Goal: Task Accomplishment & Management: Manage account settings

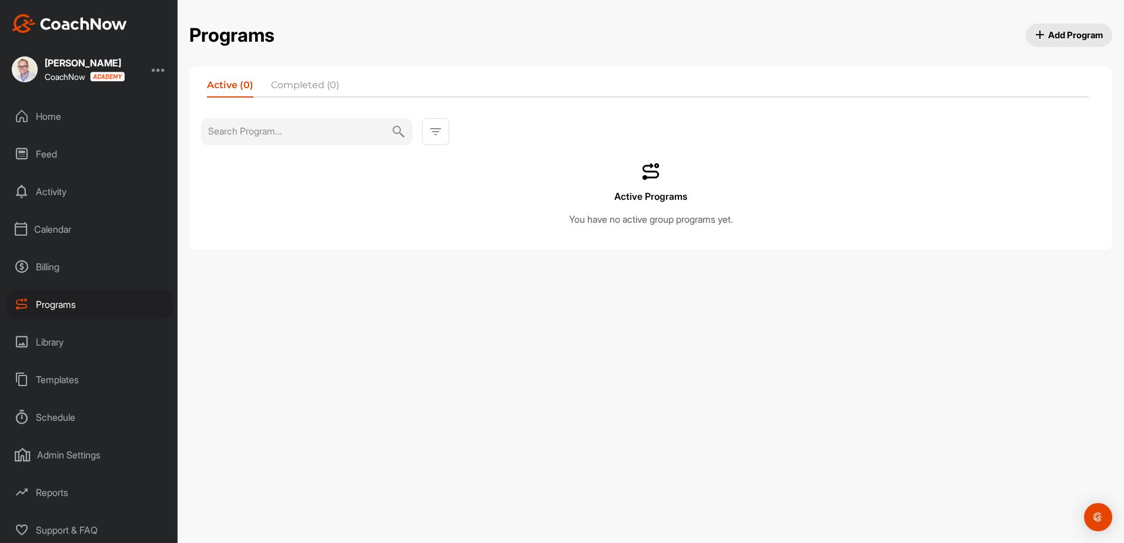
click at [61, 232] on div "Calendar" at bounding box center [89, 229] width 166 height 29
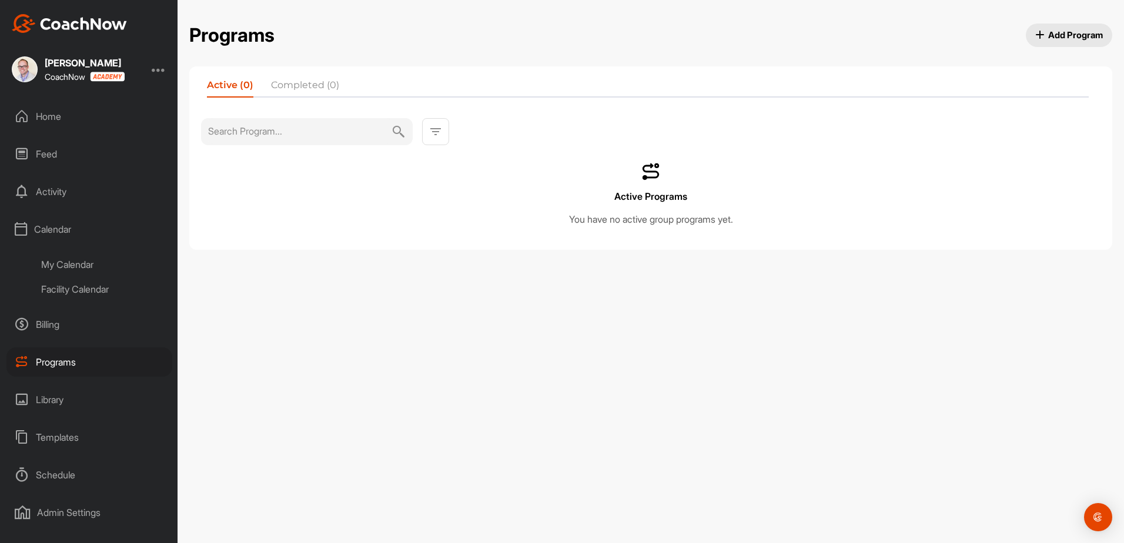
click at [62, 265] on div "My Calendar" at bounding box center [102, 264] width 139 height 25
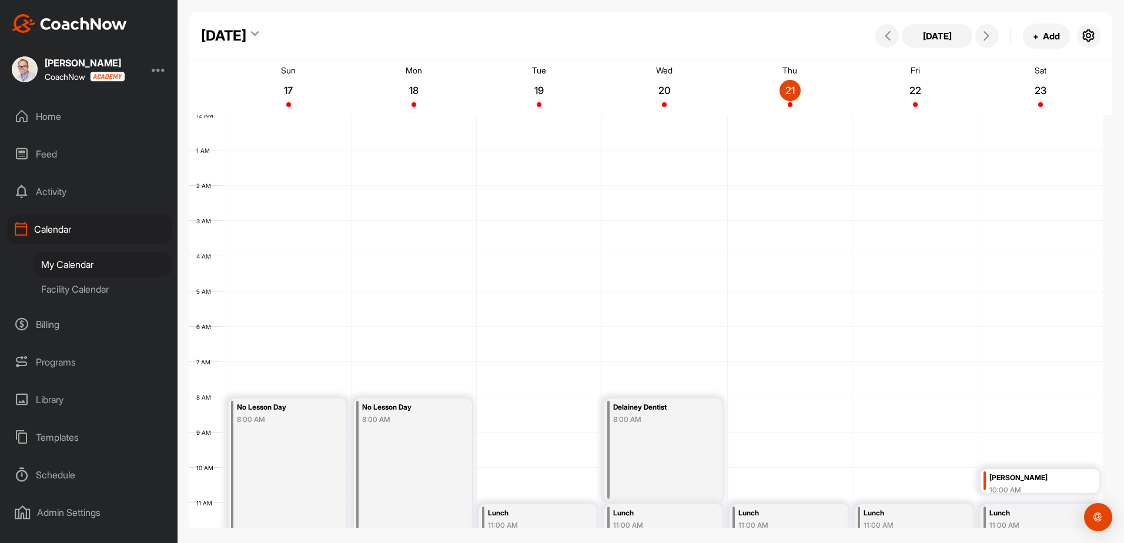
scroll to position [203, 0]
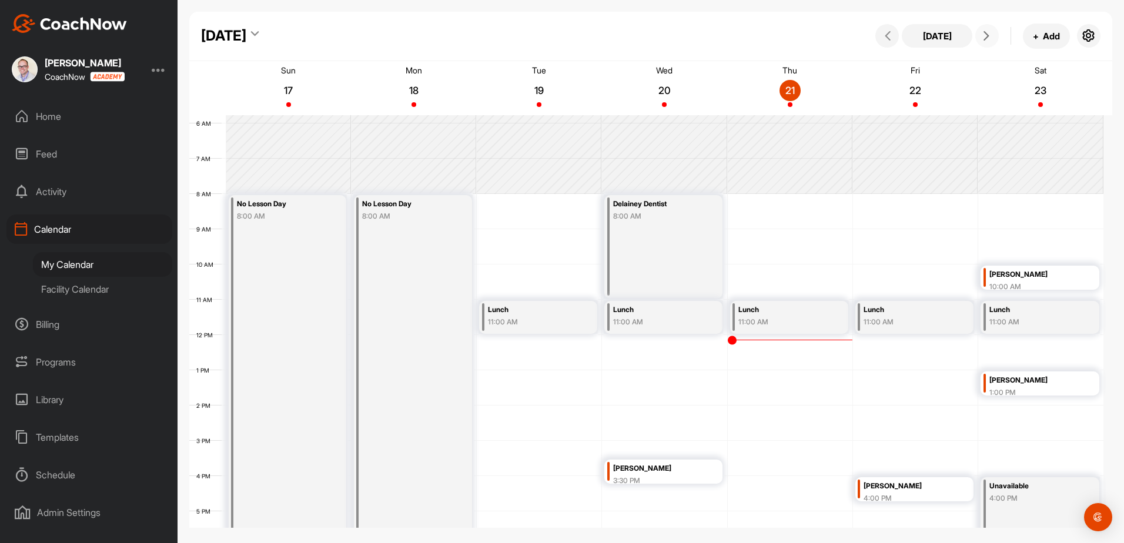
click at [989, 35] on icon at bounding box center [986, 35] width 9 height 9
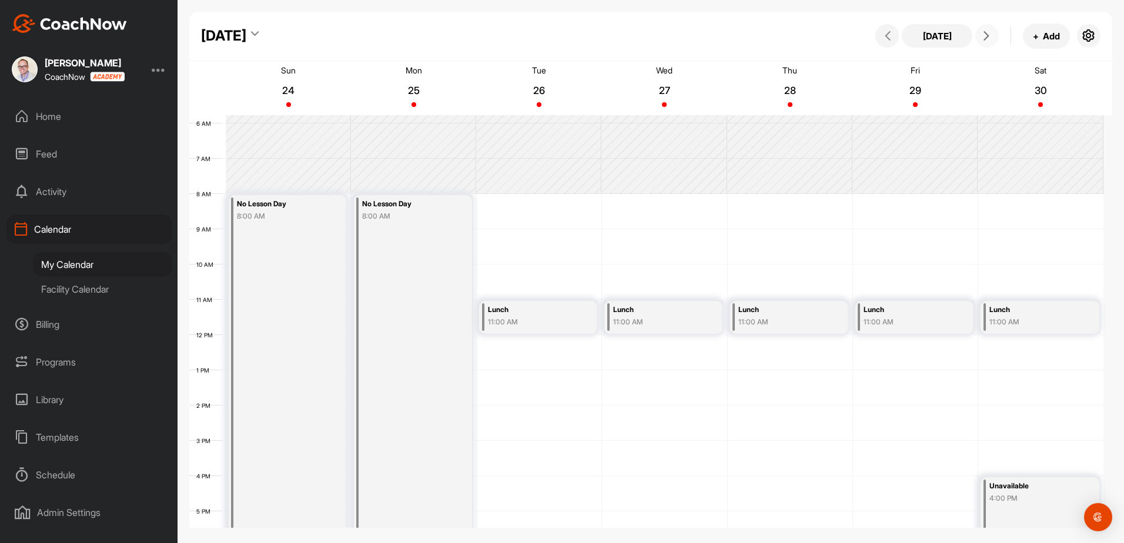
click at [986, 36] on icon at bounding box center [986, 35] width 9 height 9
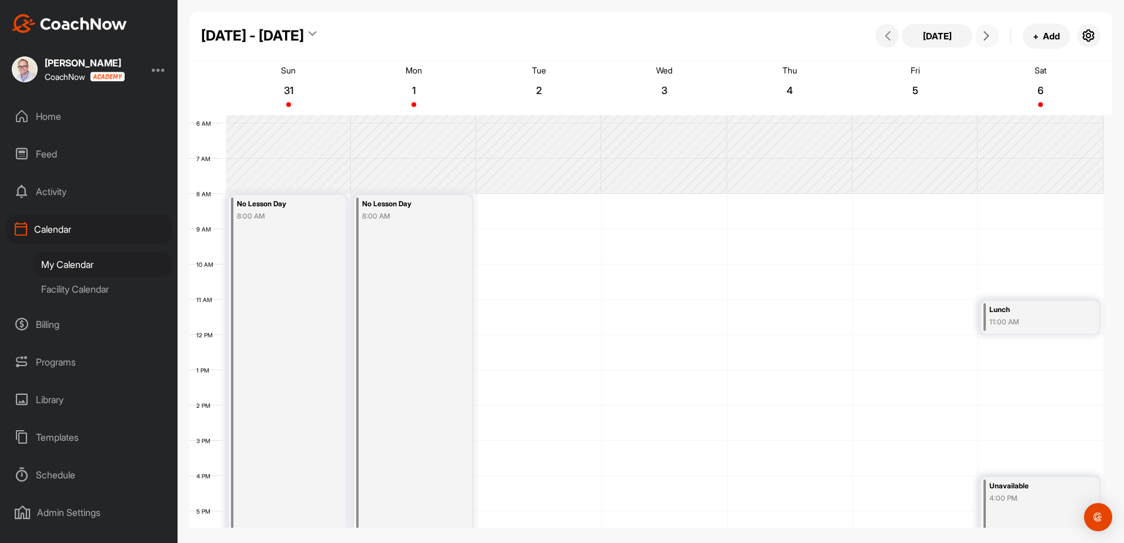
click at [986, 36] on icon at bounding box center [986, 35] width 9 height 9
click at [1007, 360] on div "12 AM 1 AM 2 AM 3 AM 4 AM 5 AM 6 AM 7 AM 8 AM 9 AM 10 AM 11 AM 12 PM 1 PM 2 PM …" at bounding box center [646, 335] width 914 height 847
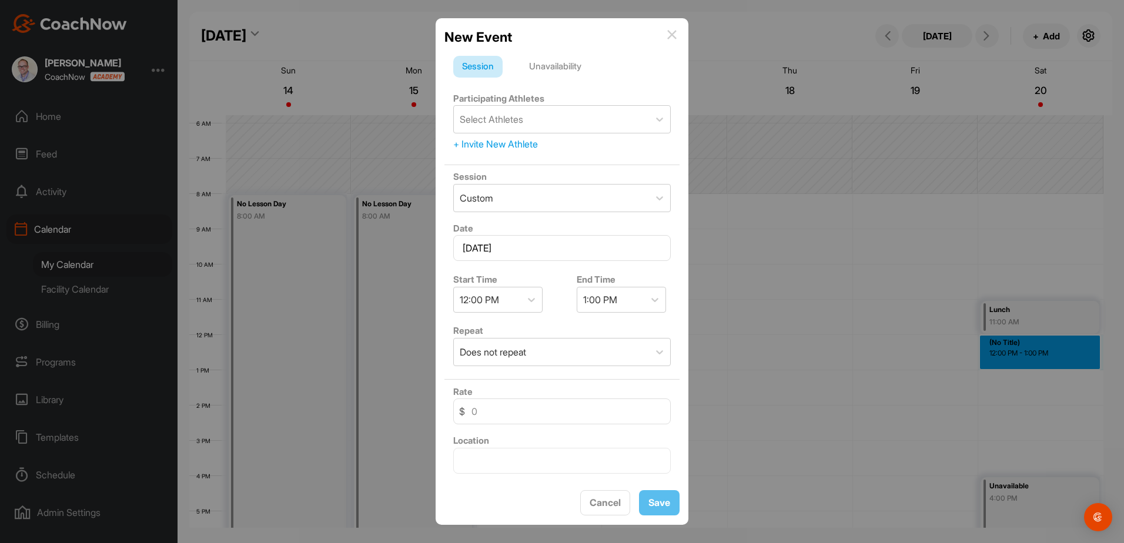
click at [559, 66] on div "Unavailability" at bounding box center [555, 67] width 70 height 22
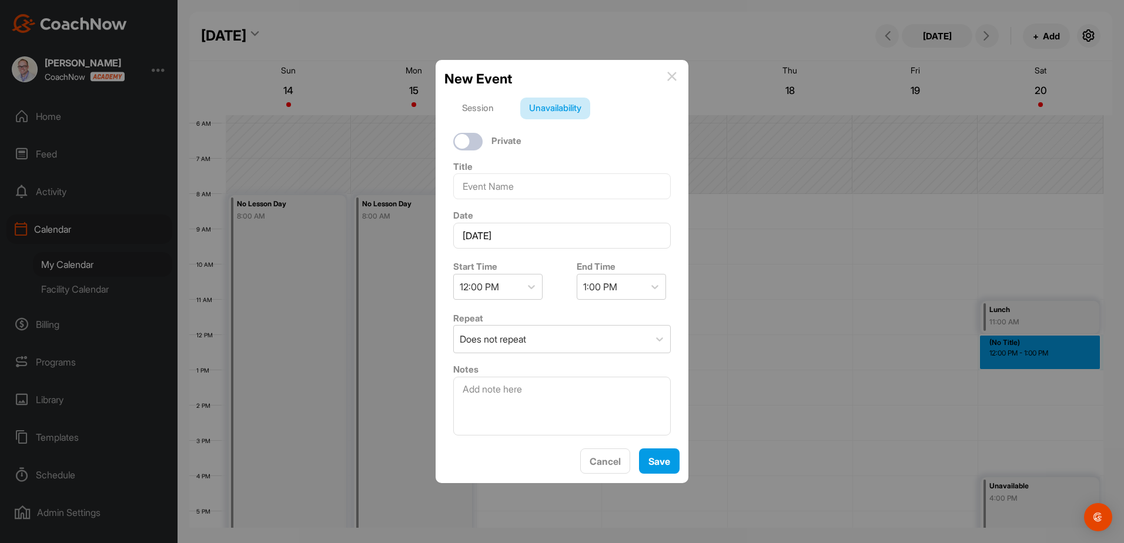
click at [672, 75] on img at bounding box center [671, 76] width 9 height 9
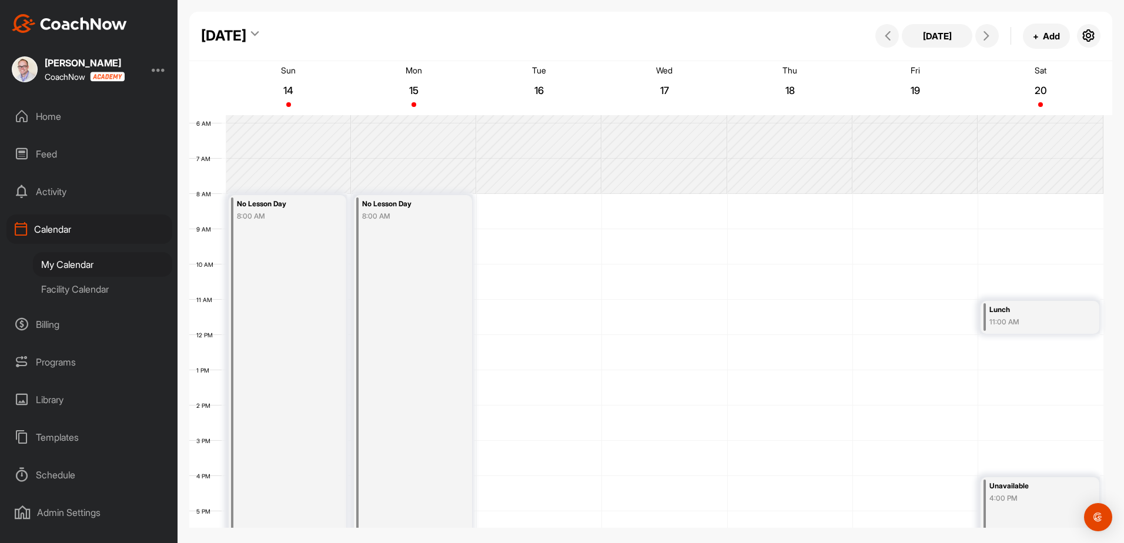
click at [61, 360] on div "Programs" at bounding box center [89, 361] width 166 height 29
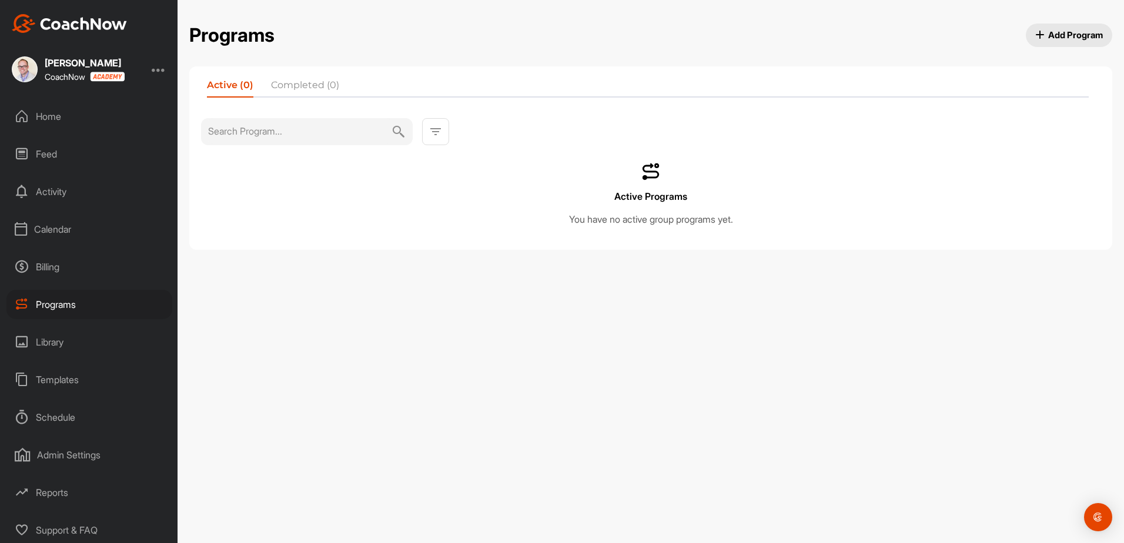
click at [297, 87] on li "Completed (0)" at bounding box center [305, 87] width 68 height 19
click at [227, 86] on li "Active (0)" at bounding box center [229, 87] width 44 height 19
click at [60, 229] on div "Calendar" at bounding box center [89, 229] width 166 height 29
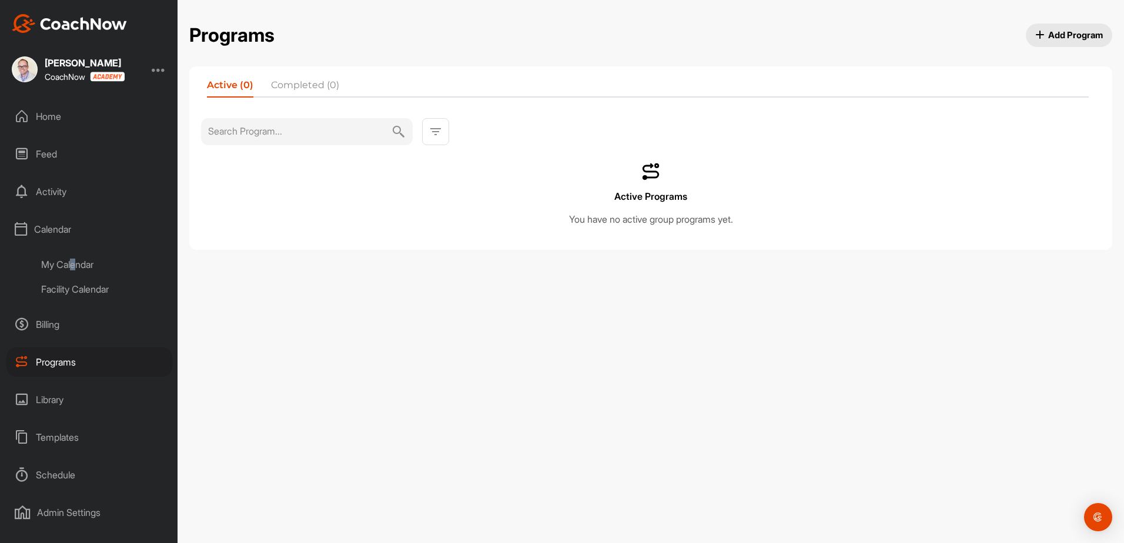
click at [75, 267] on div "My Calendar" at bounding box center [102, 264] width 139 height 25
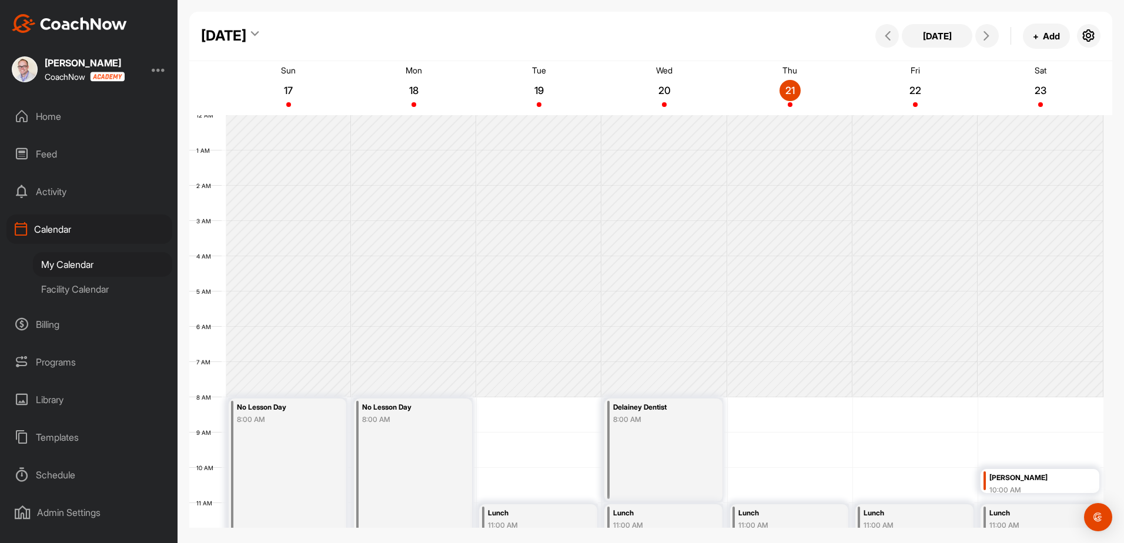
scroll to position [203, 0]
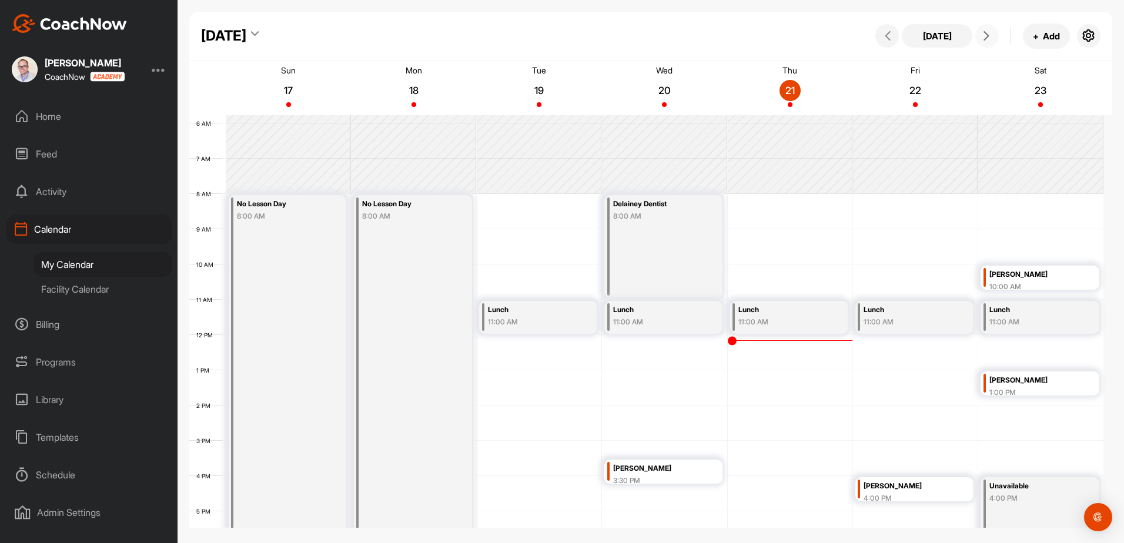
click at [987, 35] on icon at bounding box center [986, 35] width 9 height 9
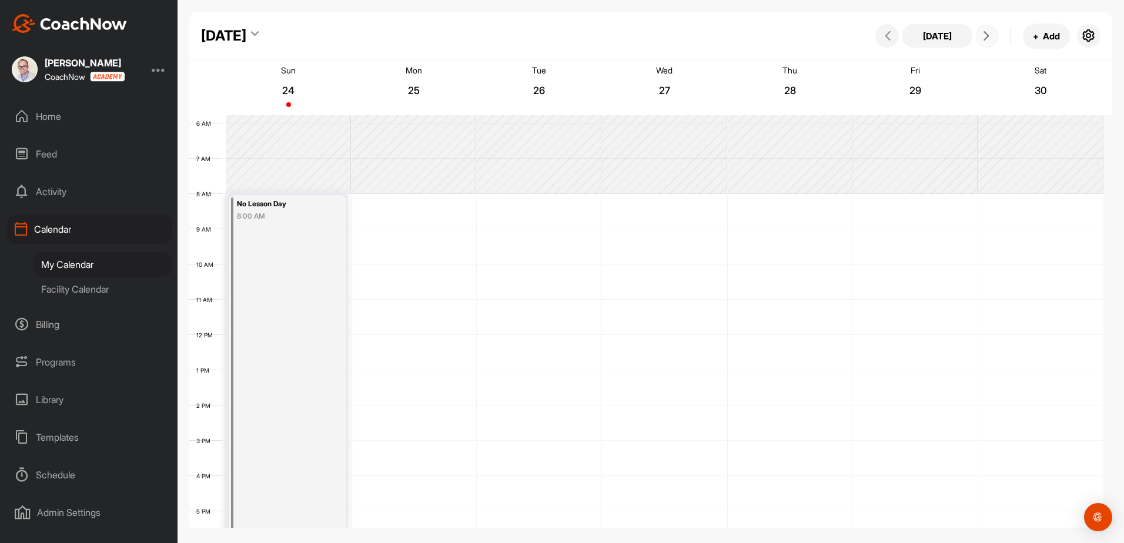
click at [987, 35] on icon at bounding box center [986, 35] width 9 height 9
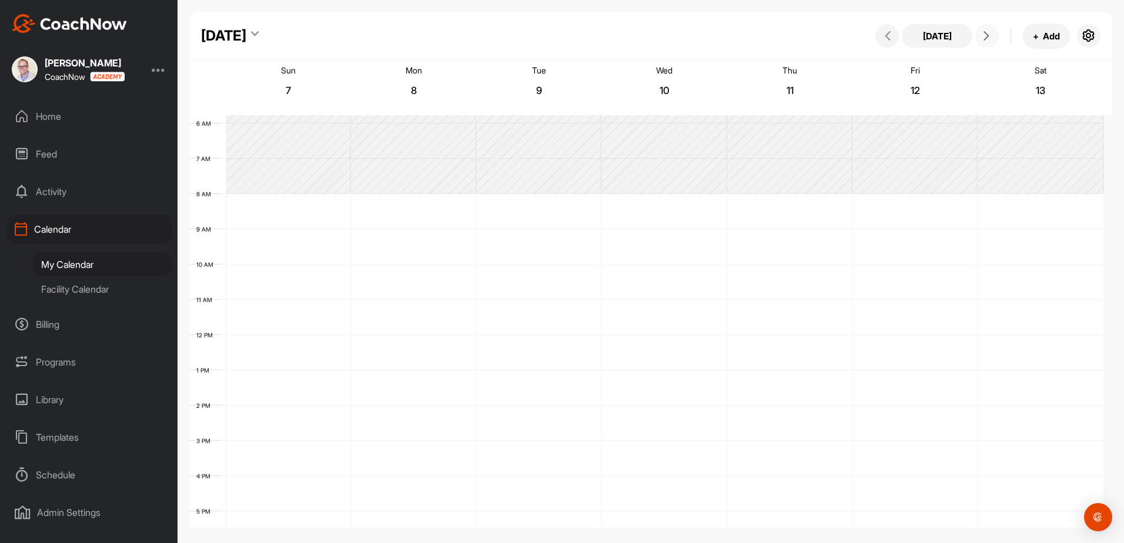
click at [987, 35] on icon at bounding box center [986, 35] width 9 height 9
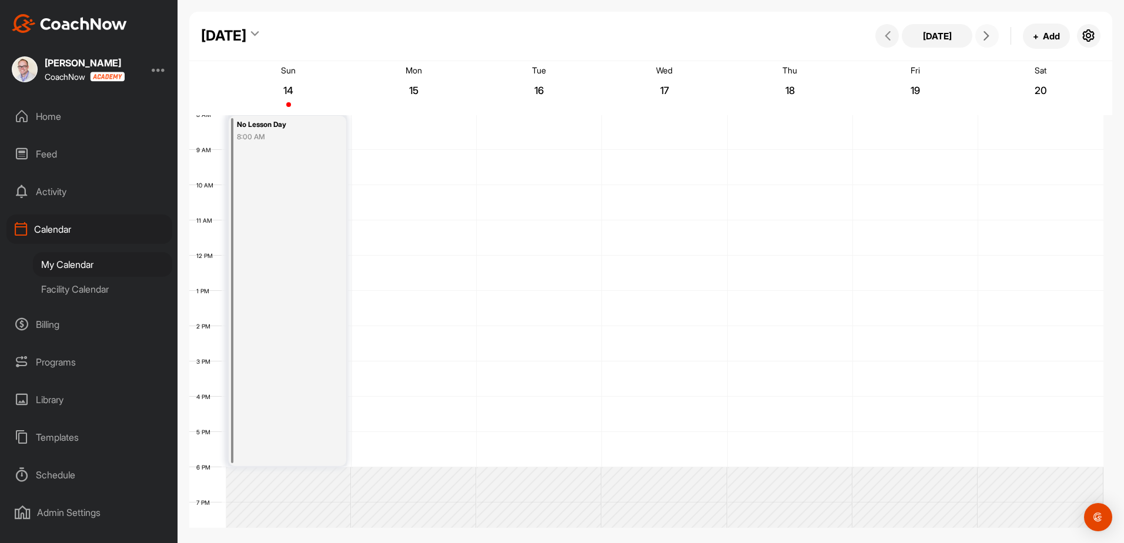
scroll to position [176, 0]
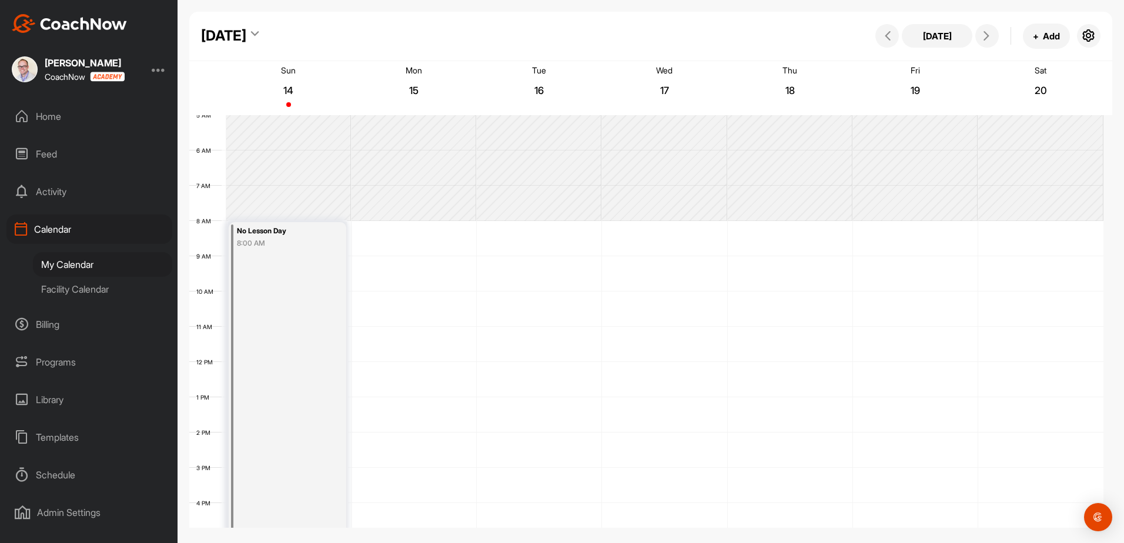
click at [78, 287] on div "Facility Calendar" at bounding box center [102, 289] width 139 height 25
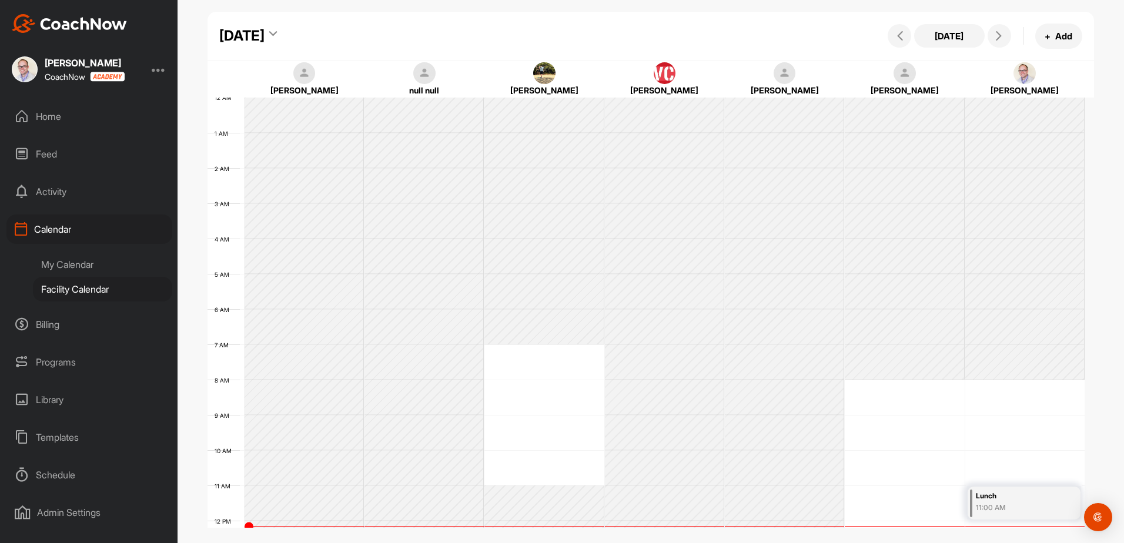
scroll to position [203, 0]
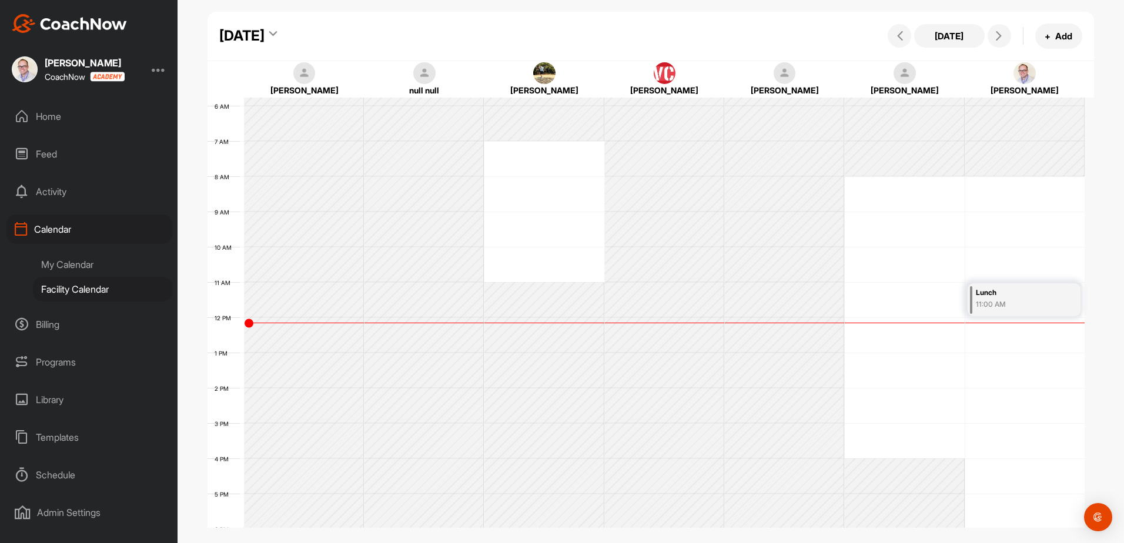
click at [66, 263] on div "My Calendar" at bounding box center [102, 264] width 139 height 25
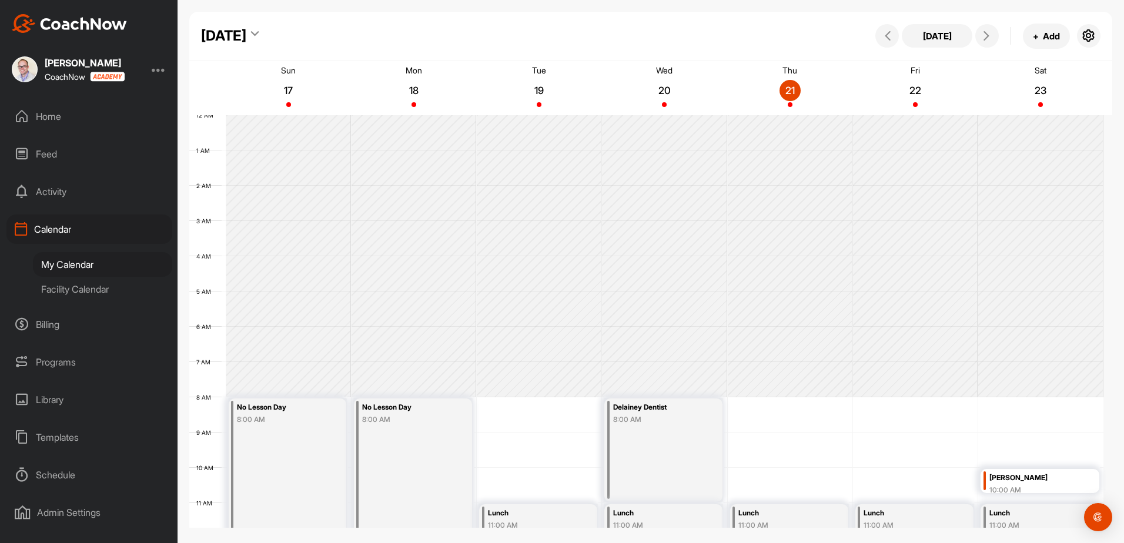
scroll to position [203, 0]
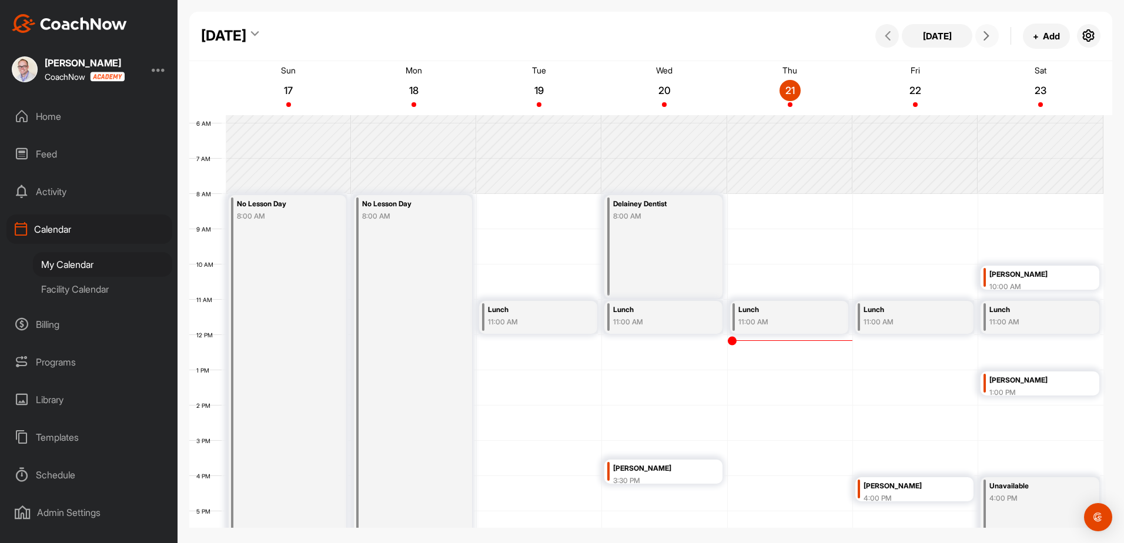
click at [985, 36] on icon at bounding box center [986, 35] width 9 height 9
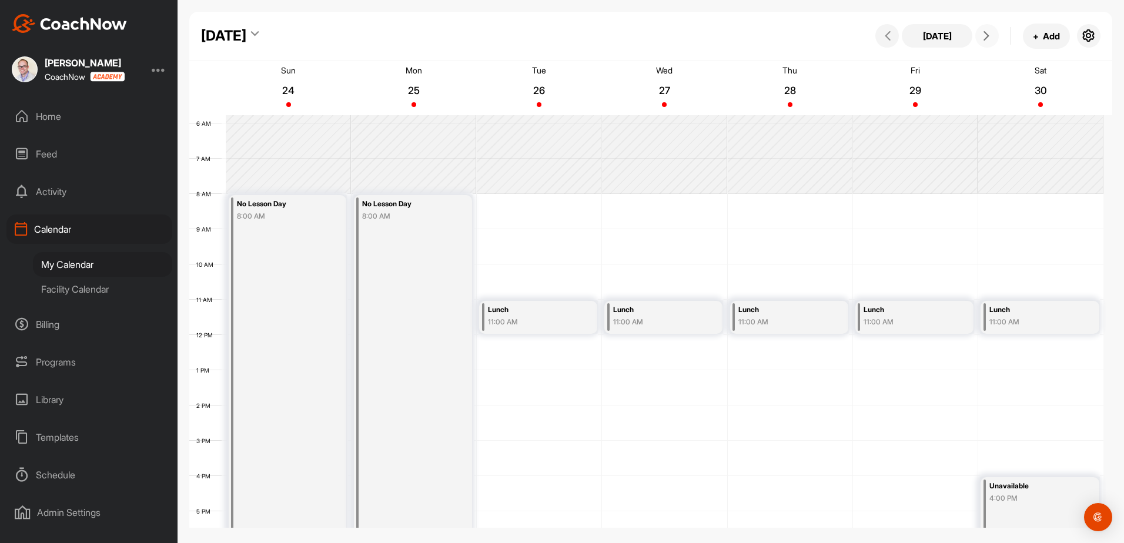
click at [985, 36] on icon at bounding box center [986, 35] width 9 height 9
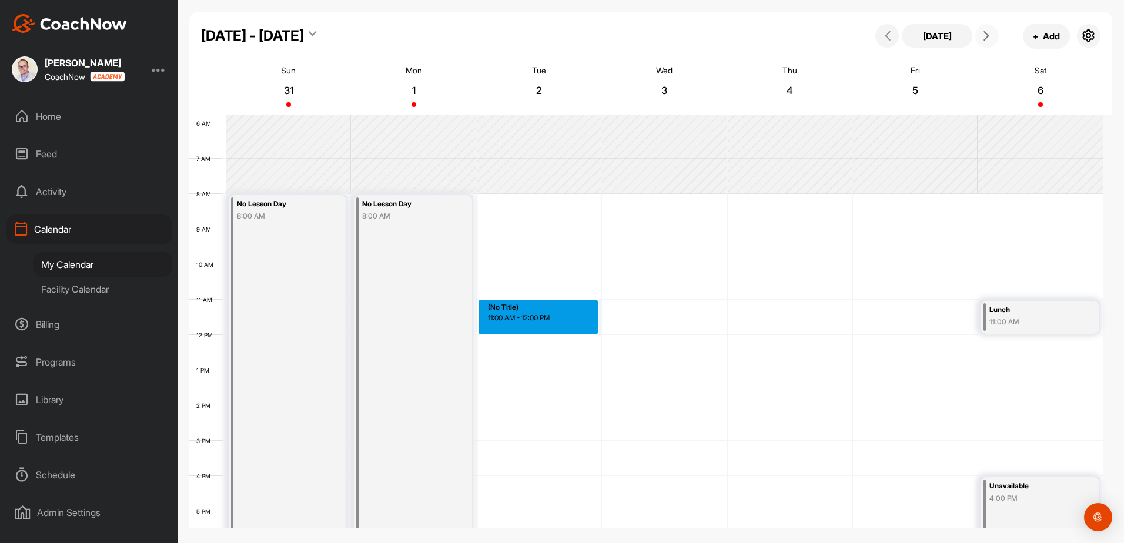
click at [526, 305] on div "12 AM 1 AM 2 AM 3 AM 4 AM 5 AM 6 AM 7 AM 8 AM 9 AM 10 AM 11 AM 12 PM 1 PM 2 PM …" at bounding box center [646, 335] width 914 height 847
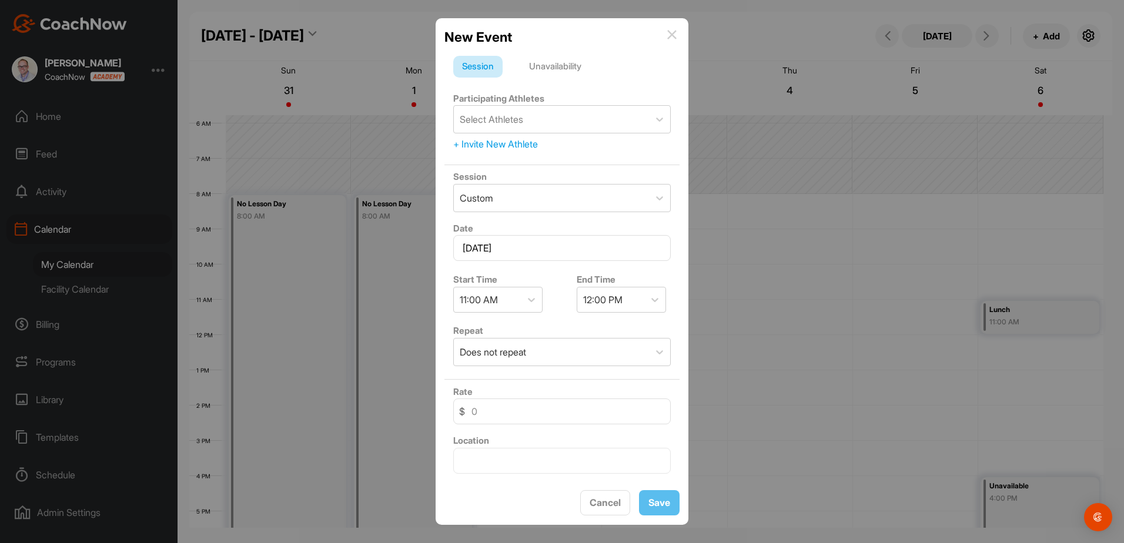
click at [567, 57] on div "Unavailability" at bounding box center [555, 67] width 70 height 22
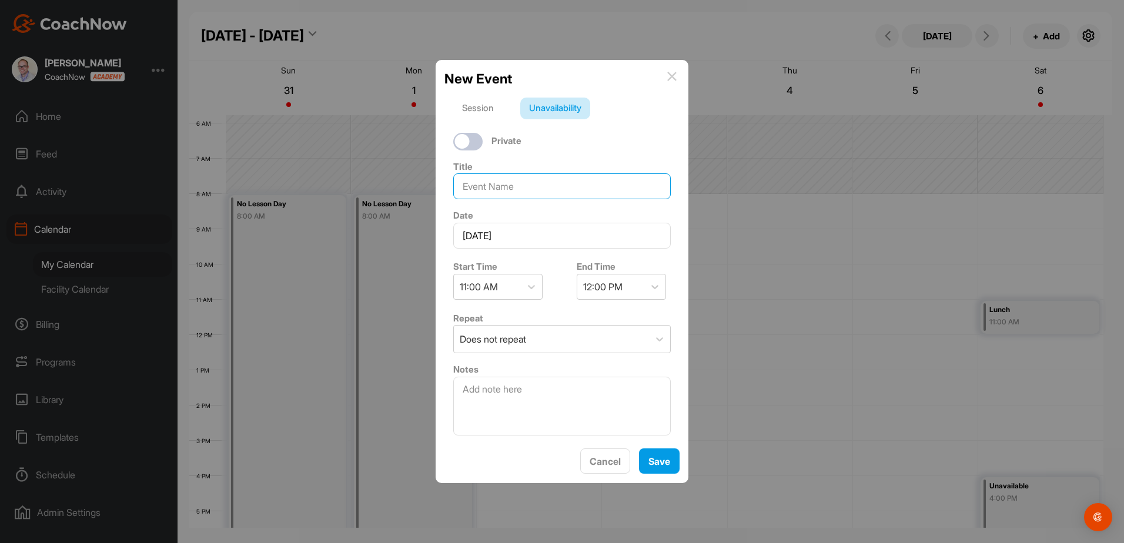
click at [527, 189] on input at bounding box center [562, 186] width 218 height 26
type input "Lunch"
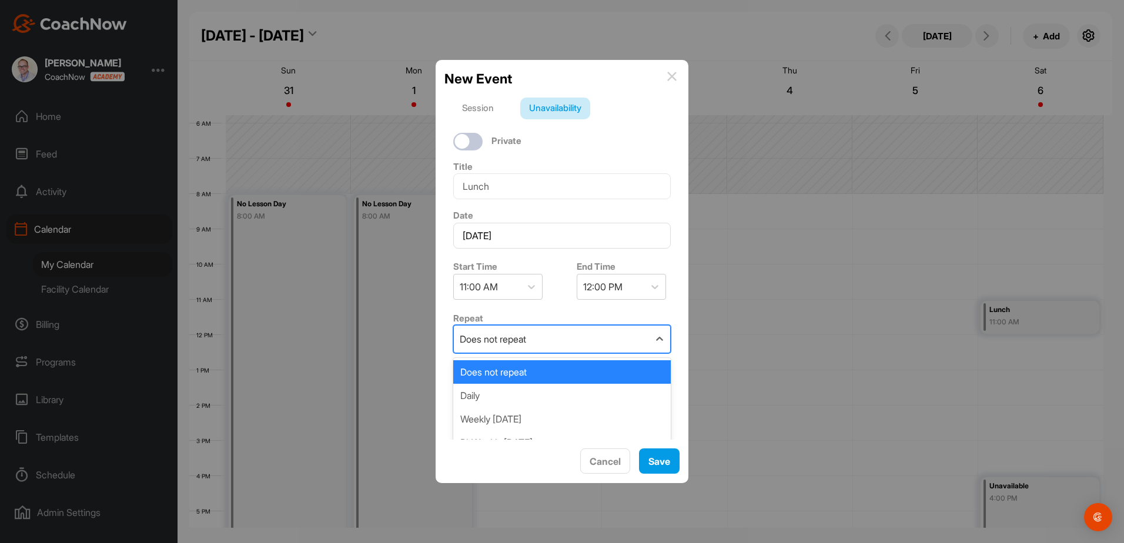
click at [537, 342] on div "Does not repeat" at bounding box center [551, 339] width 195 height 27
click at [494, 393] on div "Daily" at bounding box center [562, 396] width 218 height 24
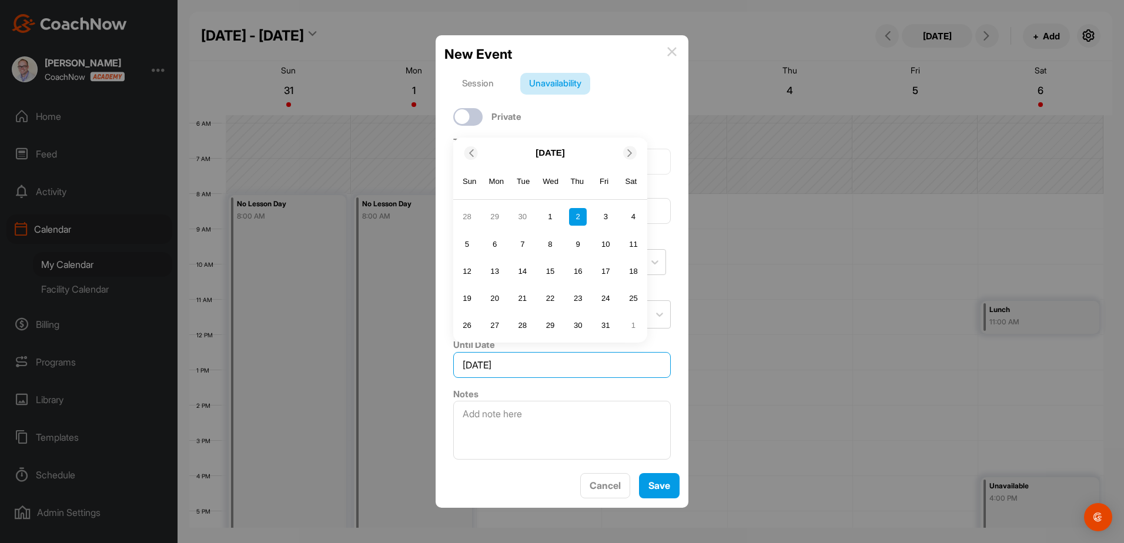
click at [561, 365] on input "[DATE]" at bounding box center [562, 365] width 218 height 26
click at [631, 156] on icon at bounding box center [630, 153] width 8 height 8
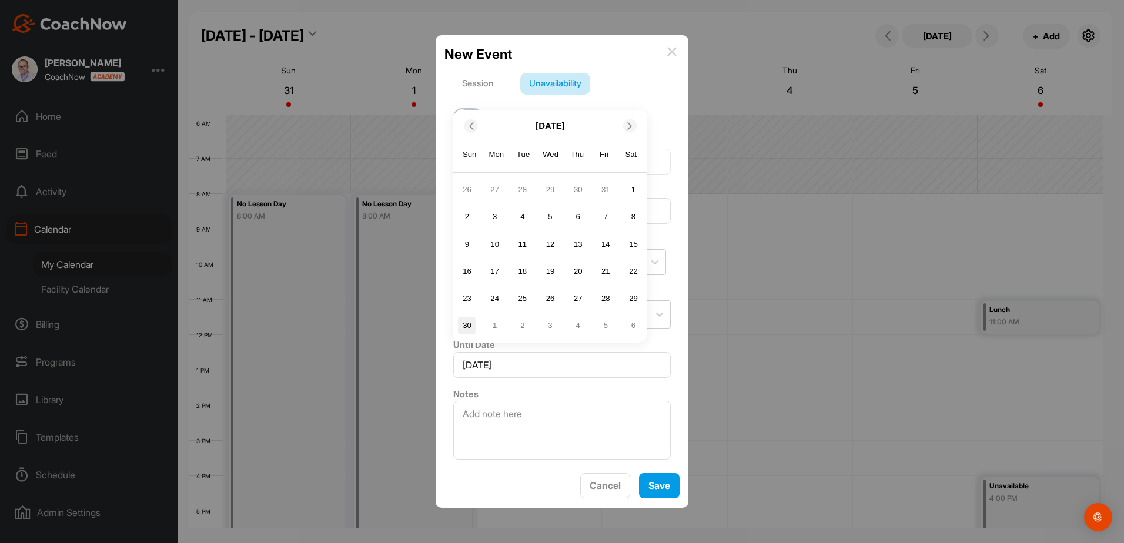
click at [473, 327] on div "30" at bounding box center [467, 326] width 18 height 18
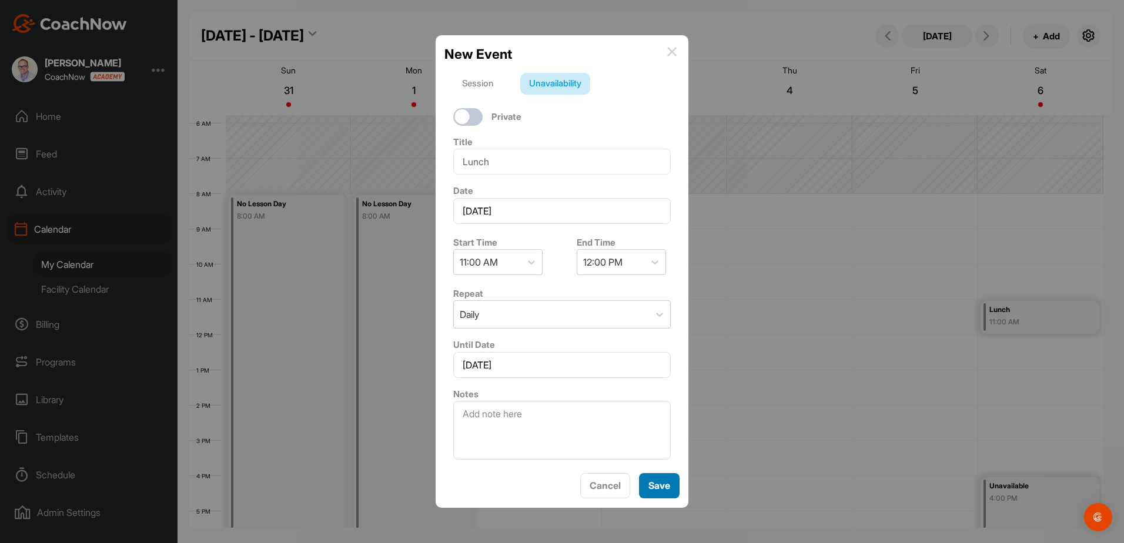
click at [658, 482] on button "Save" at bounding box center [659, 485] width 41 height 25
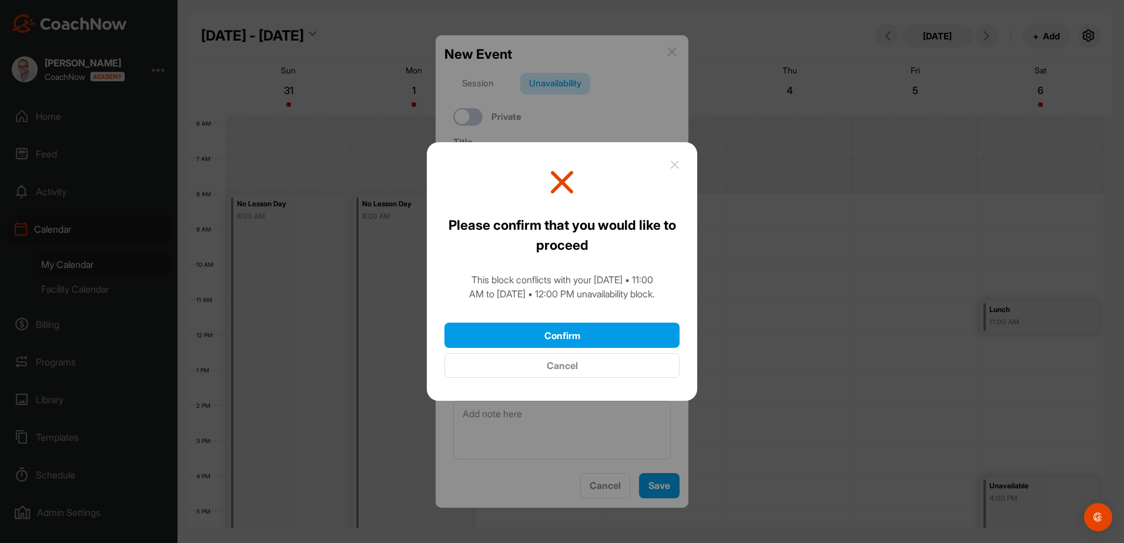
click at [592, 349] on div "Confirm Cancel" at bounding box center [561, 351] width 235 height 56
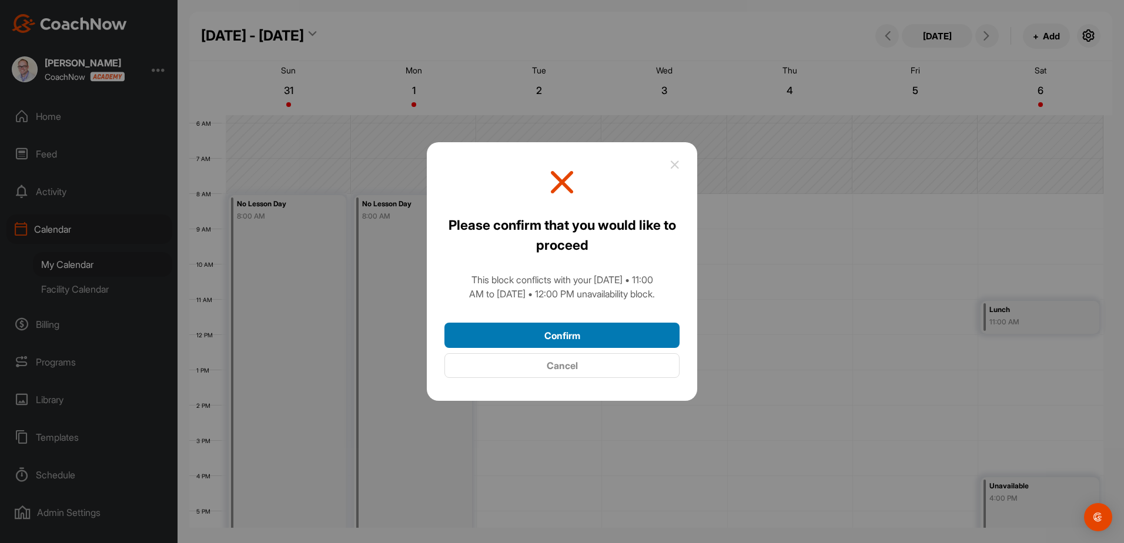
click at [593, 342] on button "Confirm" at bounding box center [561, 335] width 235 height 25
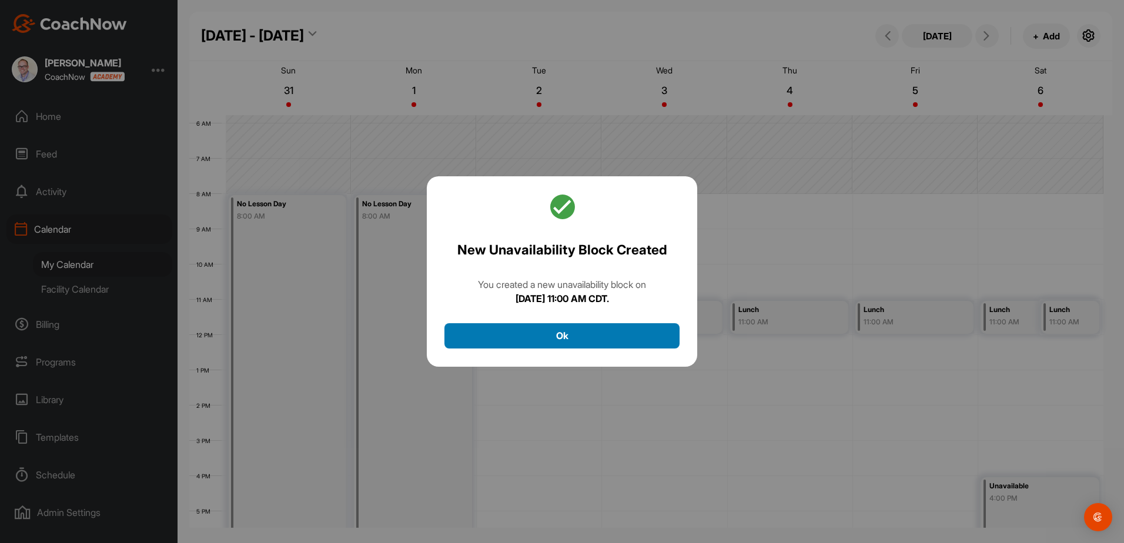
click at [563, 337] on button "Ok" at bounding box center [561, 335] width 235 height 25
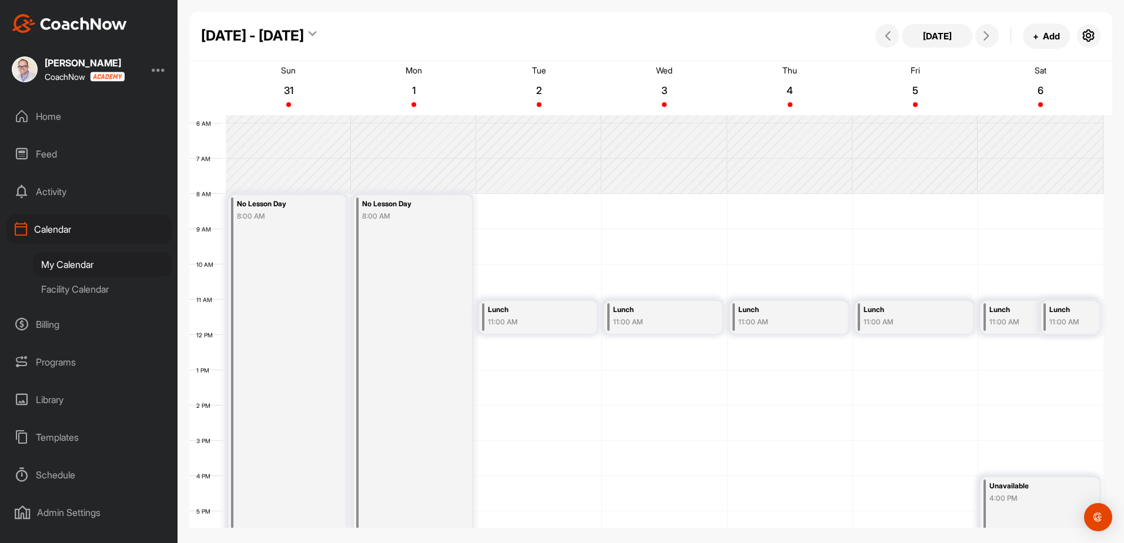
click at [1014, 323] on div "11:00 AM" at bounding box center [1034, 322] width 91 height 11
click at [1090, 356] on icon at bounding box center [1084, 353] width 14 height 13
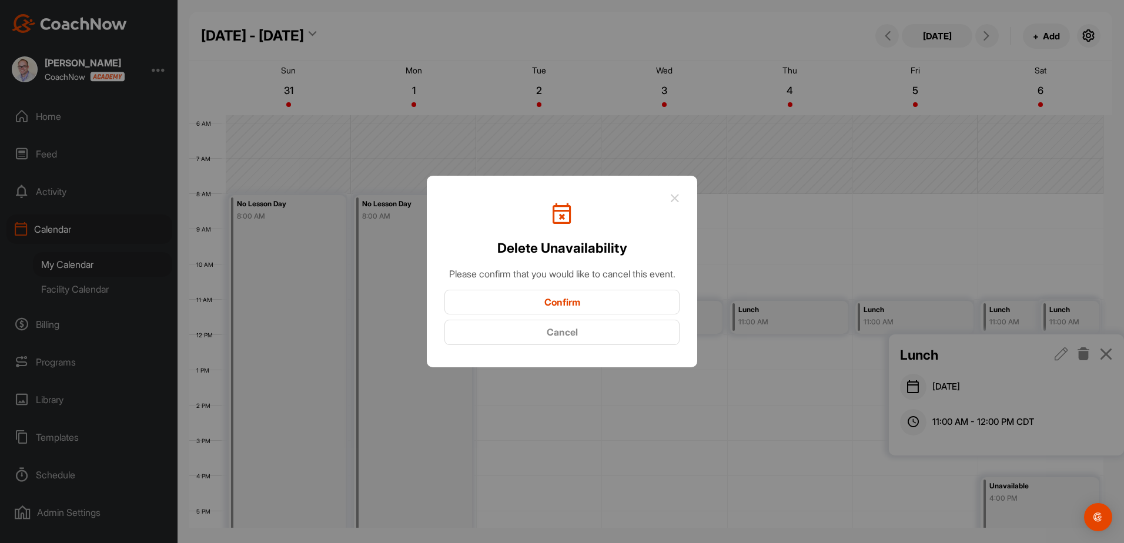
click at [582, 311] on button "Confirm" at bounding box center [561, 302] width 235 height 25
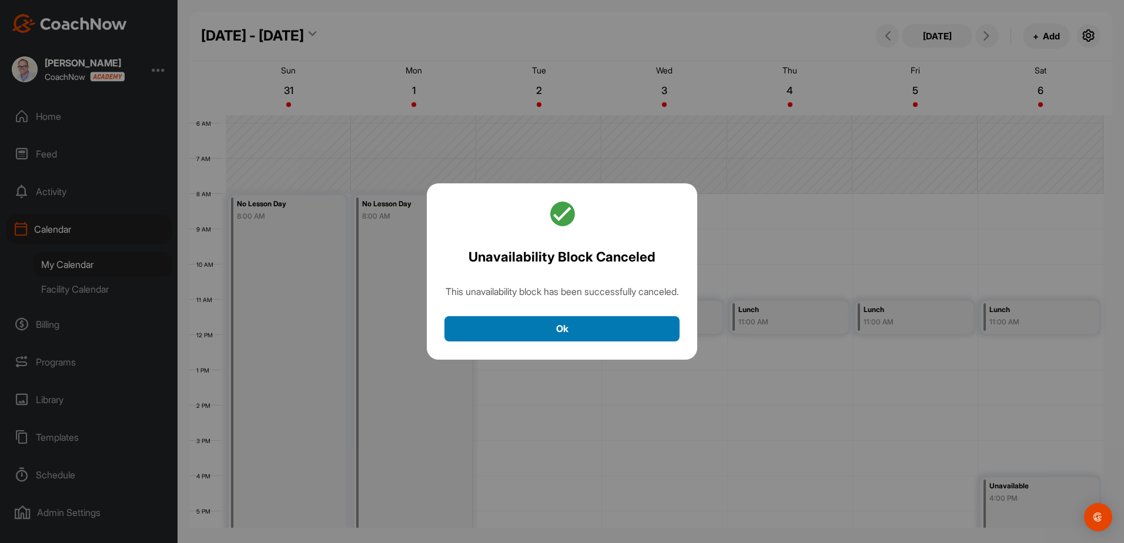
click at [586, 339] on button "Ok" at bounding box center [561, 328] width 235 height 25
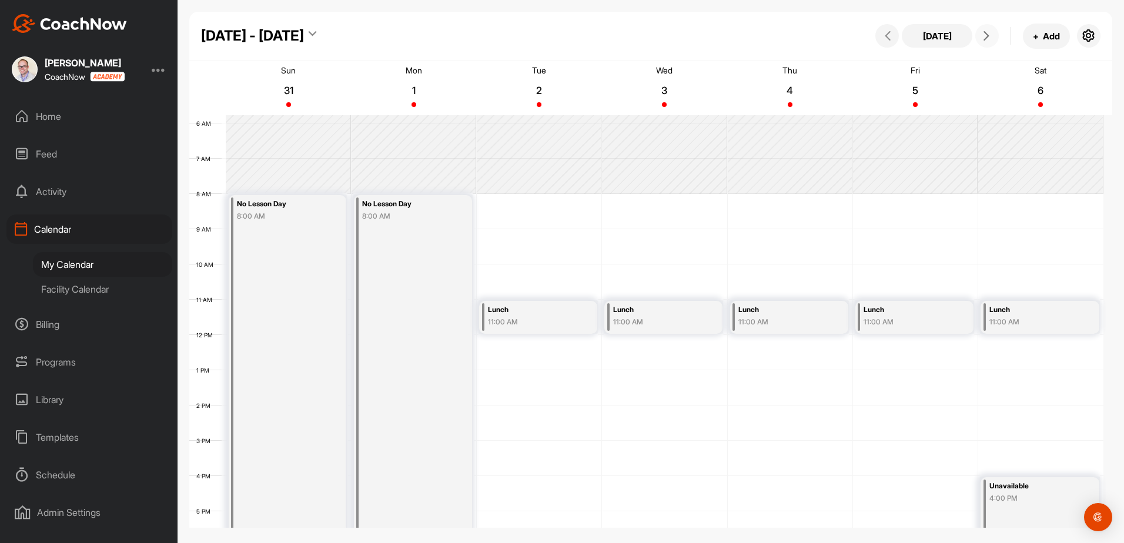
click at [992, 36] on span at bounding box center [987, 35] width 14 height 9
click at [1008, 321] on div "11:00 AM" at bounding box center [1034, 322] width 91 height 11
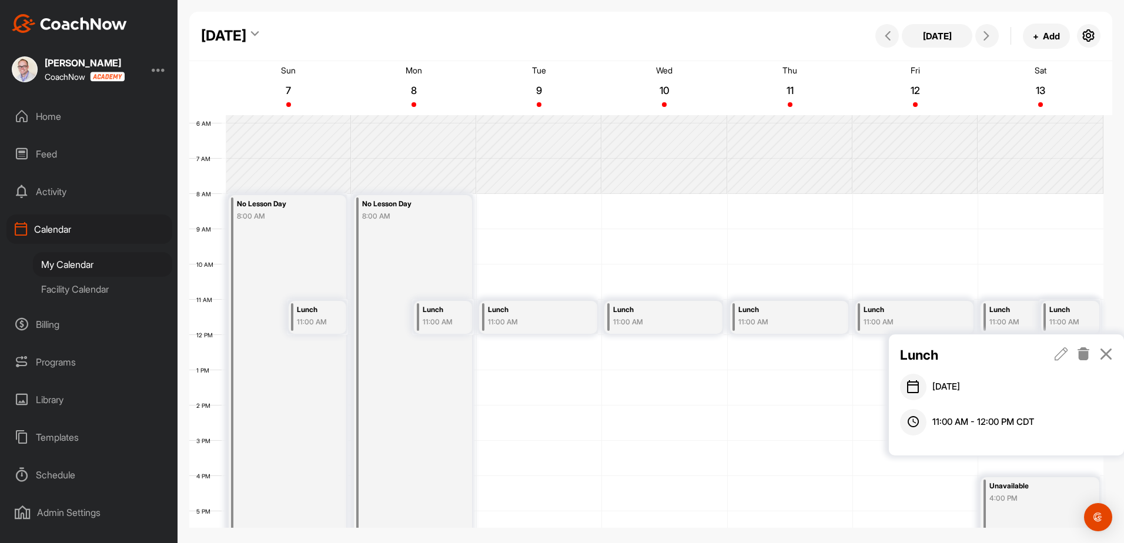
click at [1084, 357] on icon at bounding box center [1084, 353] width 14 height 13
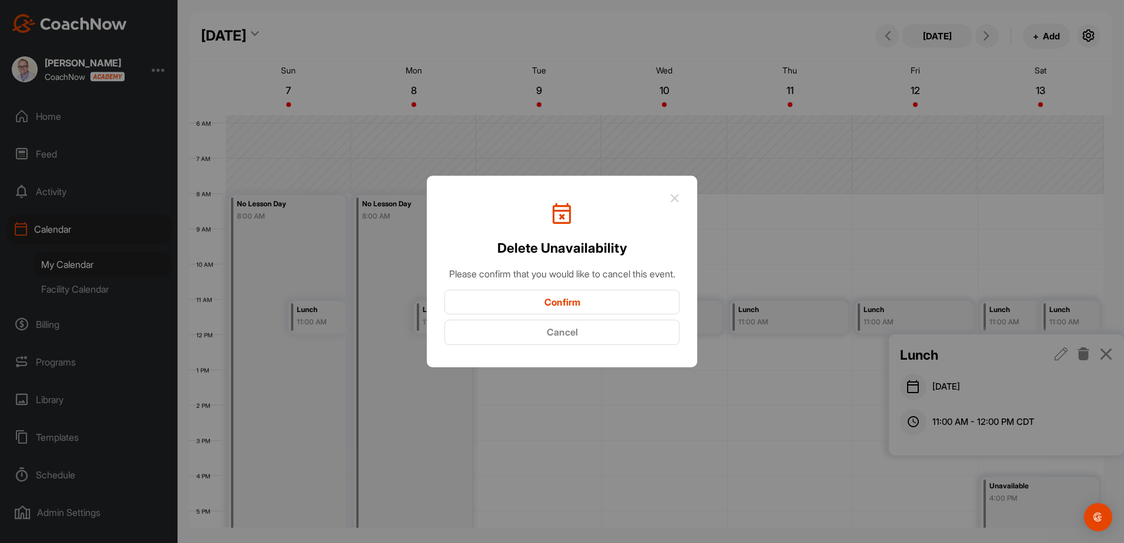
click at [623, 306] on button "Confirm" at bounding box center [561, 302] width 235 height 25
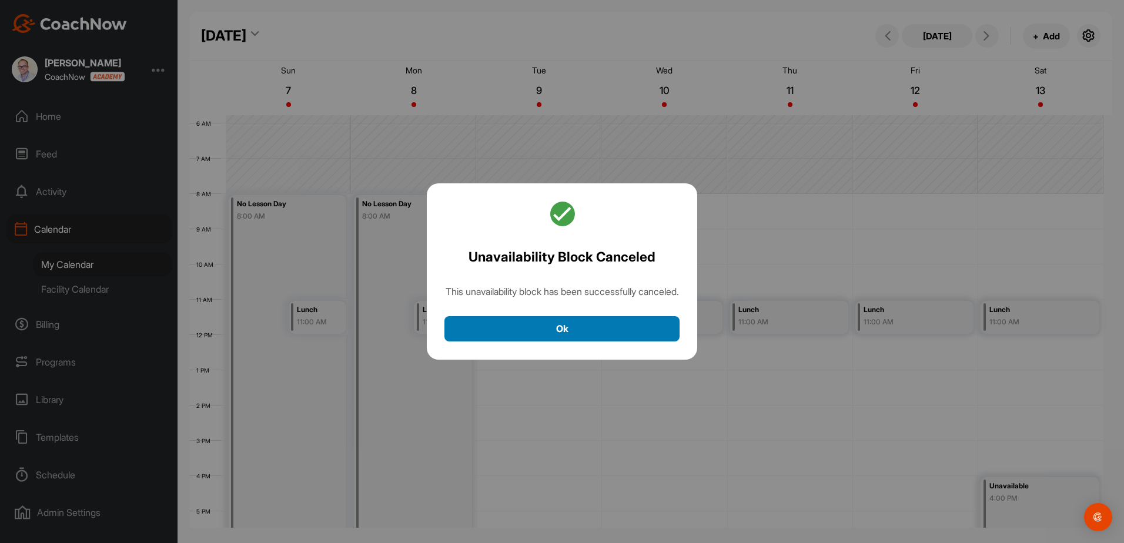
click at [605, 342] on button "Ok" at bounding box center [561, 328] width 235 height 25
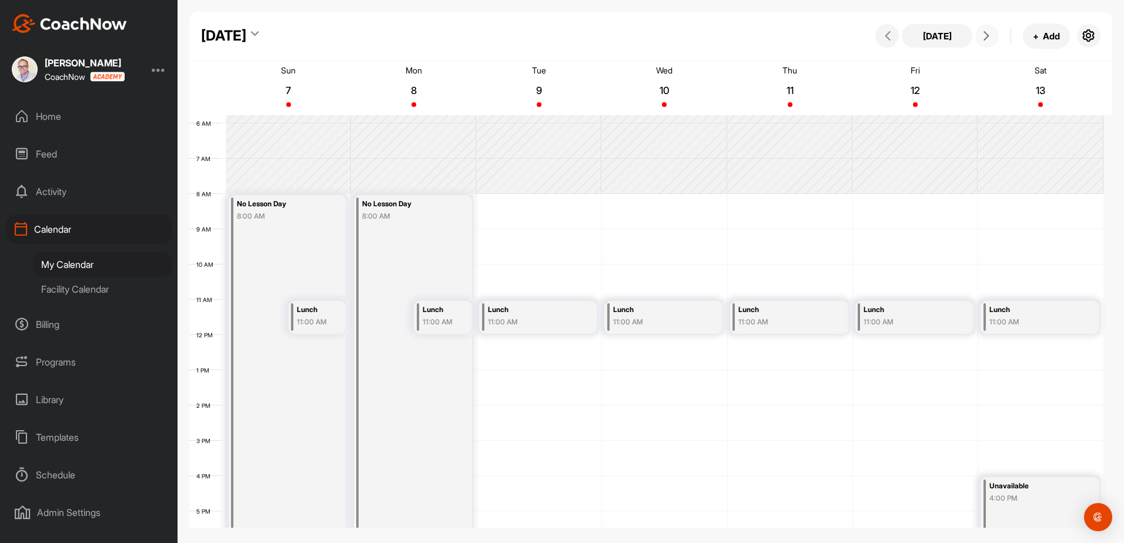
click at [984, 38] on icon at bounding box center [986, 35] width 9 height 9
click at [997, 317] on div "11:00 AM" at bounding box center [1034, 322] width 91 height 11
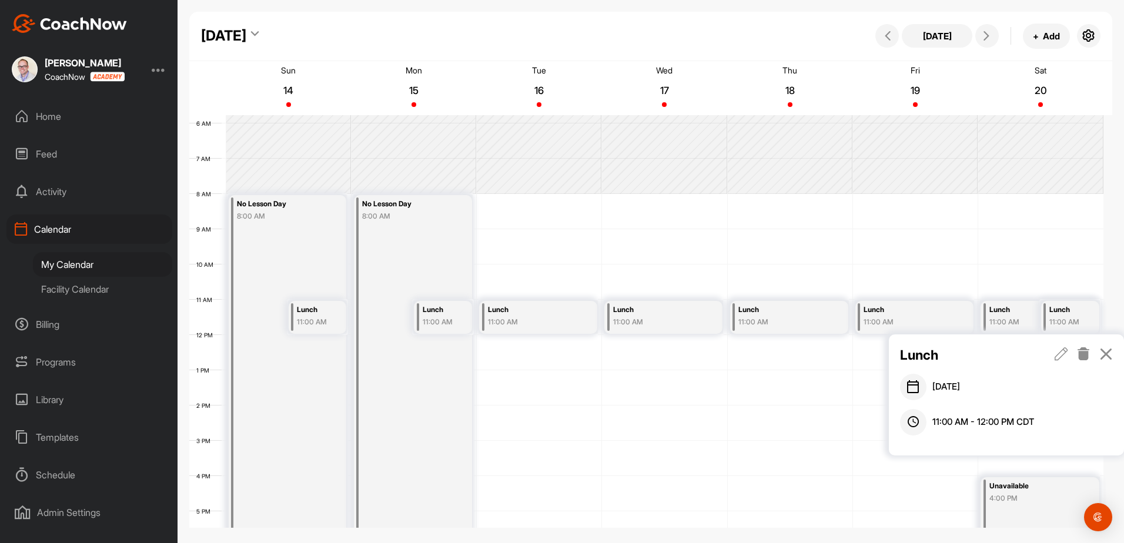
click at [1083, 355] on icon at bounding box center [1084, 353] width 14 height 13
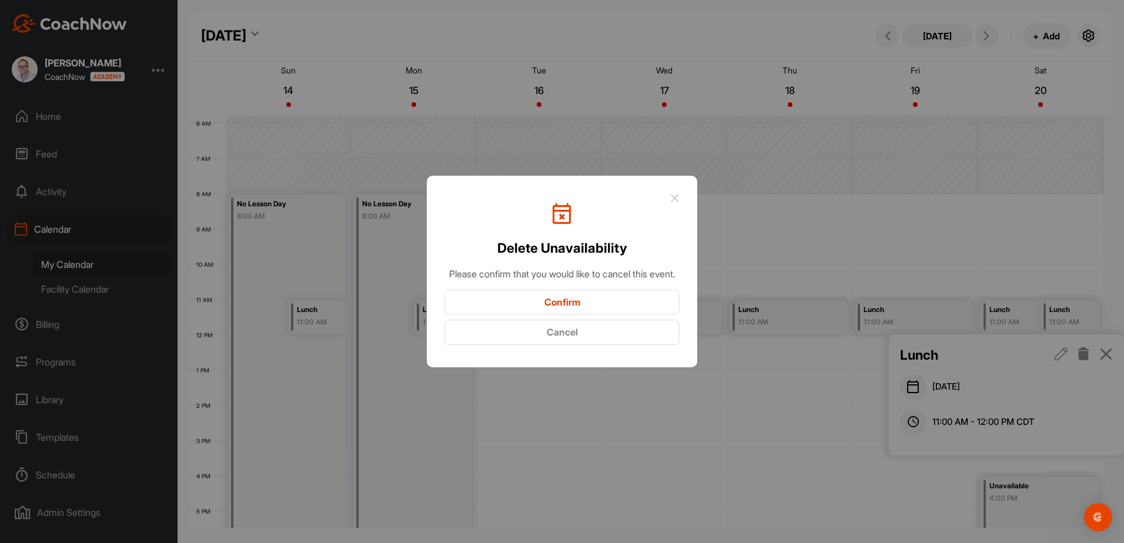
click at [631, 313] on button "Confirm" at bounding box center [561, 302] width 235 height 25
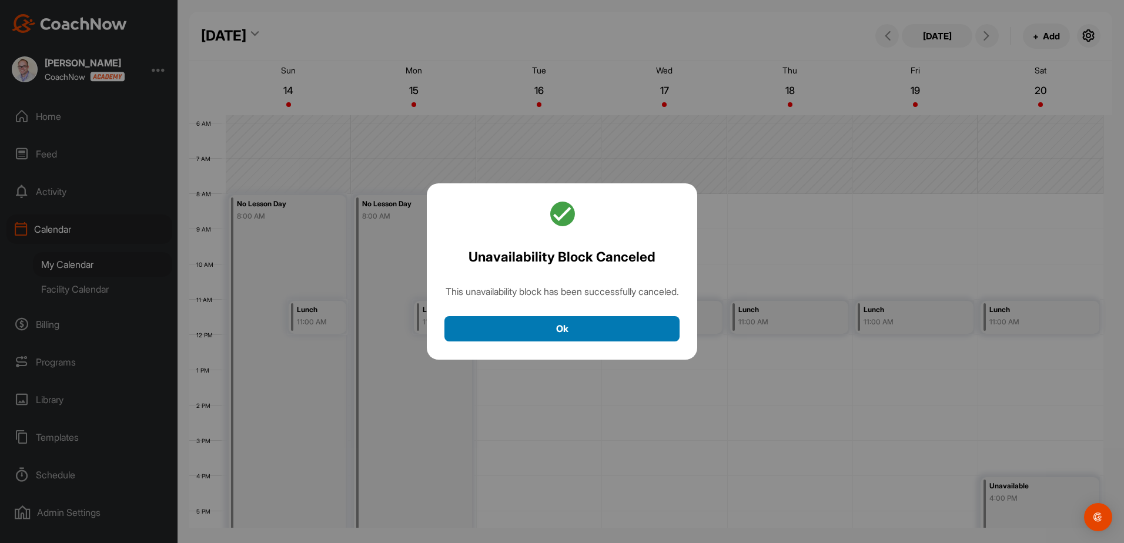
click at [607, 333] on button "Ok" at bounding box center [561, 328] width 235 height 25
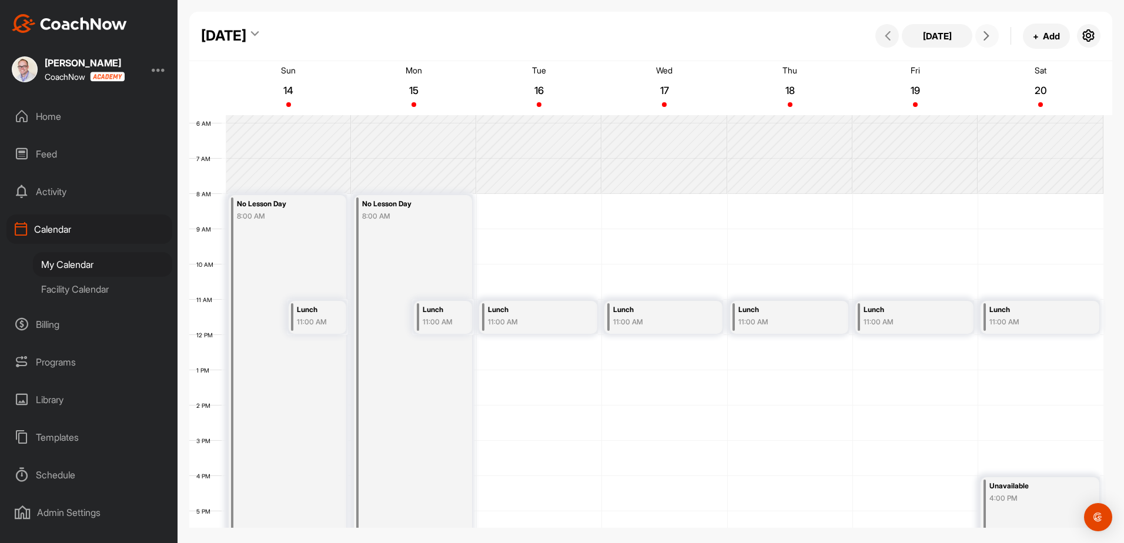
click at [985, 34] on icon at bounding box center [986, 35] width 9 height 9
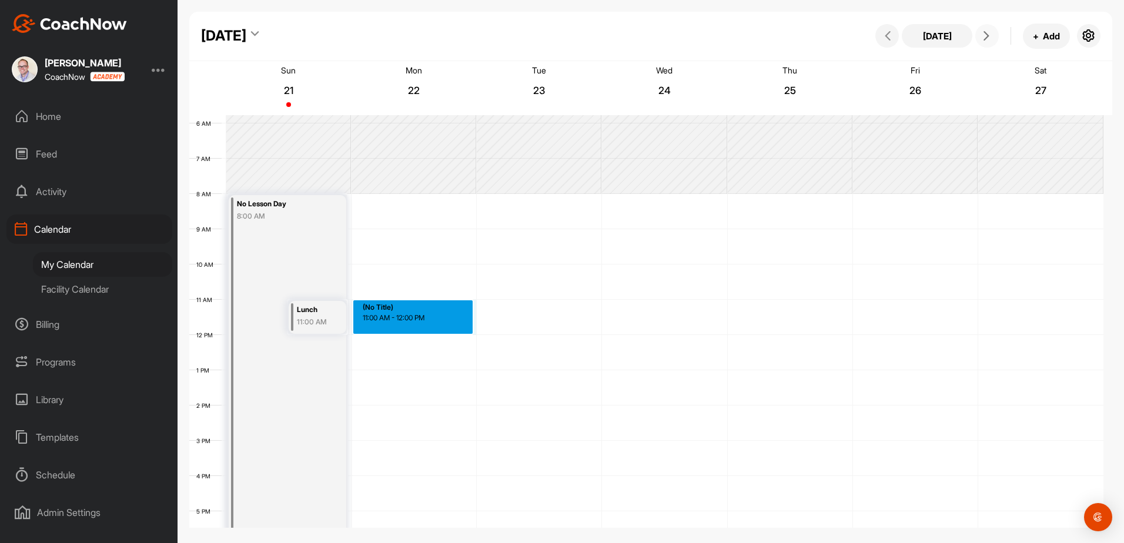
click at [406, 317] on div "12 AM 1 AM 2 AM 3 AM 4 AM 5 AM 6 AM 7 AM 8 AM 9 AM 10 AM 11 AM 12 PM 1 PM 2 PM …" at bounding box center [646, 335] width 914 height 847
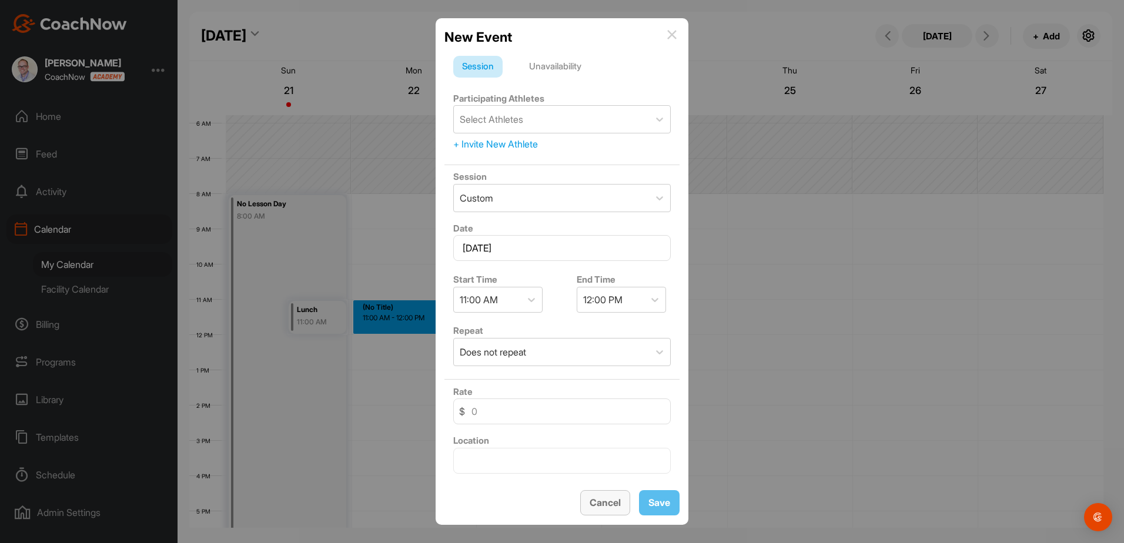
click at [600, 510] on button "Cancel" at bounding box center [605, 502] width 50 height 25
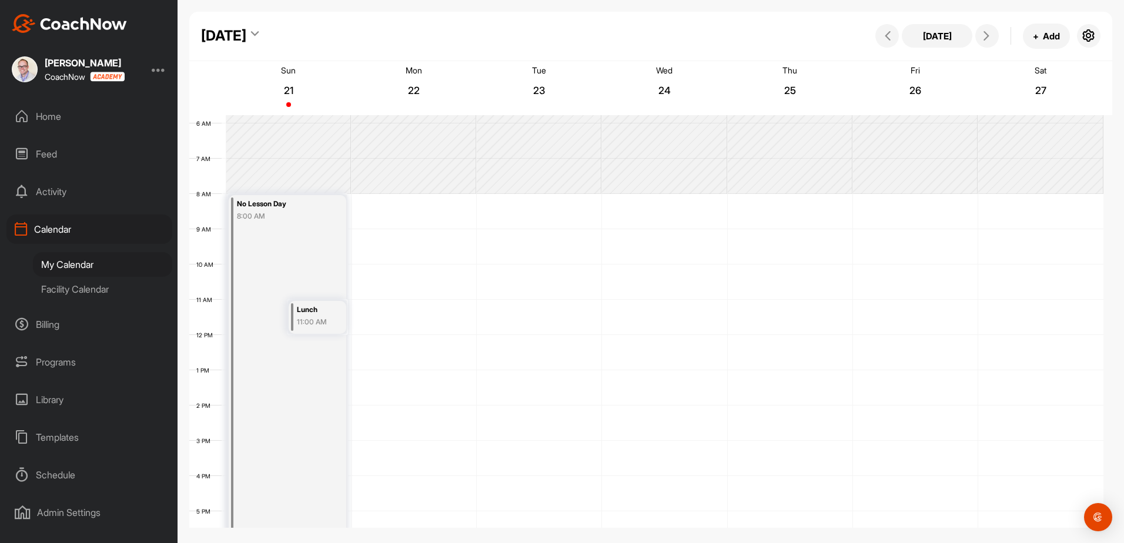
click at [325, 319] on div "11:00 AM" at bounding box center [318, 322] width 42 height 11
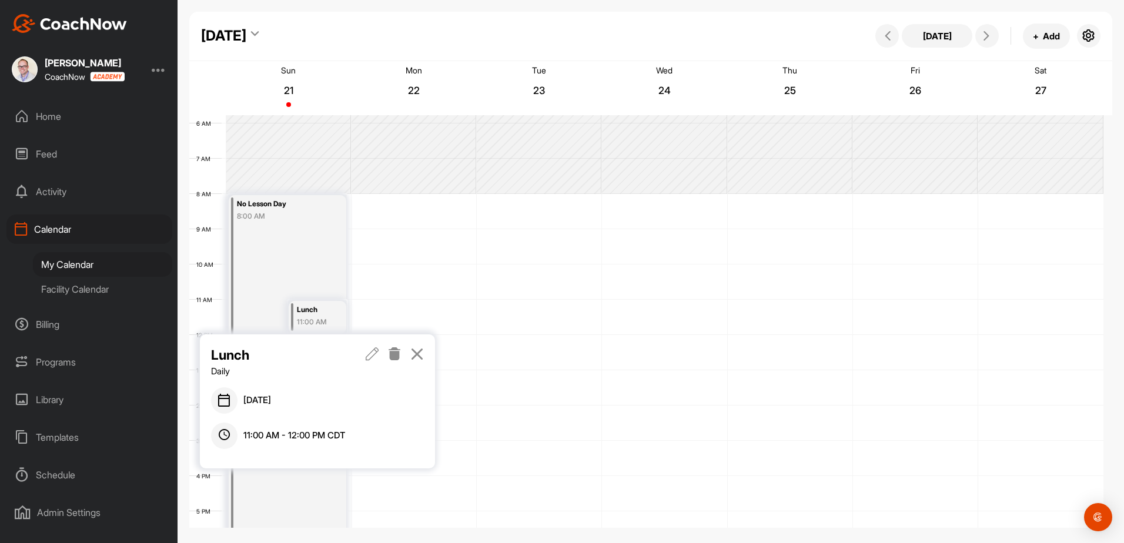
click at [373, 352] on icon at bounding box center [373, 353] width 14 height 13
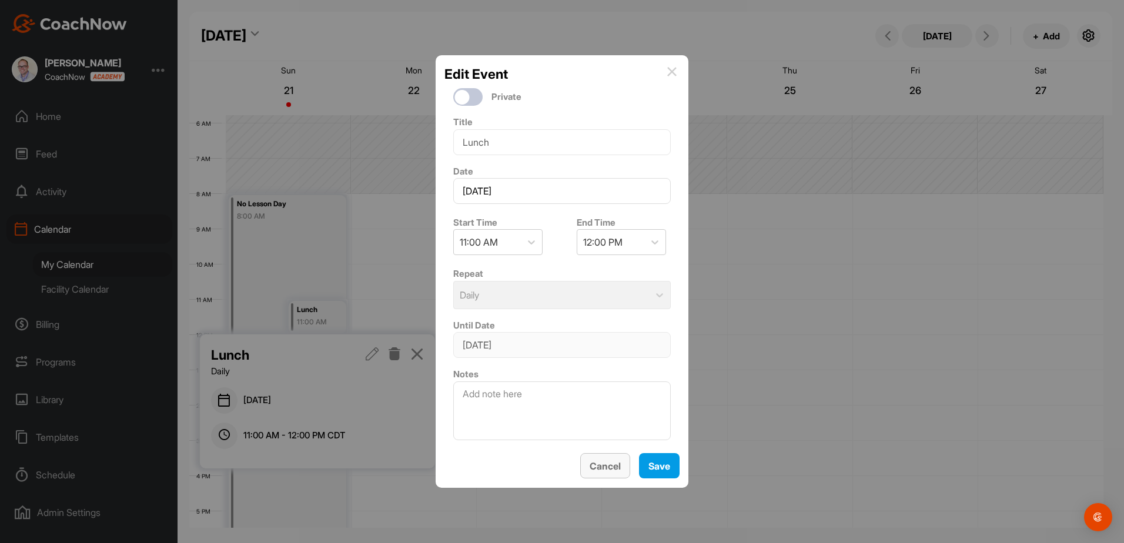
click at [610, 464] on button "Cancel" at bounding box center [605, 465] width 50 height 25
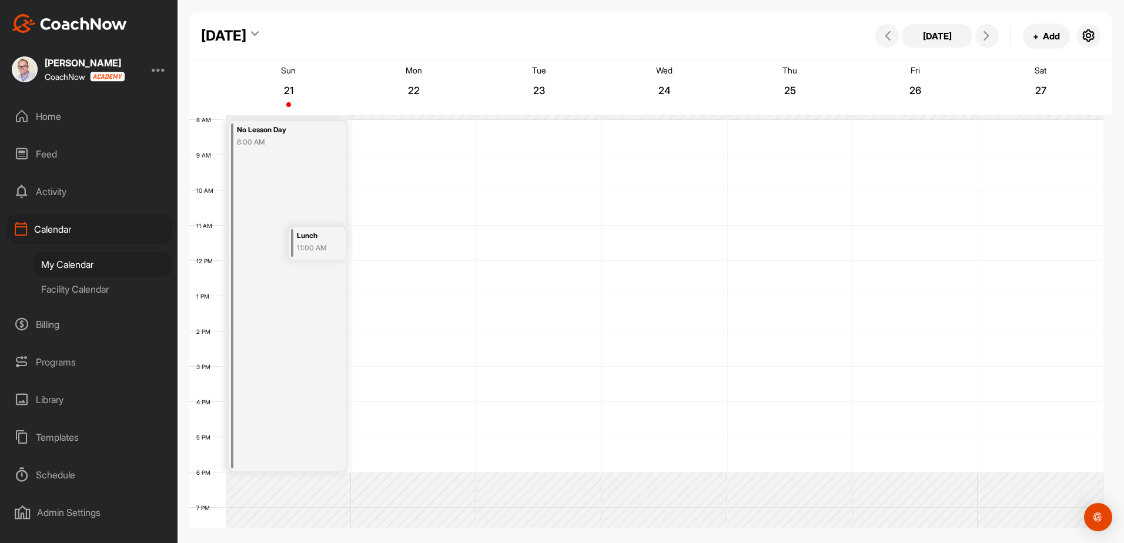
scroll to position [145, 0]
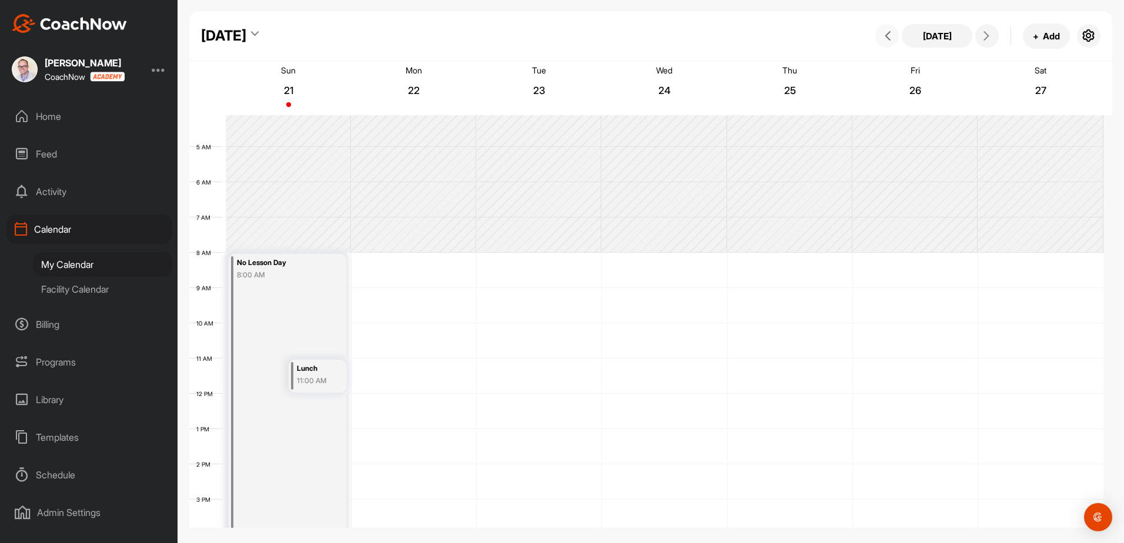
click at [897, 35] on button at bounding box center [887, 36] width 24 height 24
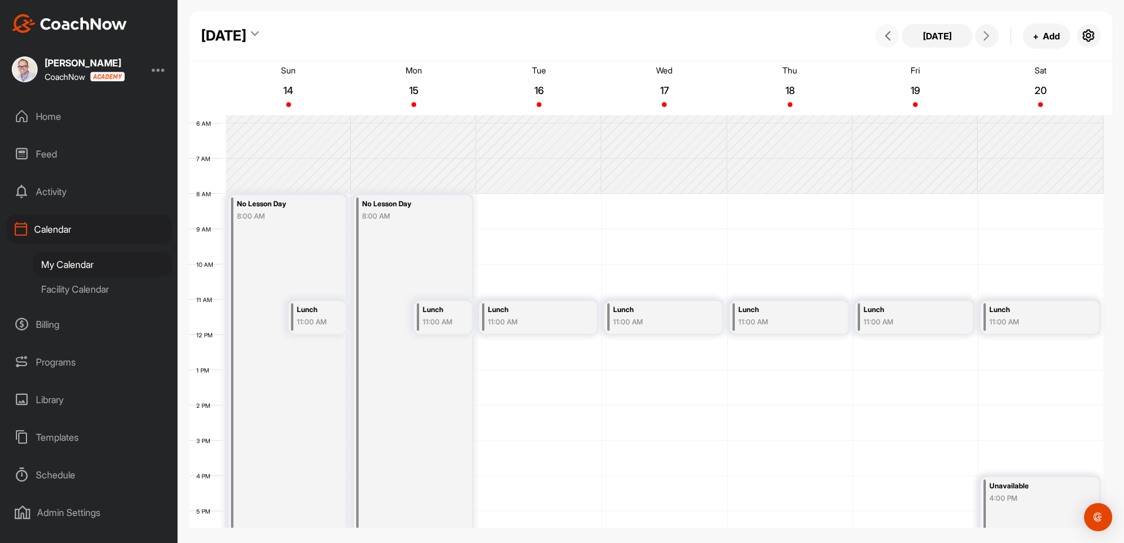
click at [897, 35] on button at bounding box center [887, 36] width 24 height 24
click at [890, 32] on icon at bounding box center [887, 35] width 9 height 9
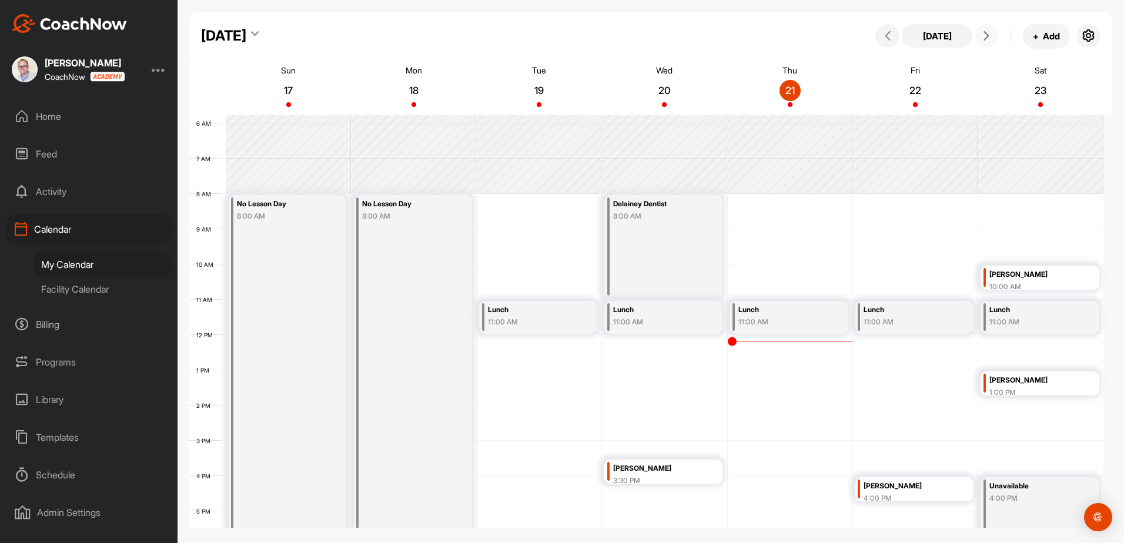
click at [981, 36] on span at bounding box center [987, 35] width 14 height 9
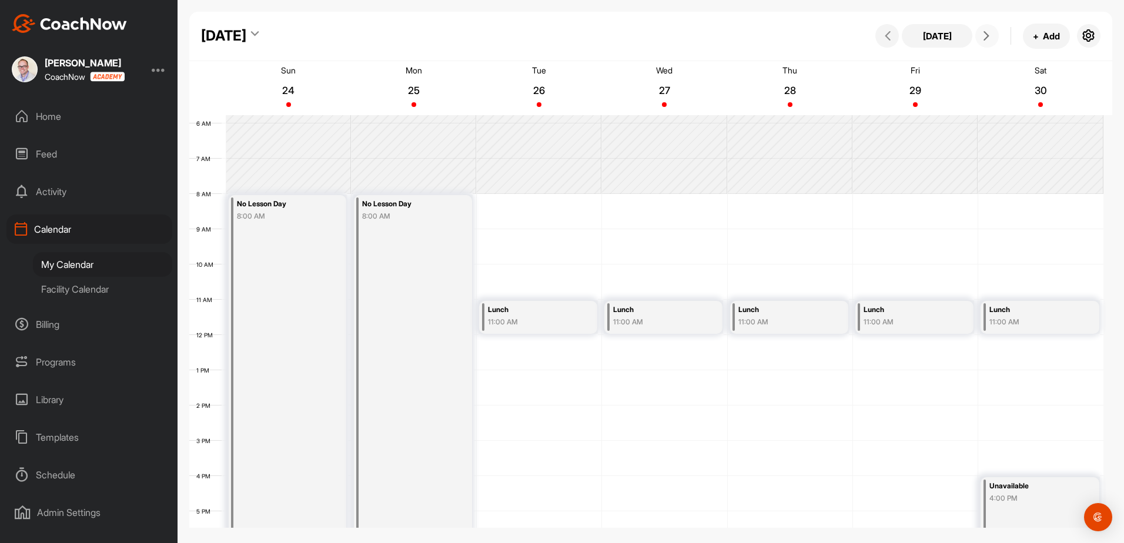
click at [984, 33] on icon at bounding box center [986, 35] width 9 height 9
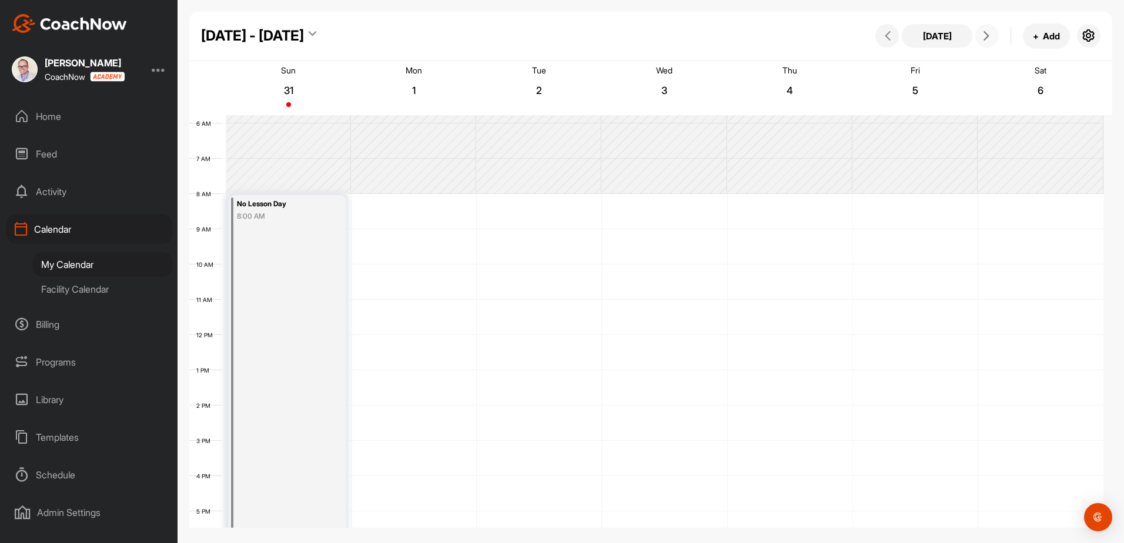
click at [984, 33] on icon at bounding box center [986, 35] width 9 height 9
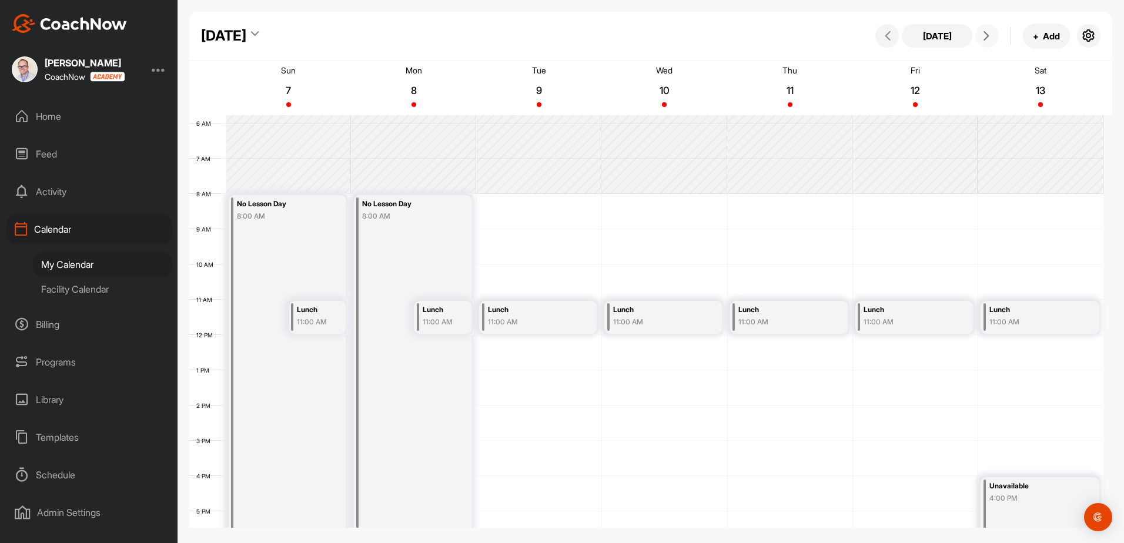
click at [984, 33] on icon at bounding box center [986, 35] width 9 height 9
click at [895, 36] on button at bounding box center [887, 36] width 24 height 24
click at [1012, 359] on div "12 AM 1 AM 2 AM 3 AM 4 AM 5 AM 6 AM 7 AM 8 AM 9 AM 10 AM 11 AM 12 PM 1 PM 2 PM …" at bounding box center [646, 335] width 914 height 847
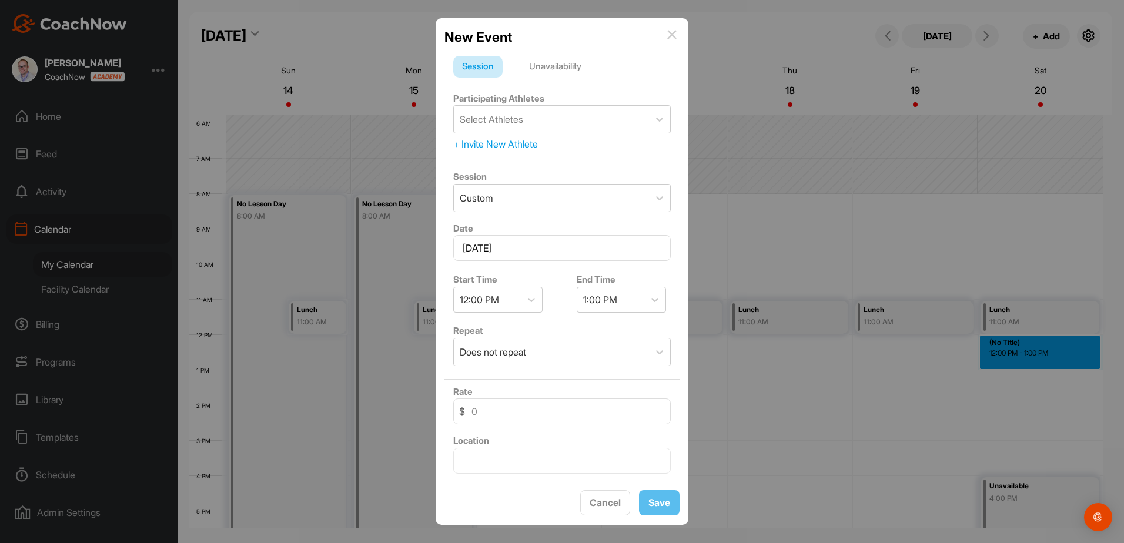
click at [562, 63] on div "Unavailability" at bounding box center [555, 67] width 70 height 22
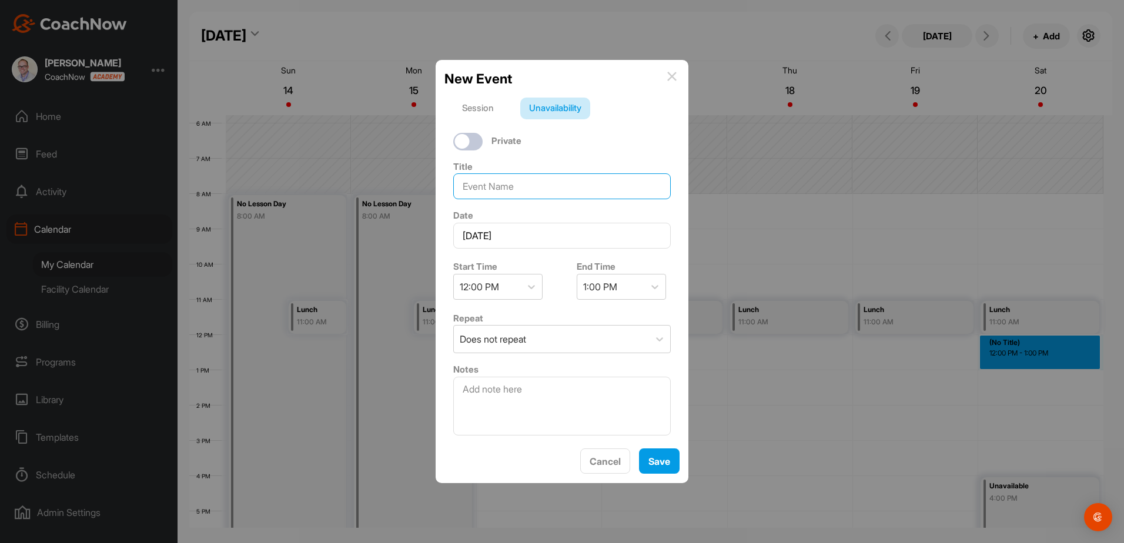
click at [491, 182] on input at bounding box center [562, 186] width 218 height 26
type input "Fall Junior Golf"
click at [651, 287] on icon at bounding box center [655, 287] width 12 height 12
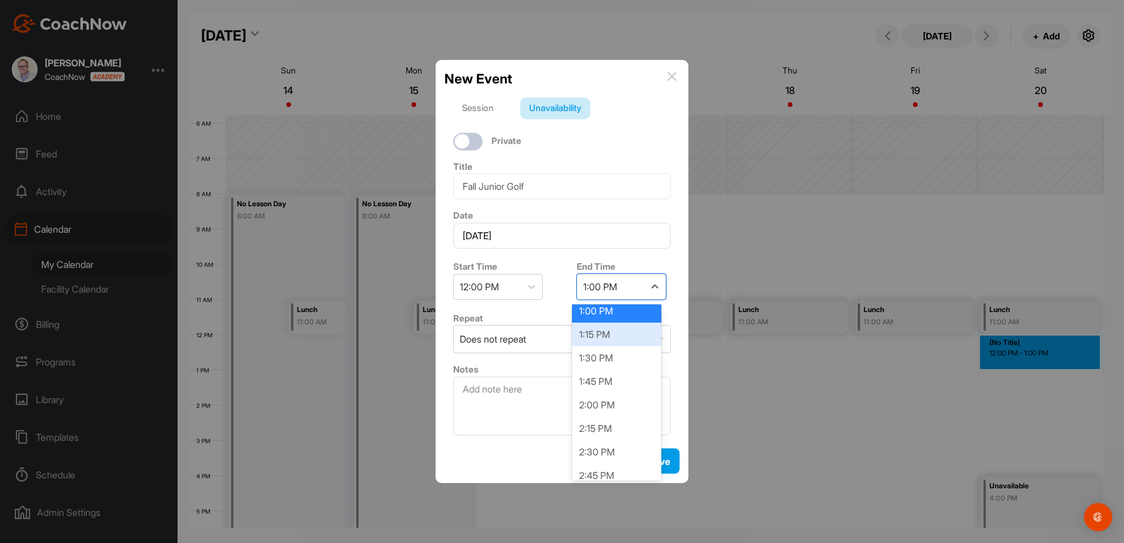
scroll to position [118, 0]
click at [613, 417] on div "2:30 PM" at bounding box center [616, 413] width 89 height 24
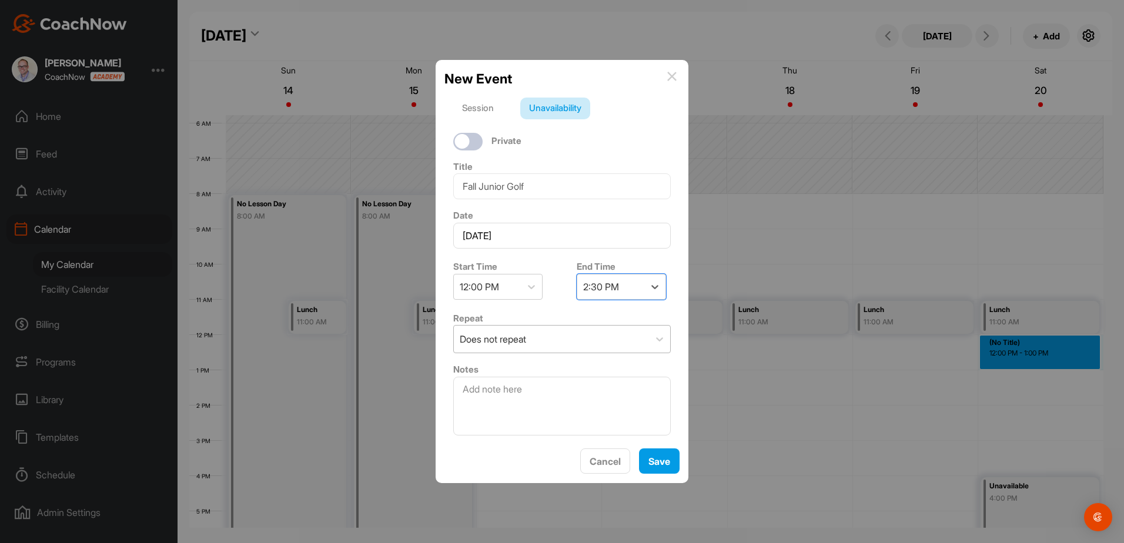
click at [544, 341] on div "Does not repeat" at bounding box center [551, 339] width 195 height 27
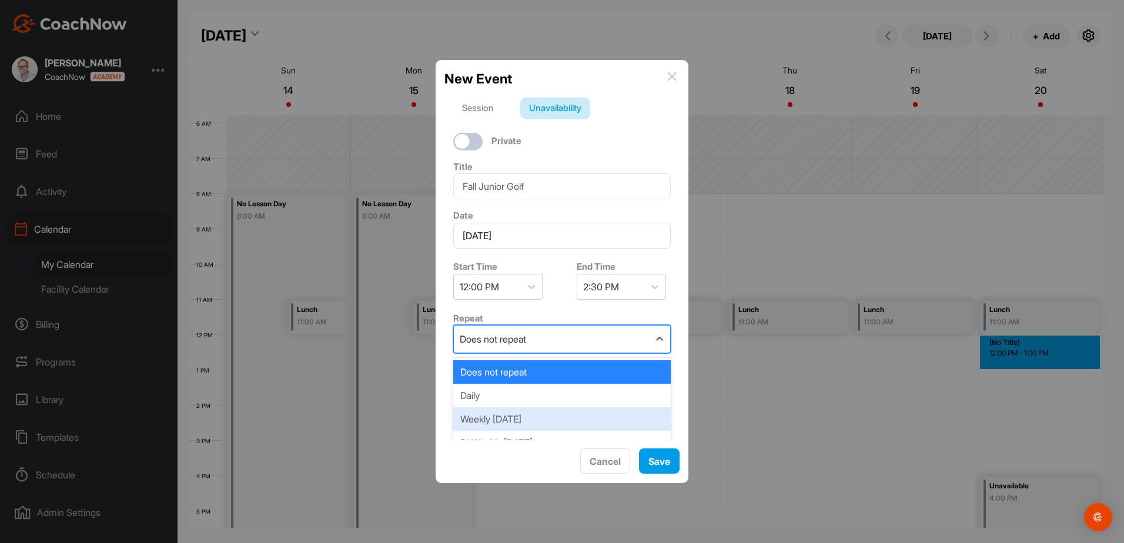
click at [522, 414] on div "Weekly [DATE]" at bounding box center [562, 419] width 218 height 24
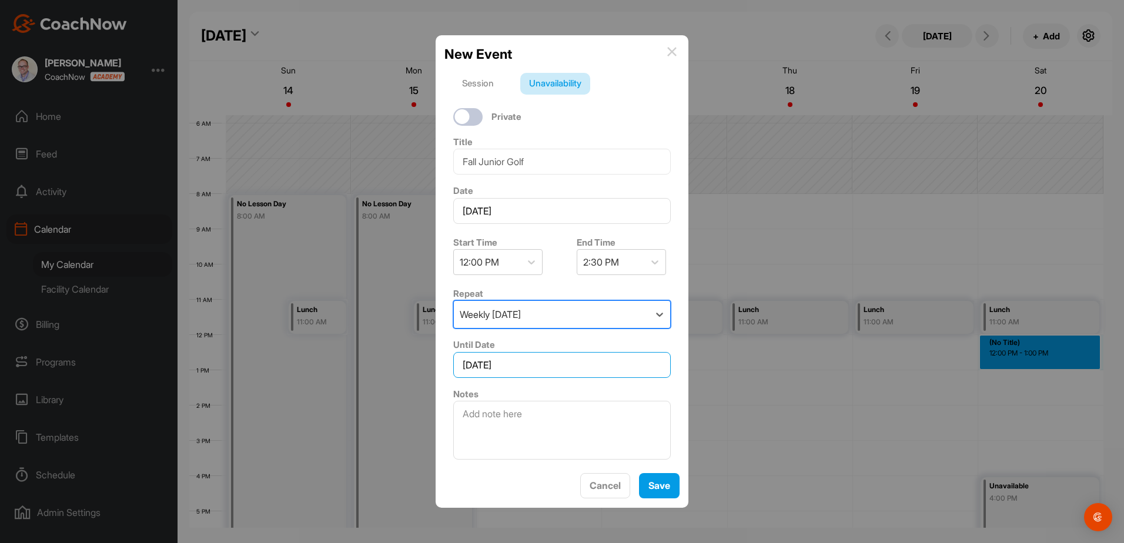
click at [549, 366] on input "[DATE]" at bounding box center [562, 365] width 218 height 26
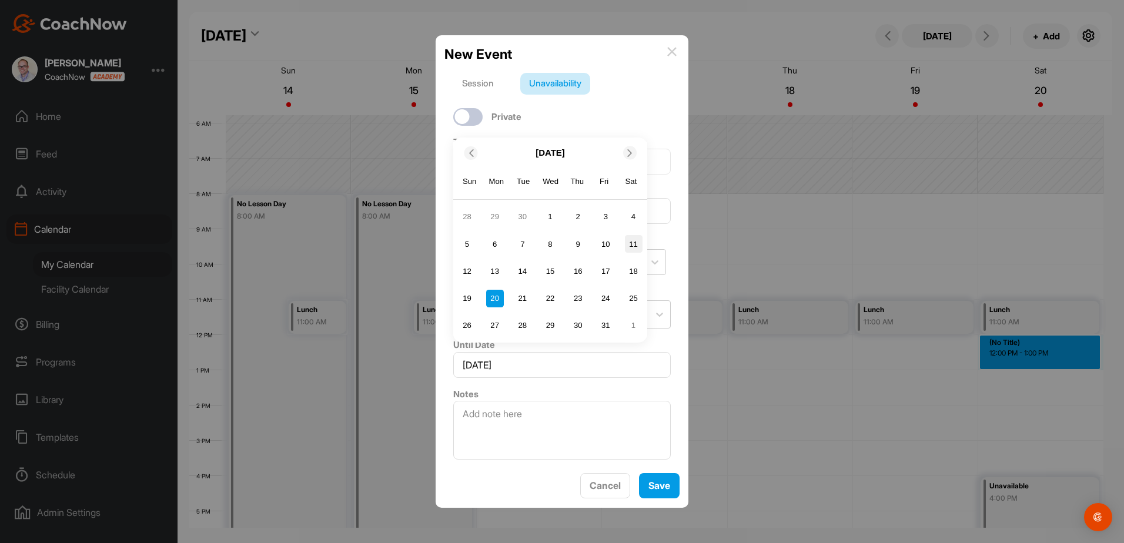
click at [638, 243] on div "11" at bounding box center [634, 244] width 18 height 18
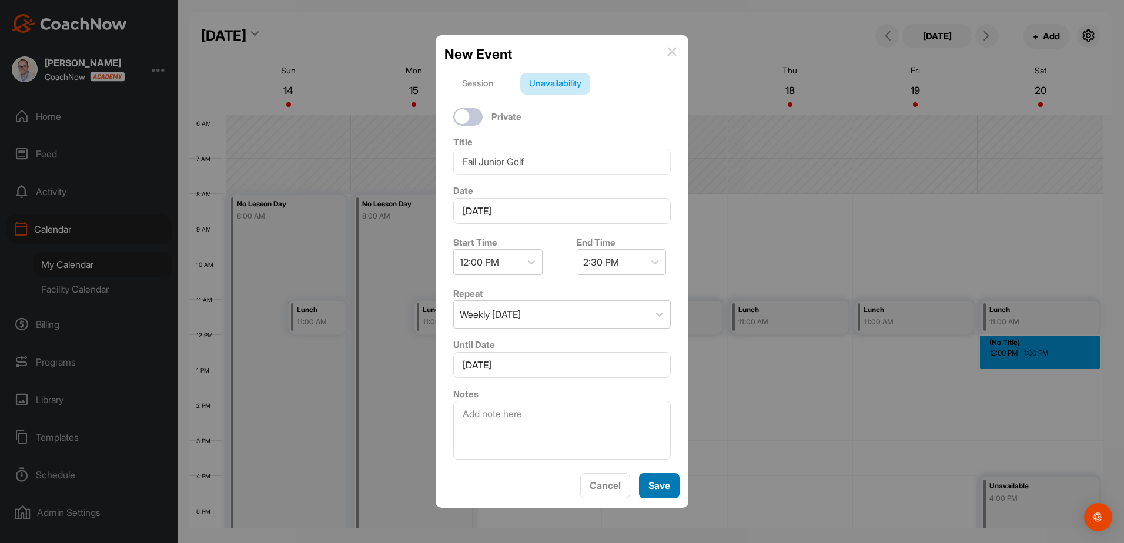
click at [662, 486] on button "Save" at bounding box center [659, 485] width 41 height 25
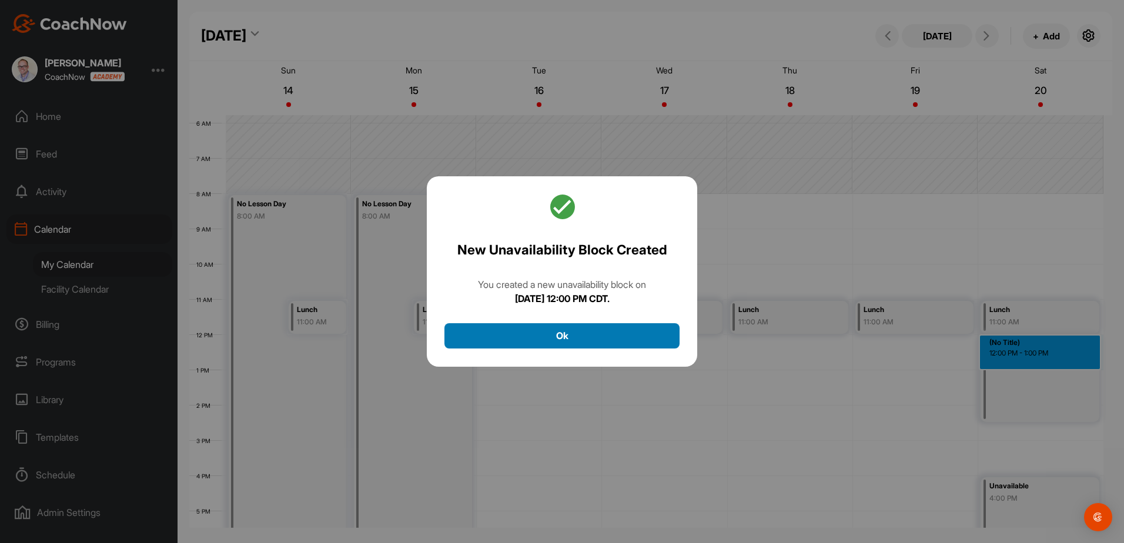
click at [579, 343] on button "Ok" at bounding box center [561, 335] width 235 height 25
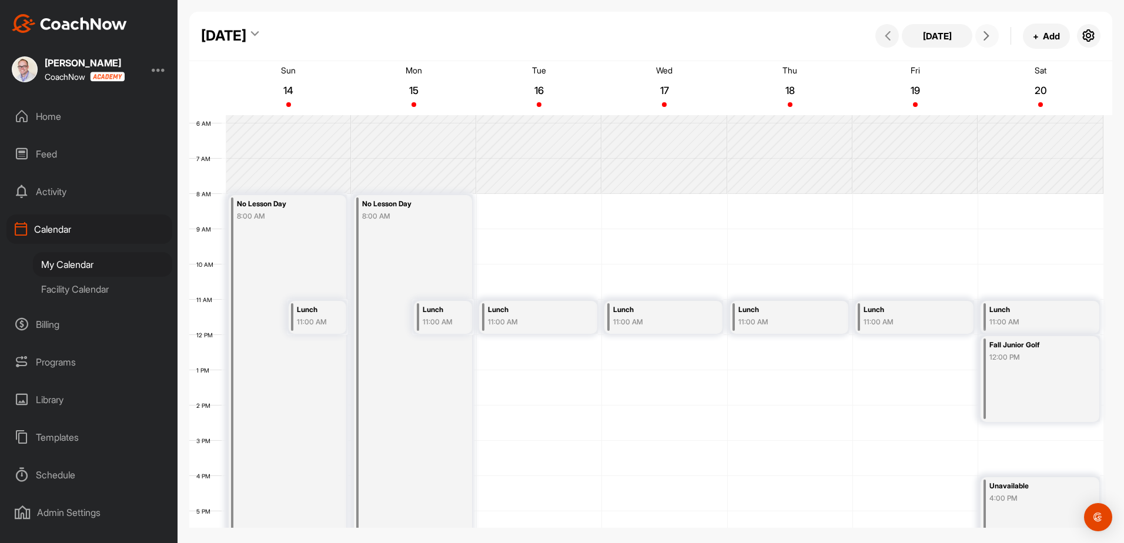
click at [988, 38] on icon at bounding box center [986, 35] width 9 height 9
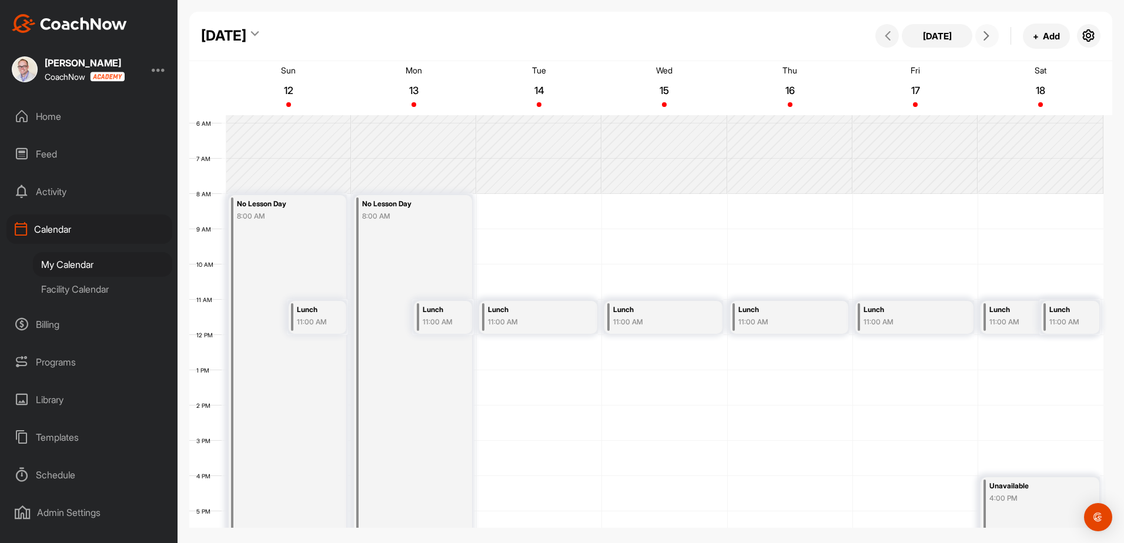
click at [1009, 319] on div "11:00 AM" at bounding box center [1034, 322] width 91 height 11
click at [1088, 355] on icon at bounding box center [1084, 353] width 14 height 13
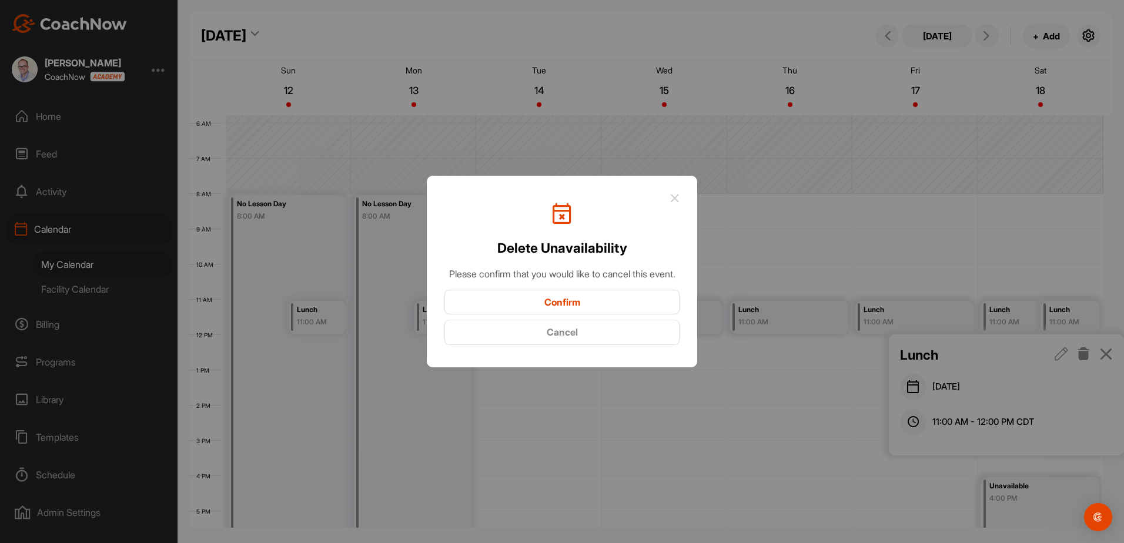
click at [615, 313] on button "Confirm" at bounding box center [561, 302] width 235 height 25
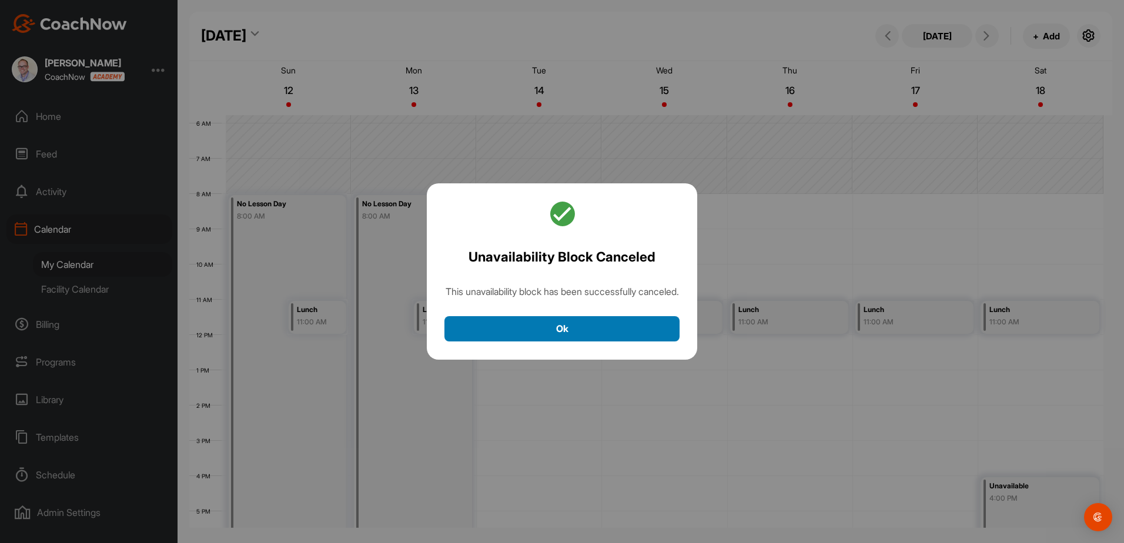
click at [570, 339] on button "Ok" at bounding box center [561, 328] width 235 height 25
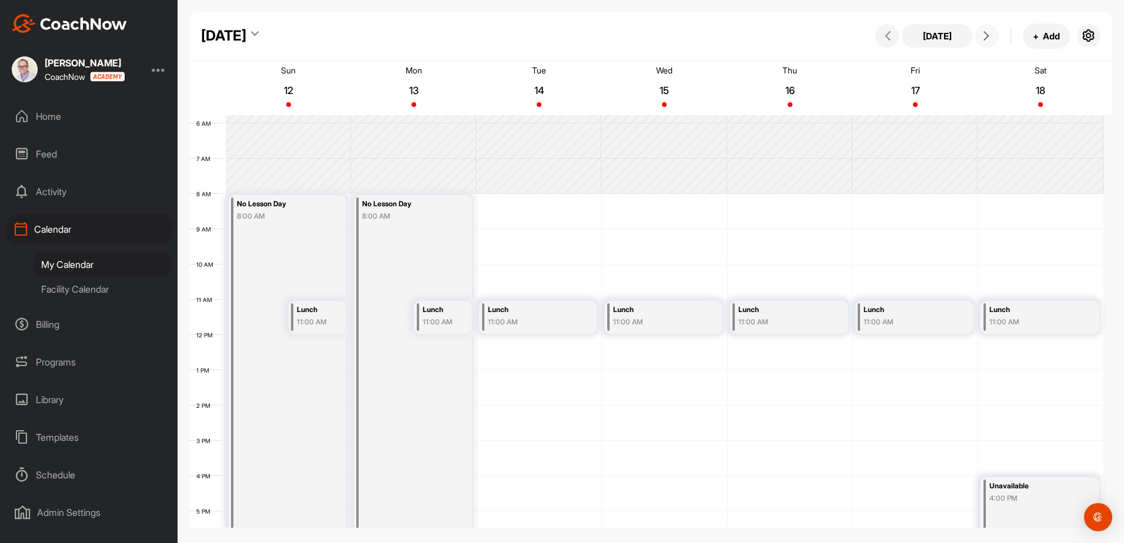
click at [988, 35] on icon at bounding box center [986, 35] width 9 height 9
click at [1022, 317] on div "11:00 AM" at bounding box center [1034, 322] width 91 height 11
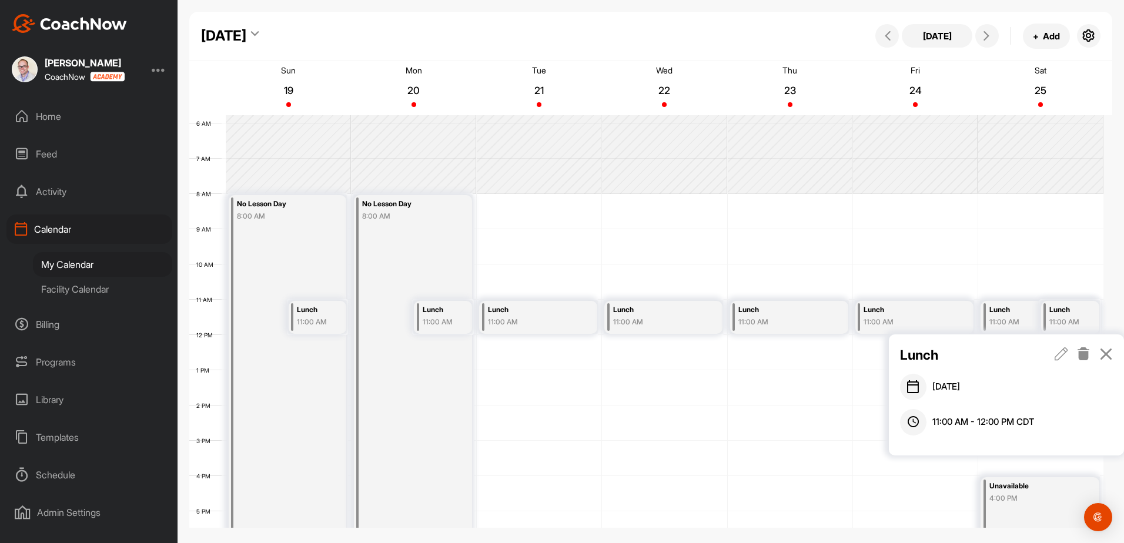
click at [1089, 360] on icon at bounding box center [1084, 353] width 14 height 13
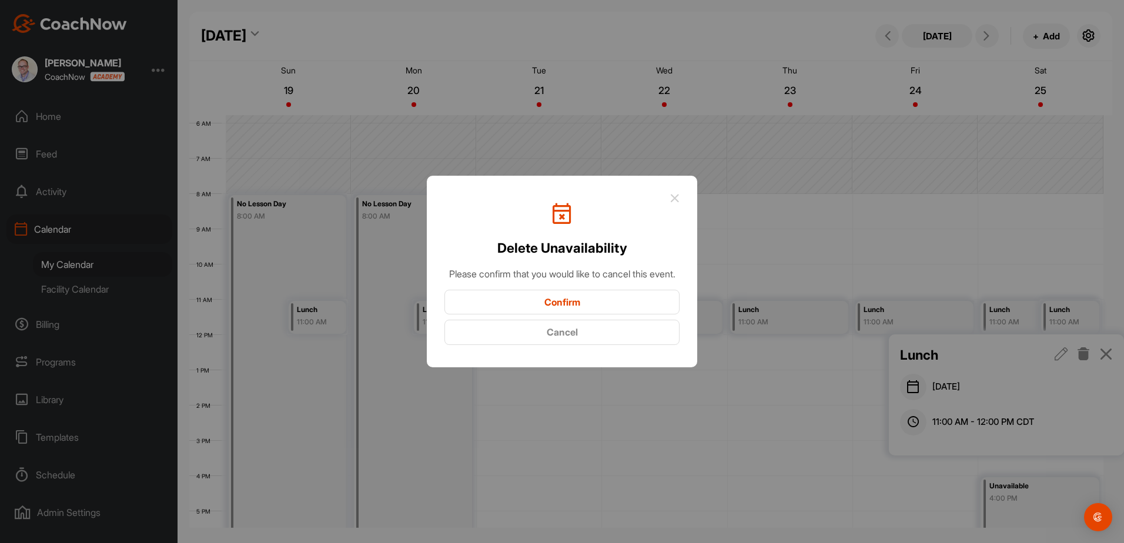
click at [586, 309] on button "Confirm" at bounding box center [561, 302] width 235 height 25
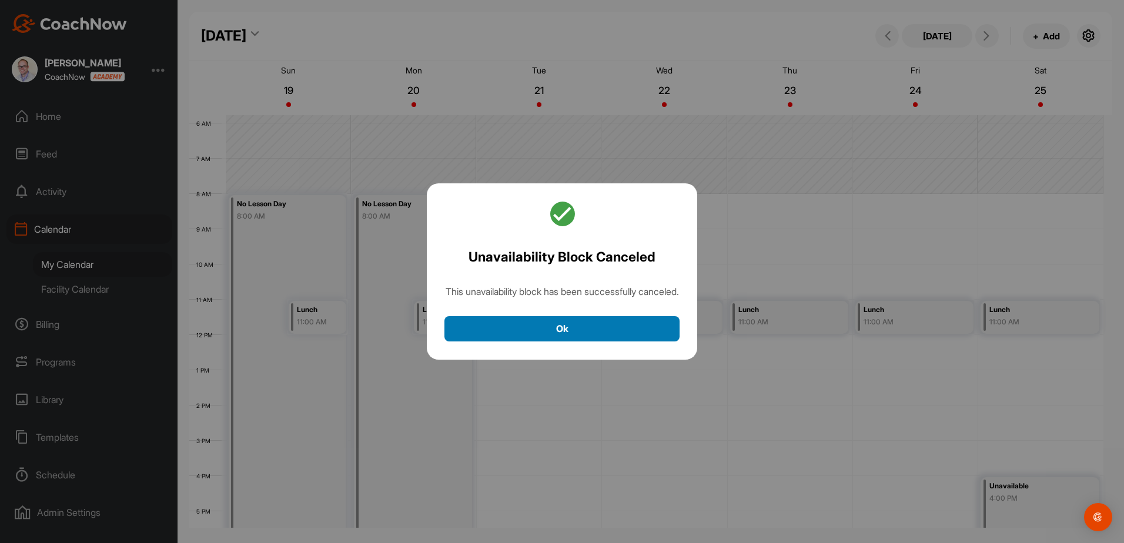
click at [584, 336] on button "Ok" at bounding box center [561, 328] width 235 height 25
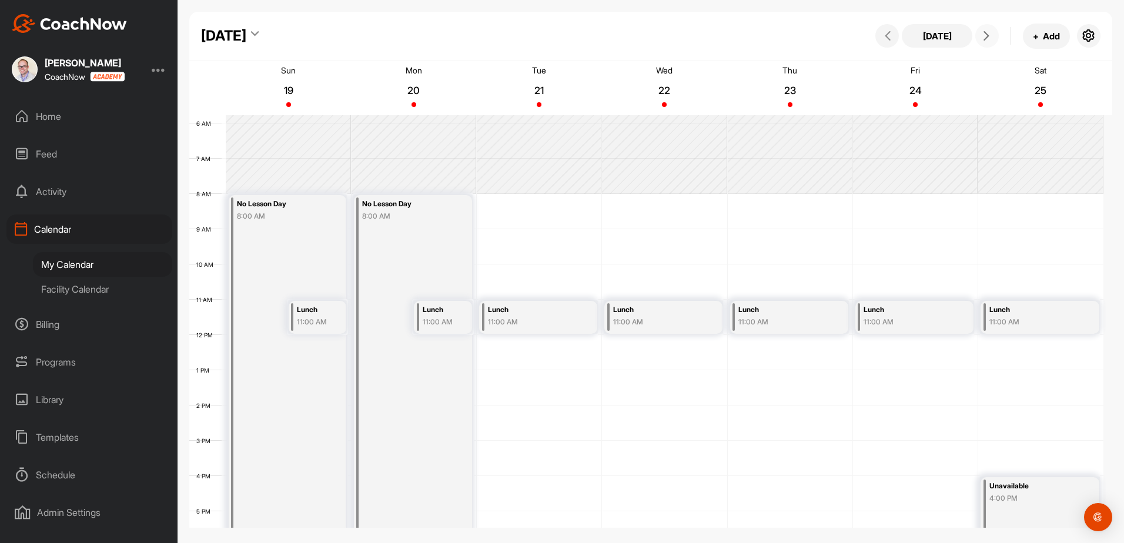
click at [989, 32] on icon at bounding box center [986, 35] width 9 height 9
click at [1005, 319] on div "11:00 AM" at bounding box center [1034, 322] width 91 height 11
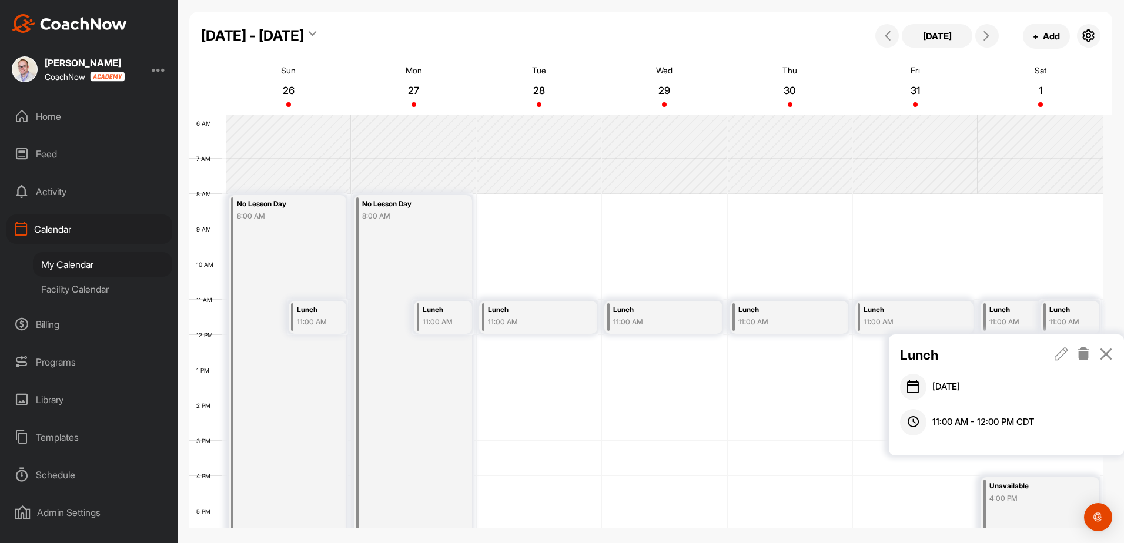
click at [1083, 352] on icon at bounding box center [1084, 353] width 14 height 13
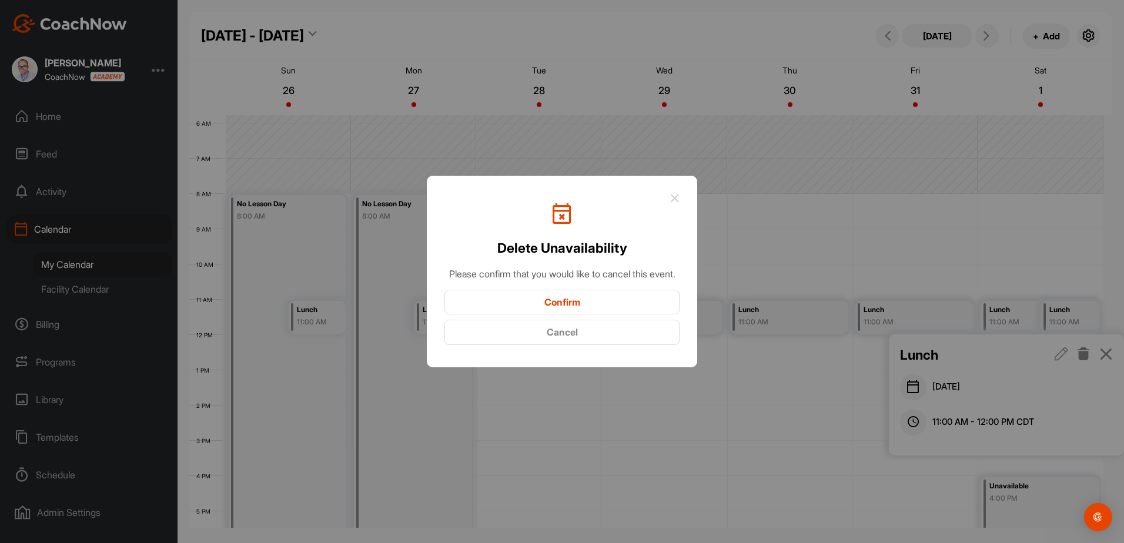
click at [617, 315] on button "Confirm" at bounding box center [561, 302] width 235 height 25
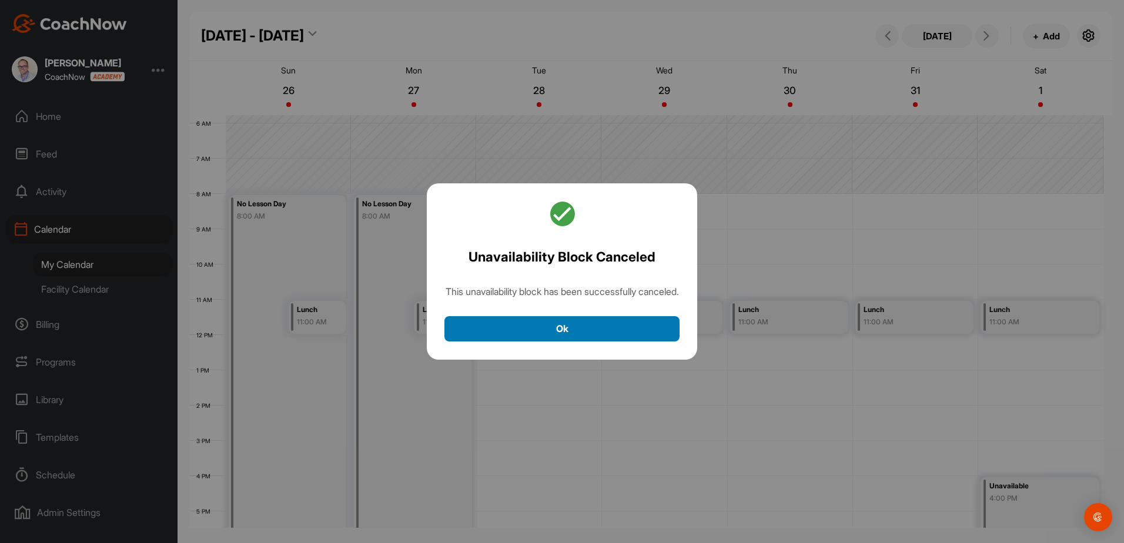
click at [604, 337] on button "Ok" at bounding box center [561, 328] width 235 height 25
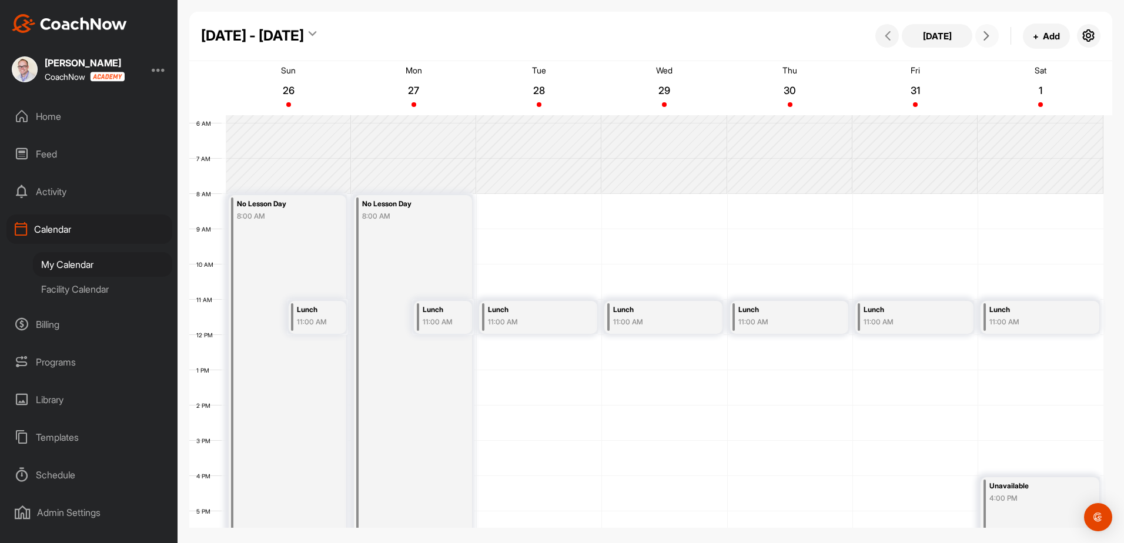
click at [987, 35] on icon at bounding box center [986, 35] width 9 height 9
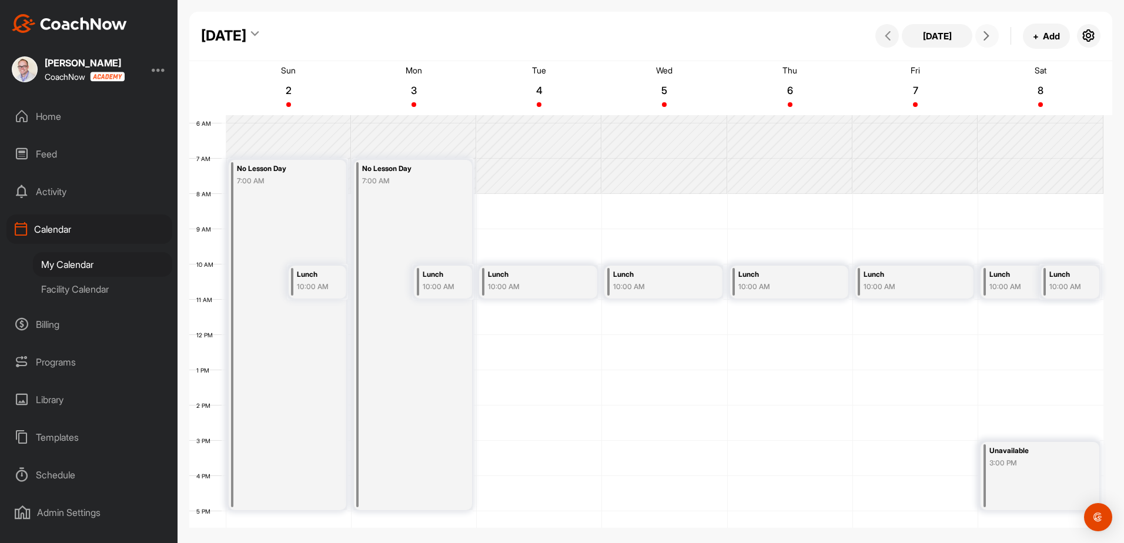
click at [1011, 275] on div "Lunch" at bounding box center [1034, 275] width 91 height 14
click at [1088, 317] on icon at bounding box center [1084, 318] width 14 height 13
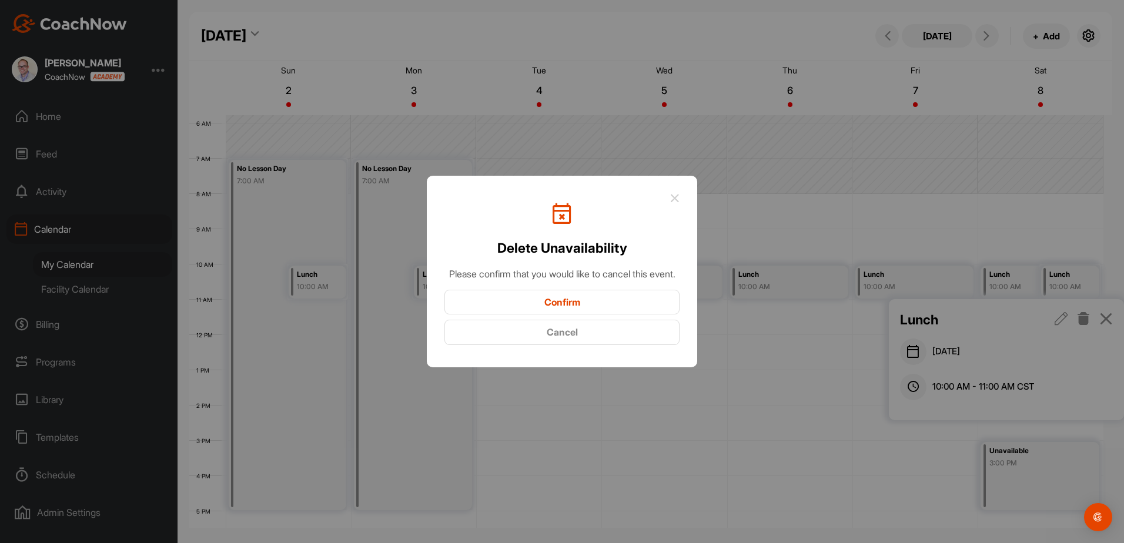
click at [626, 315] on button "Confirm" at bounding box center [561, 302] width 235 height 25
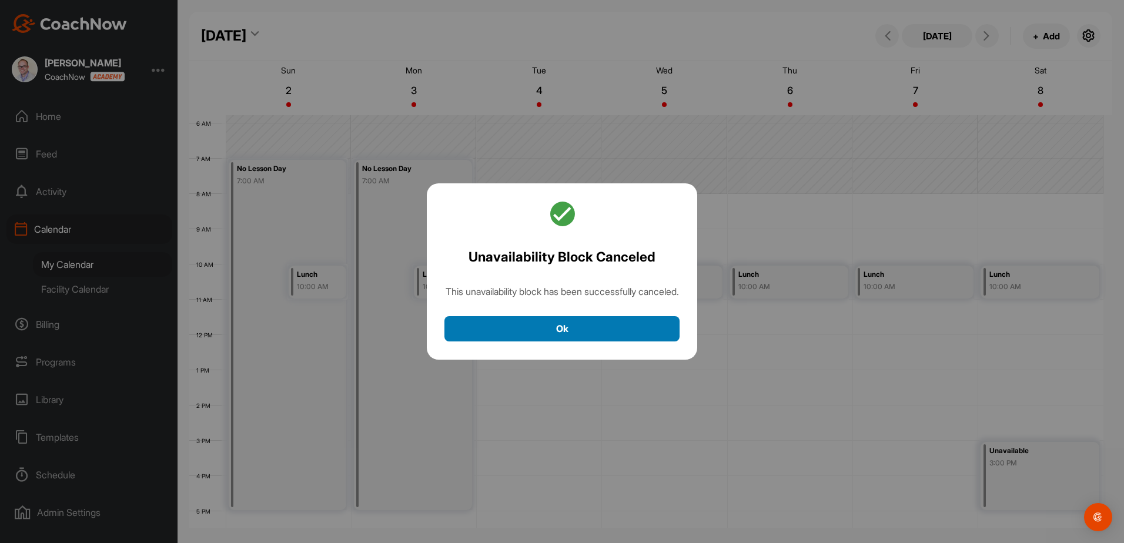
click at [611, 335] on button "Ok" at bounding box center [561, 328] width 235 height 25
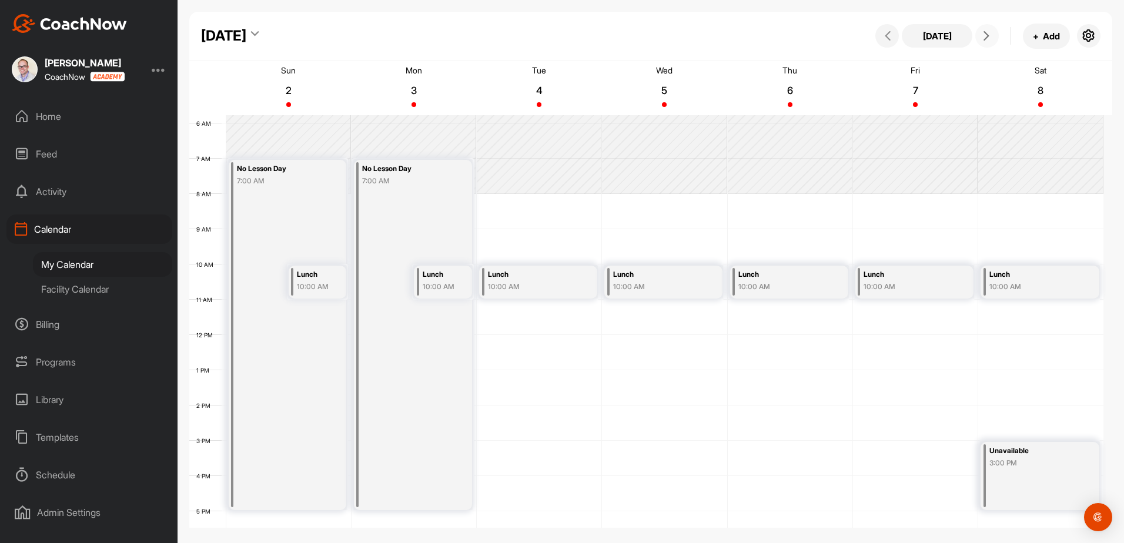
click at [991, 25] on button at bounding box center [987, 36] width 24 height 24
click at [1011, 282] on div "10:00 AM" at bounding box center [1034, 287] width 91 height 11
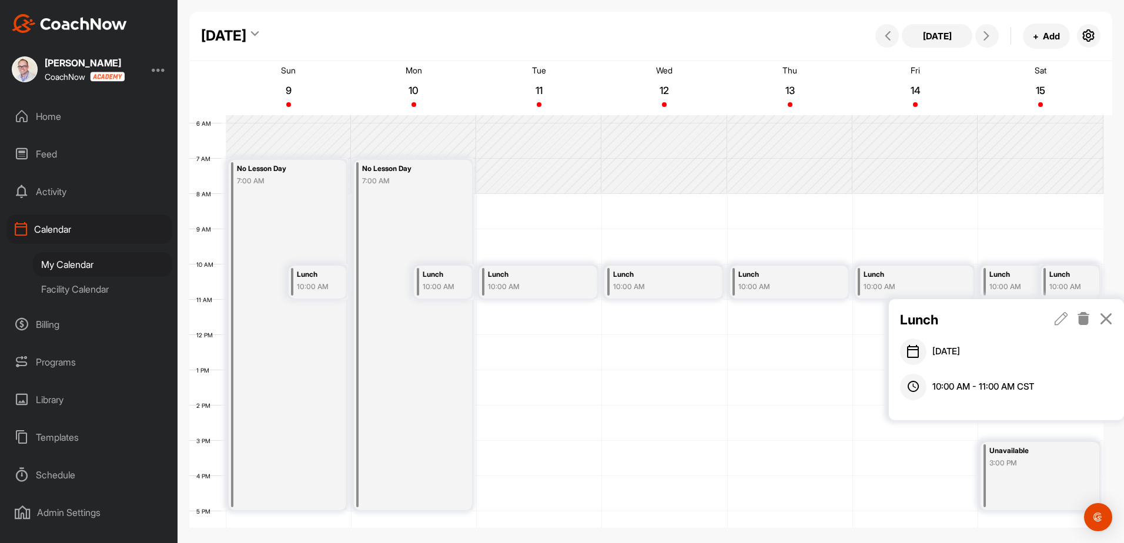
click at [1089, 321] on icon at bounding box center [1084, 318] width 14 height 13
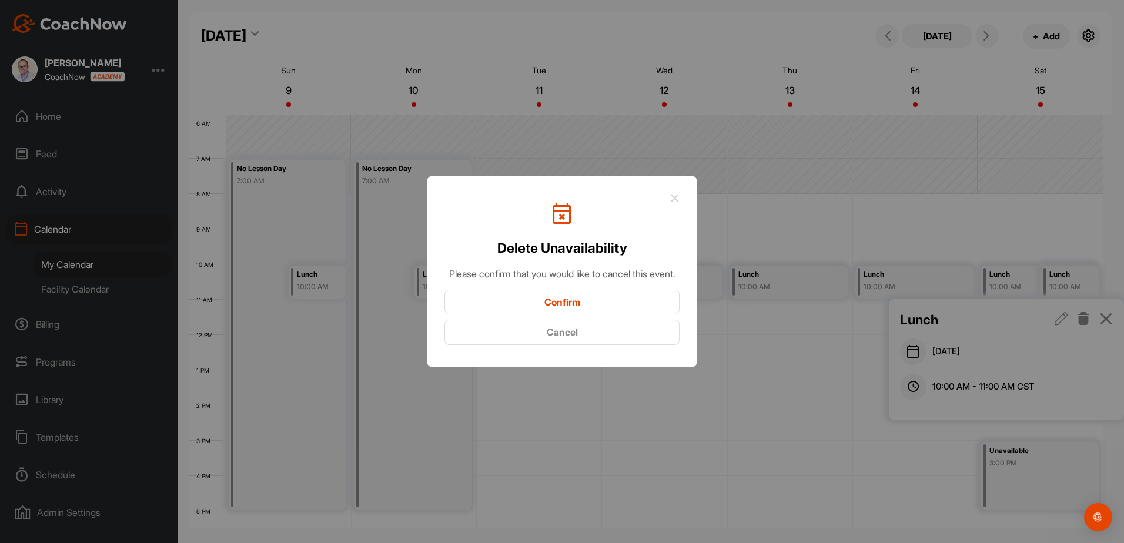
click at [610, 315] on button "Confirm" at bounding box center [561, 302] width 235 height 25
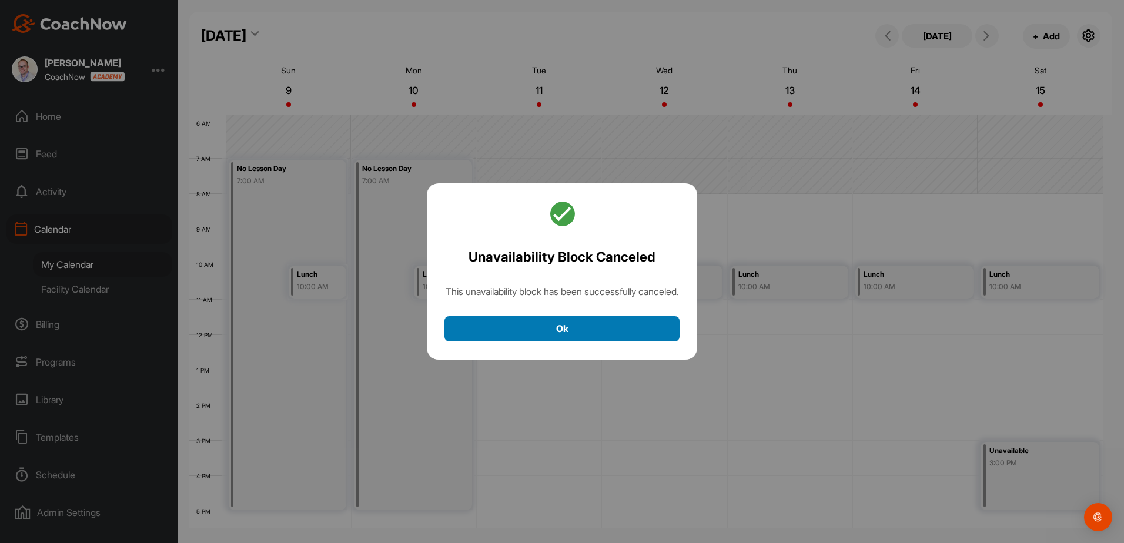
click at [611, 339] on button "Ok" at bounding box center [561, 328] width 235 height 25
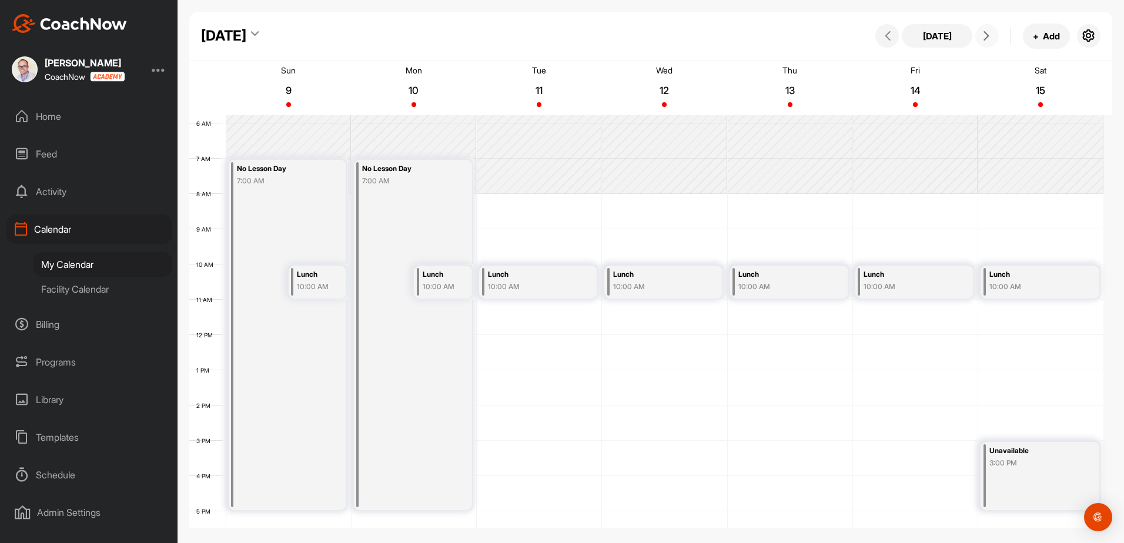
click at [992, 36] on span at bounding box center [987, 35] width 14 height 9
click at [1004, 286] on div "10:00 AM" at bounding box center [1034, 287] width 91 height 11
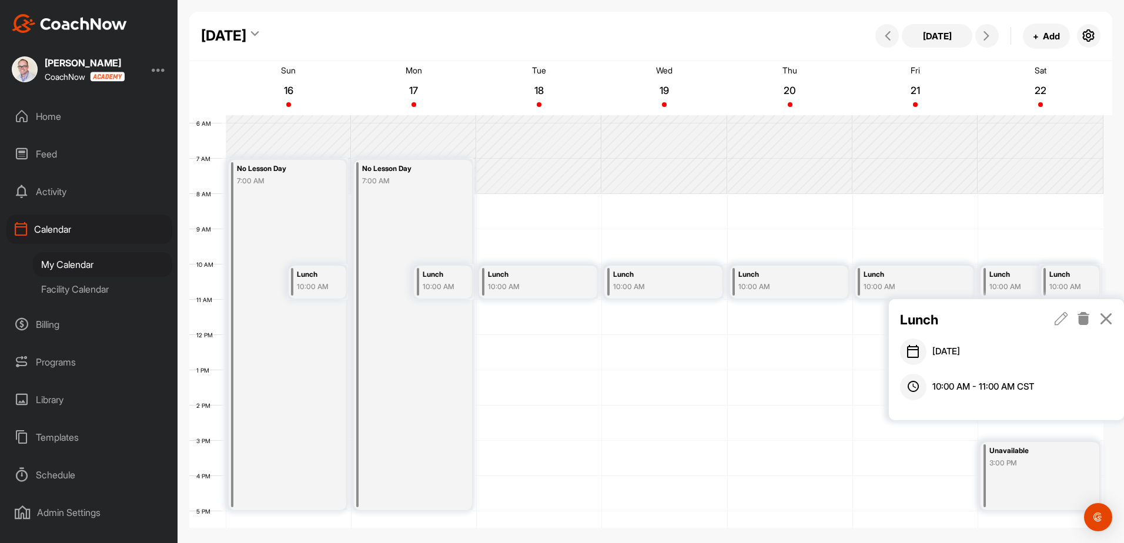
click at [1081, 320] on icon at bounding box center [1084, 318] width 14 height 13
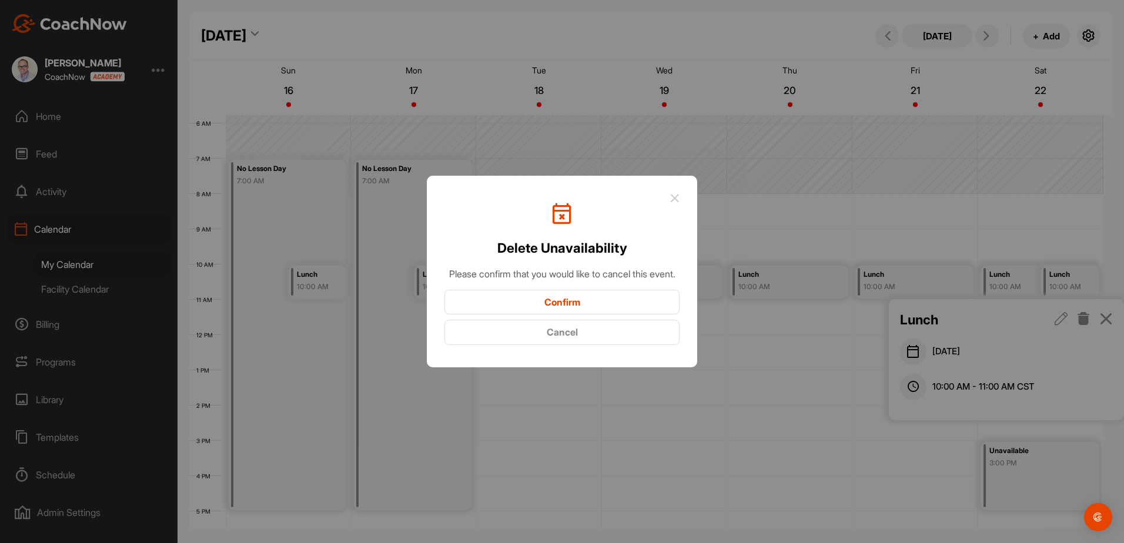
click at [594, 312] on button "Confirm" at bounding box center [561, 302] width 235 height 25
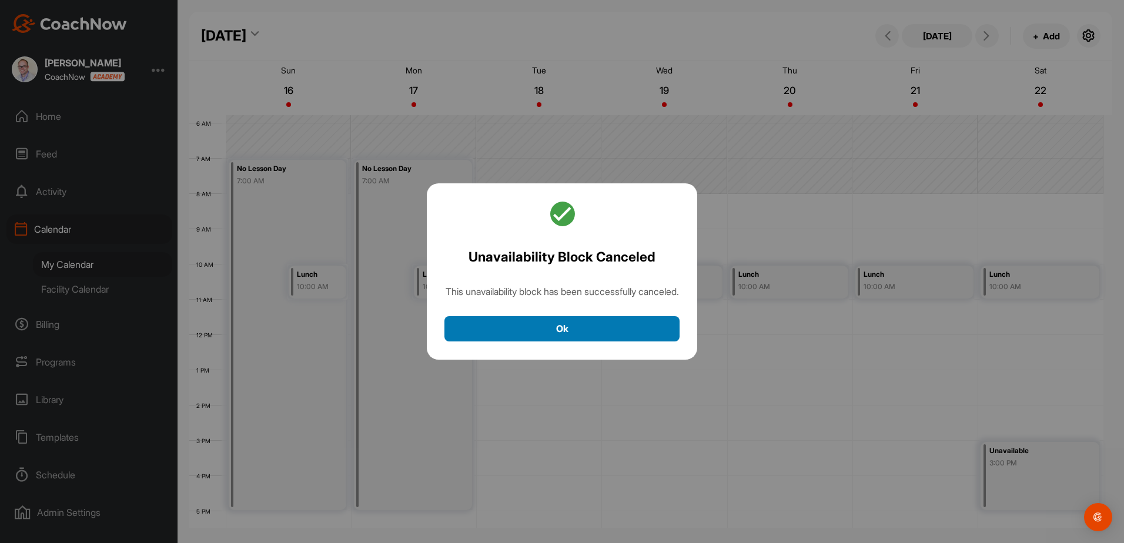
click at [581, 338] on button "Ok" at bounding box center [561, 328] width 235 height 25
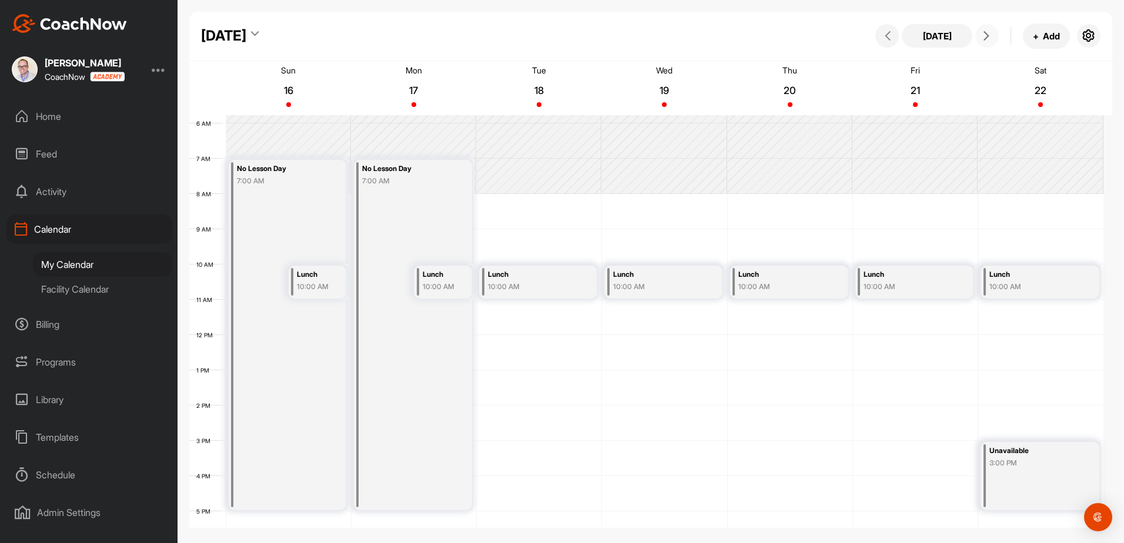
click at [985, 38] on icon at bounding box center [986, 35] width 9 height 9
click at [1002, 290] on div "10:00 AM" at bounding box center [1034, 287] width 91 height 11
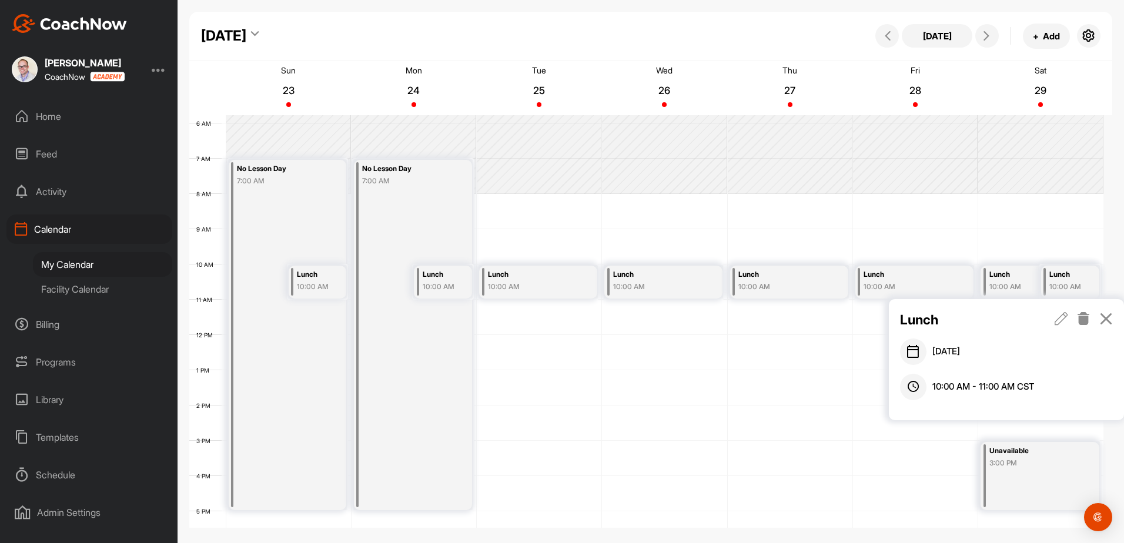
click at [1084, 317] on icon at bounding box center [1084, 318] width 14 height 13
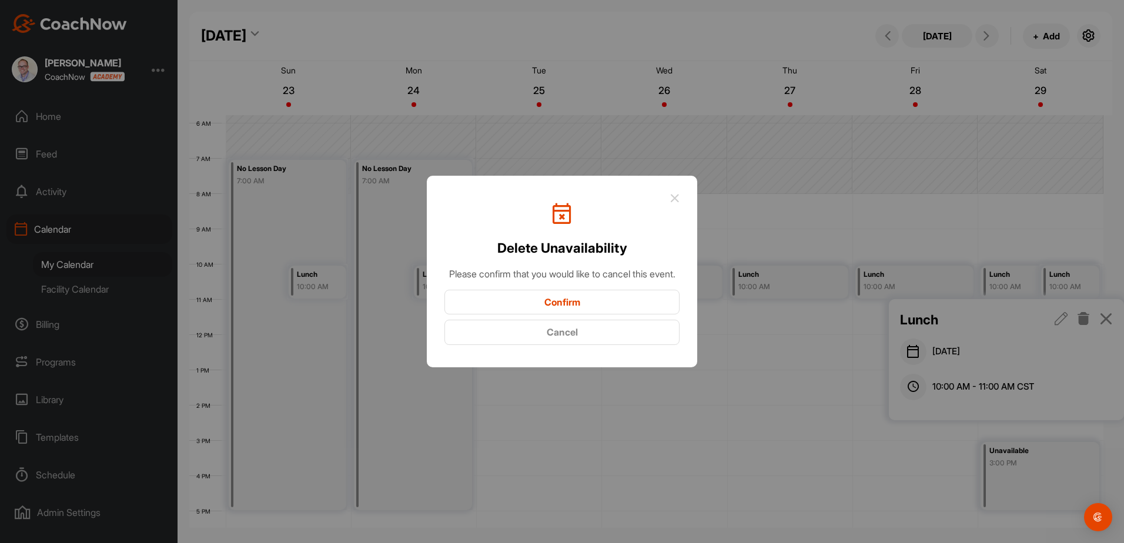
click at [628, 308] on button "Confirm" at bounding box center [561, 302] width 235 height 25
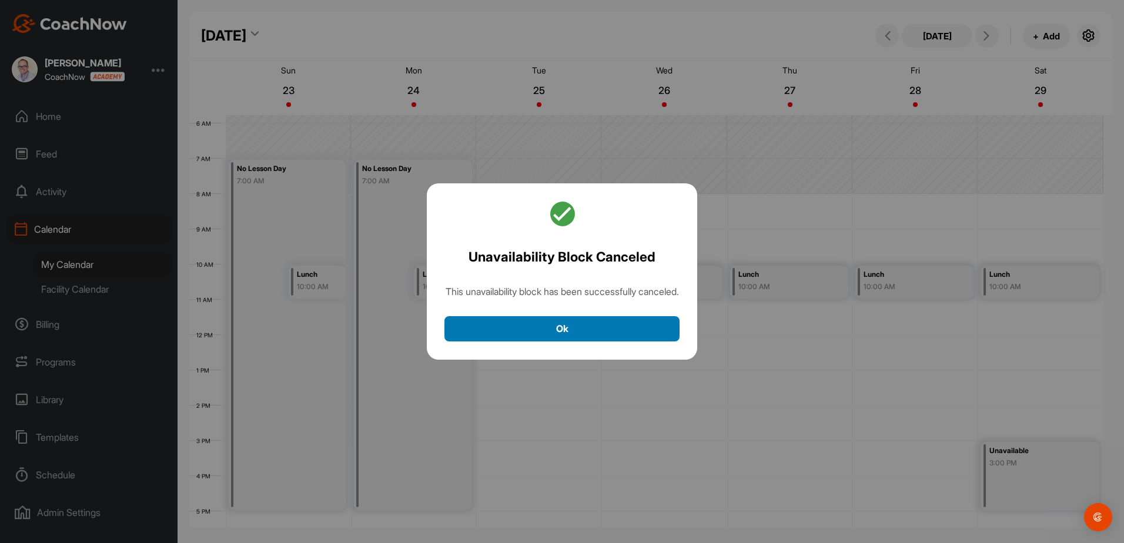
click at [613, 335] on button "Ok" at bounding box center [561, 328] width 235 height 25
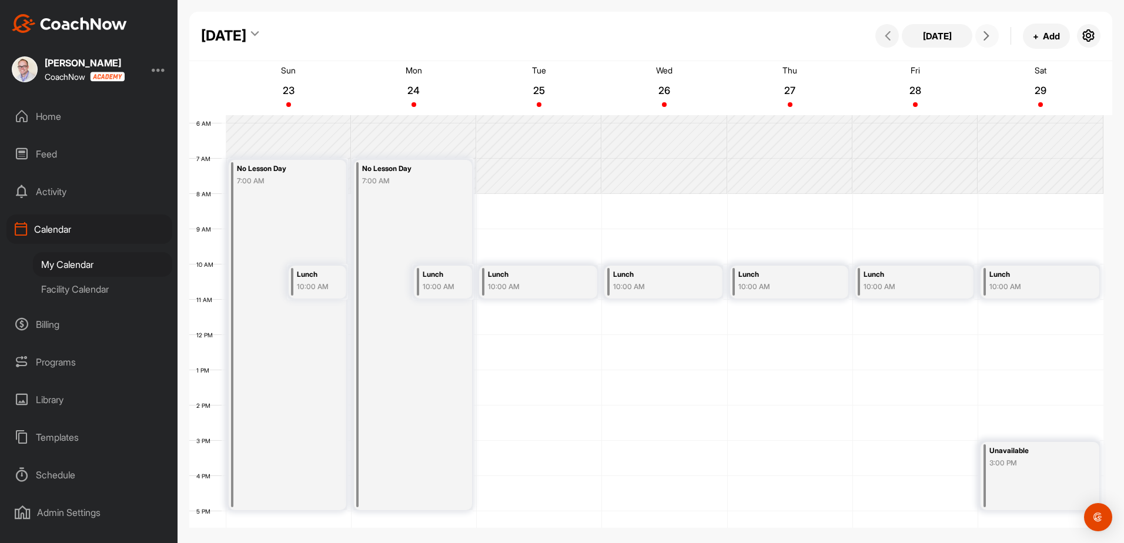
click at [992, 35] on span at bounding box center [987, 35] width 14 height 9
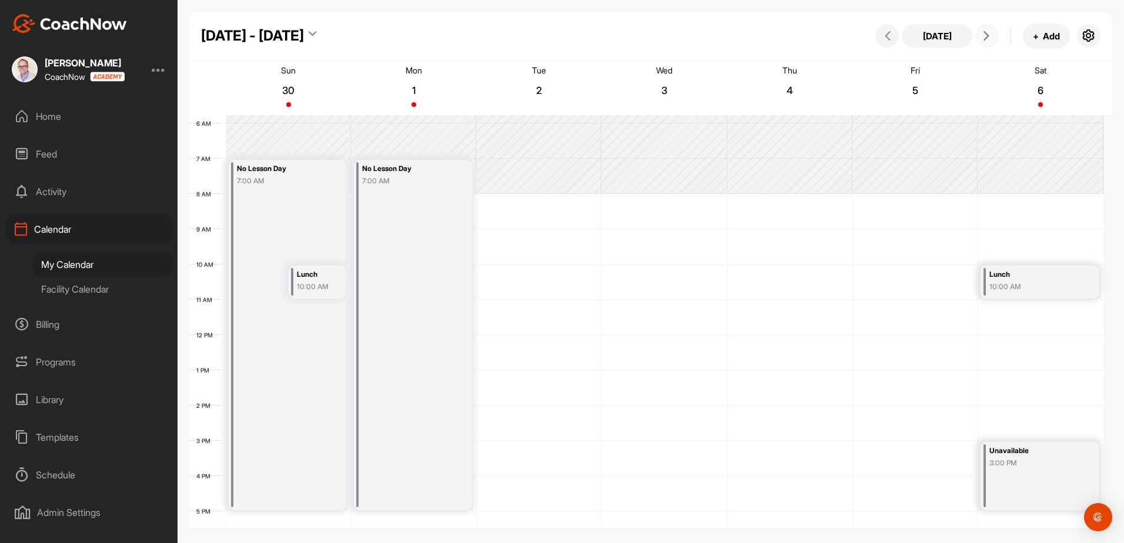
click at [1017, 282] on div "10:00 AM" at bounding box center [1034, 287] width 91 height 11
click at [1090, 320] on icon at bounding box center [1084, 318] width 14 height 13
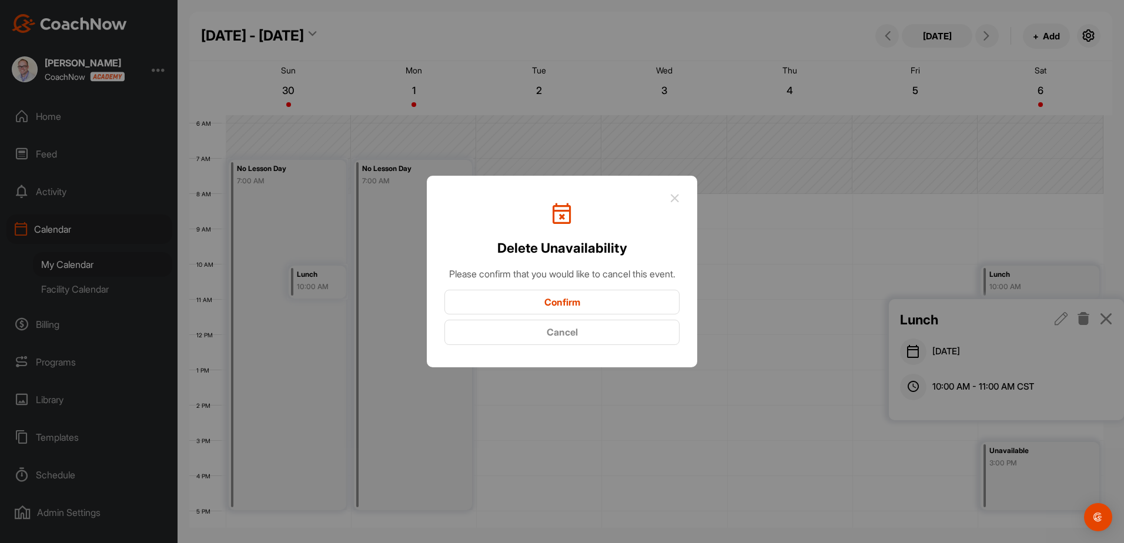
click at [596, 312] on button "Confirm" at bounding box center [561, 302] width 235 height 25
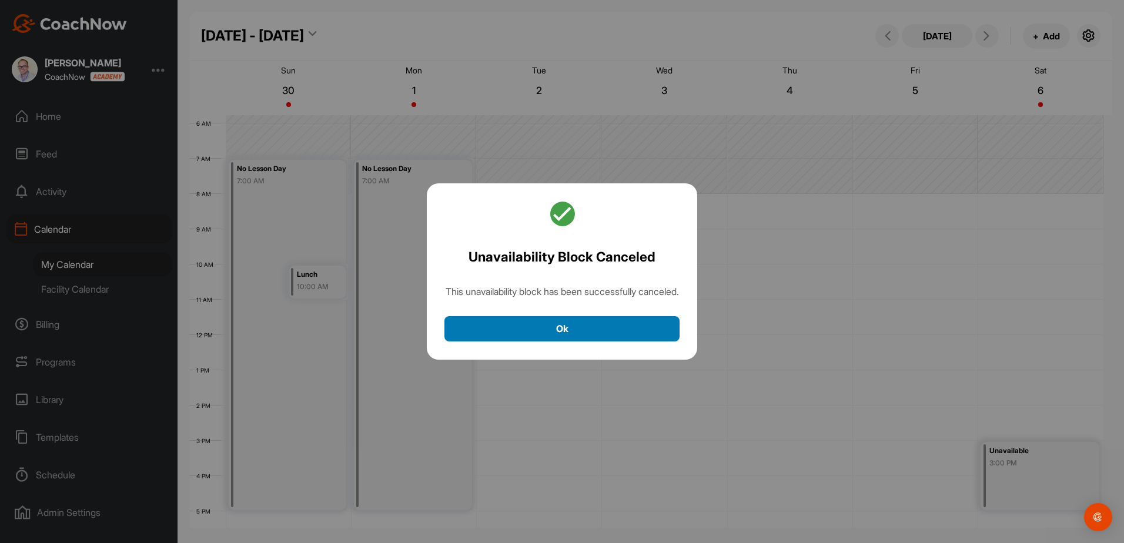
click at [582, 336] on button "Ok" at bounding box center [561, 328] width 235 height 25
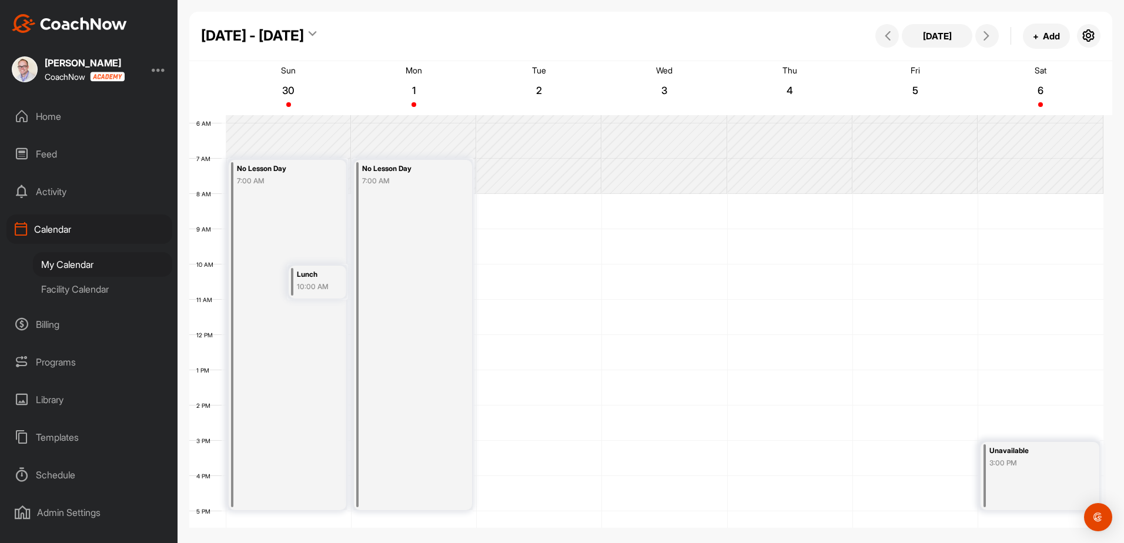
click at [304, 284] on div "10:00 AM" at bounding box center [318, 287] width 42 height 11
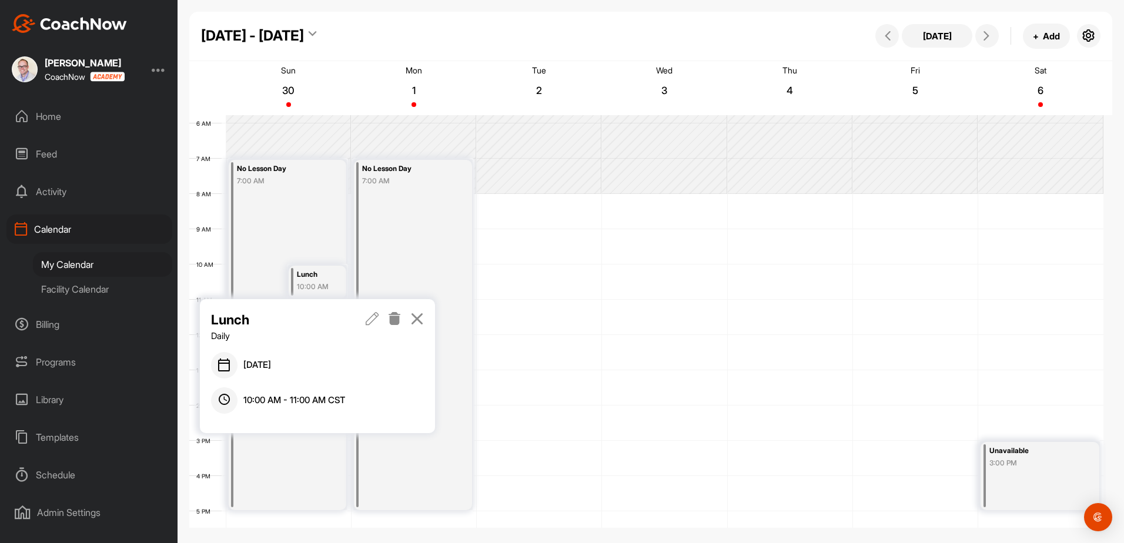
click at [402, 317] on div at bounding box center [395, 326] width 58 height 33
click at [394, 321] on icon at bounding box center [395, 318] width 14 height 13
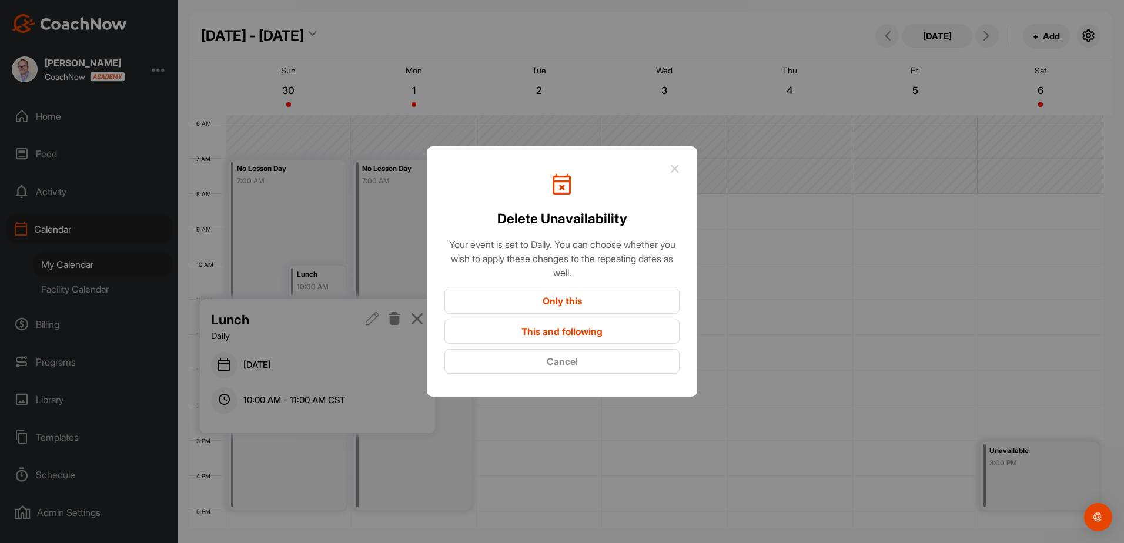
click at [538, 332] on button "This and following" at bounding box center [561, 331] width 235 height 25
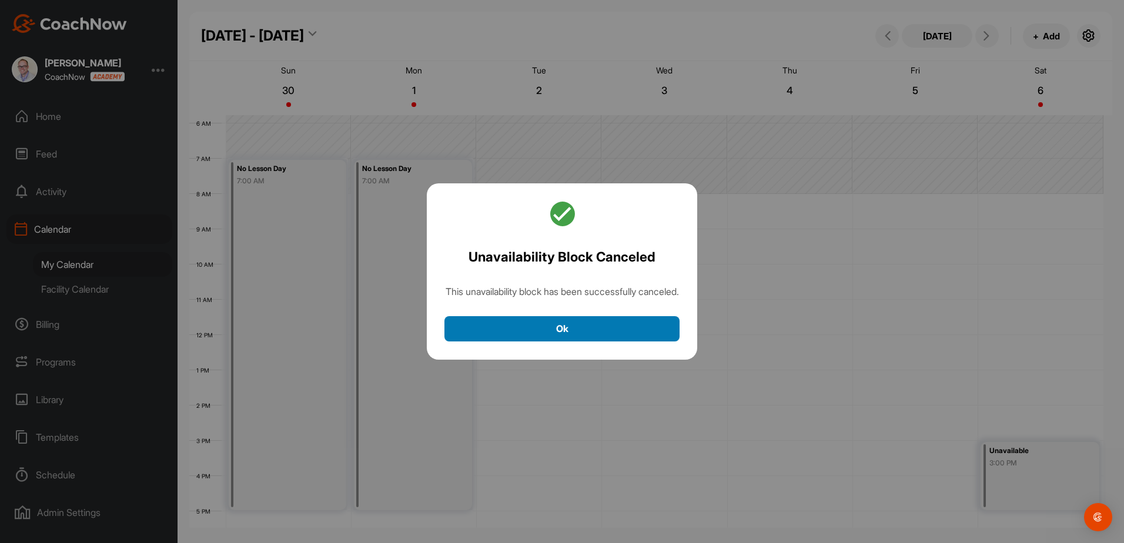
click at [540, 338] on button "Ok" at bounding box center [561, 328] width 235 height 25
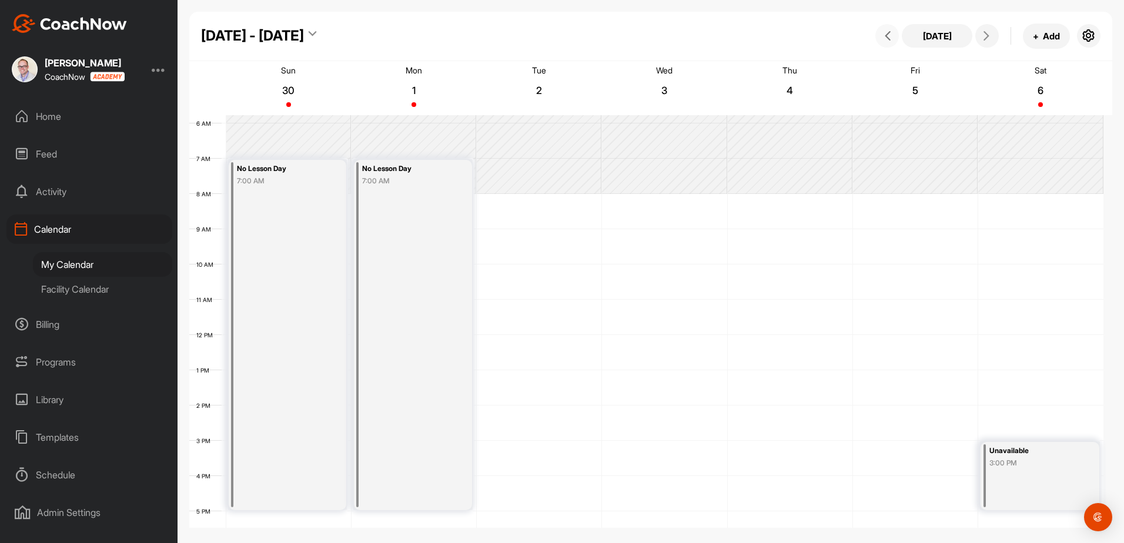
click at [887, 36] on icon at bounding box center [887, 35] width 9 height 9
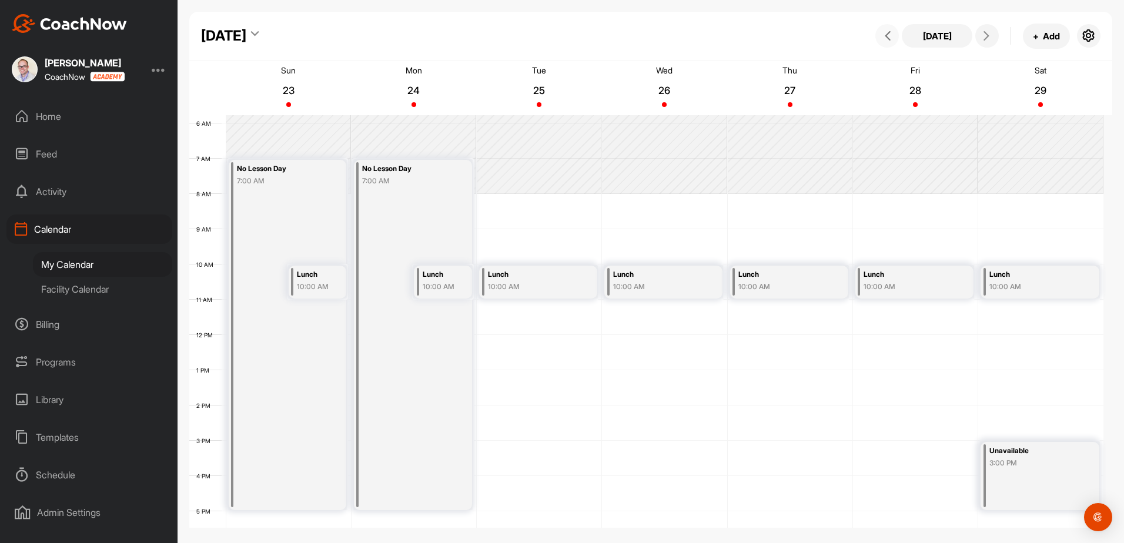
click at [888, 36] on icon at bounding box center [887, 35] width 9 height 9
click at [894, 28] on button at bounding box center [887, 36] width 24 height 24
click at [885, 36] on icon at bounding box center [887, 35] width 9 height 9
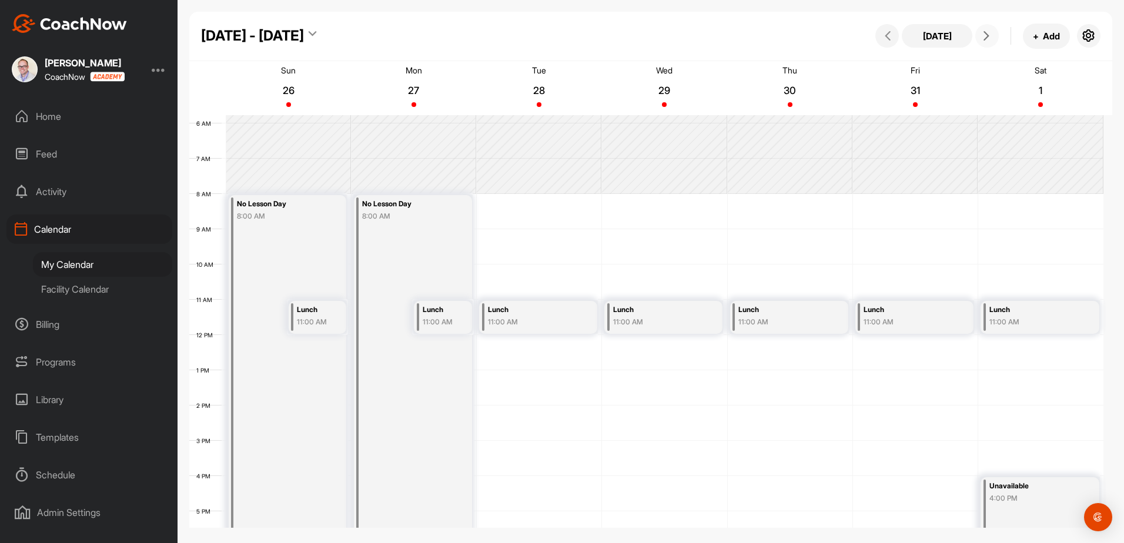
click at [984, 41] on button at bounding box center [987, 36] width 24 height 24
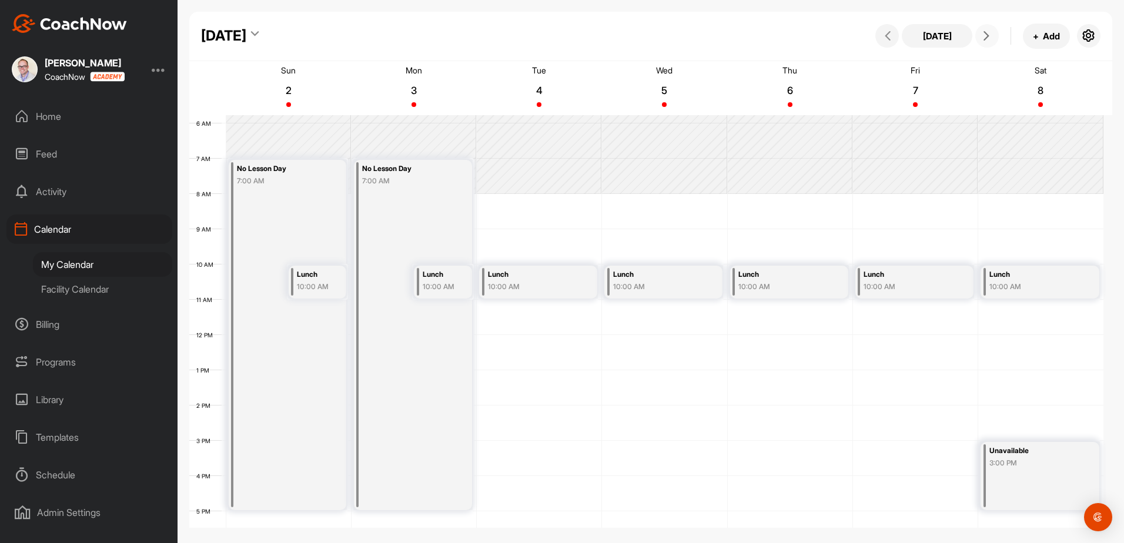
click at [309, 286] on div "10:00 AM" at bounding box center [318, 287] width 42 height 11
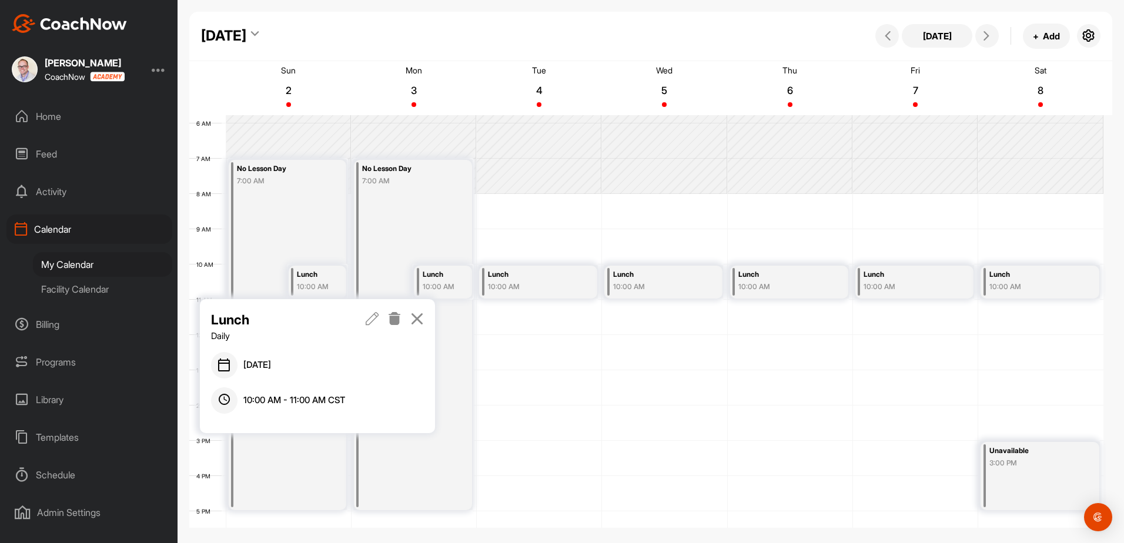
click at [394, 317] on icon at bounding box center [395, 318] width 14 height 13
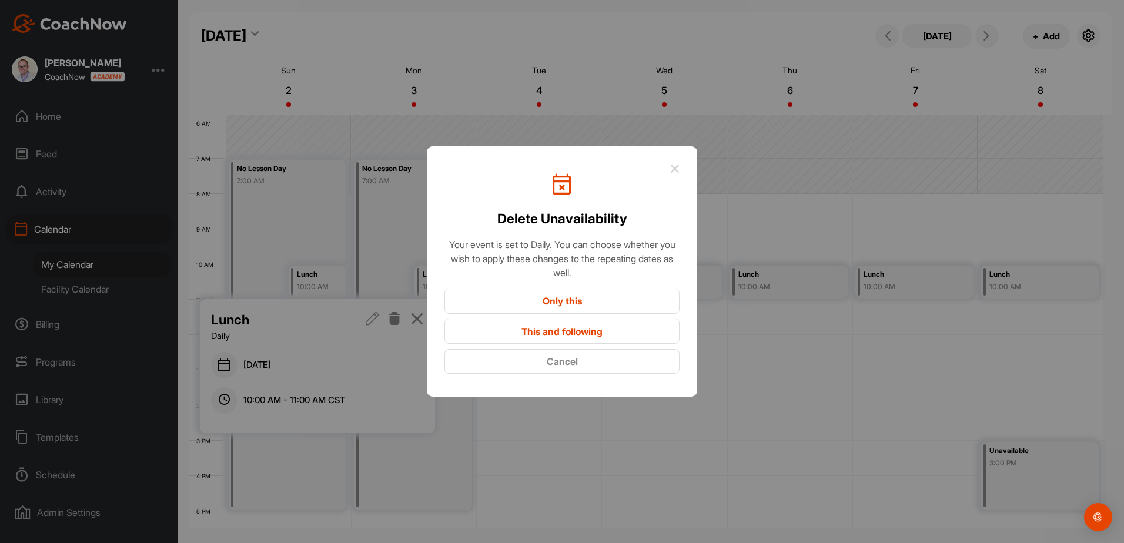
click at [520, 332] on button "This and following" at bounding box center [561, 331] width 235 height 25
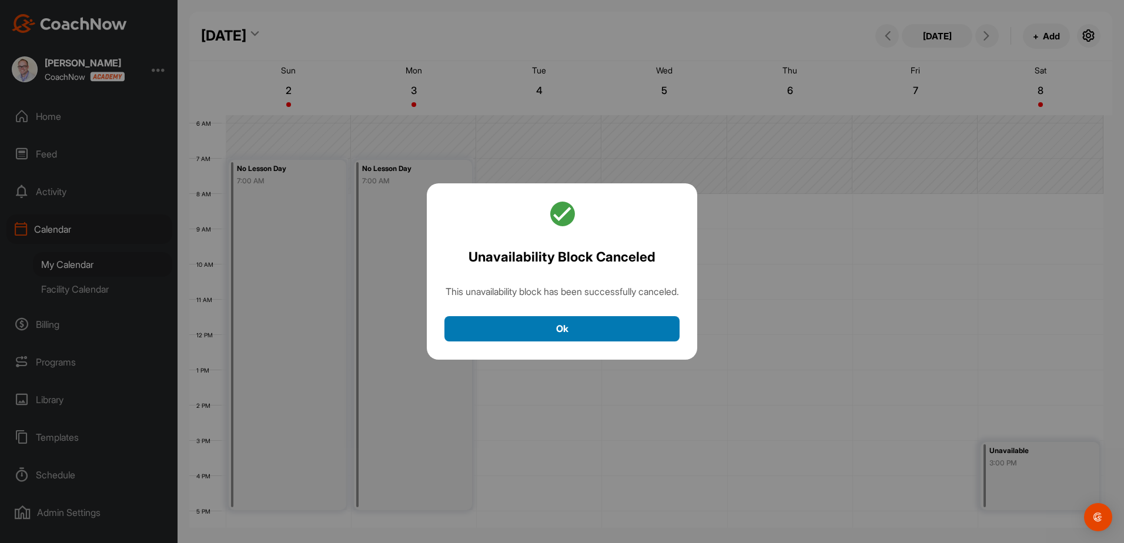
click at [558, 333] on button "Ok" at bounding box center [561, 328] width 235 height 25
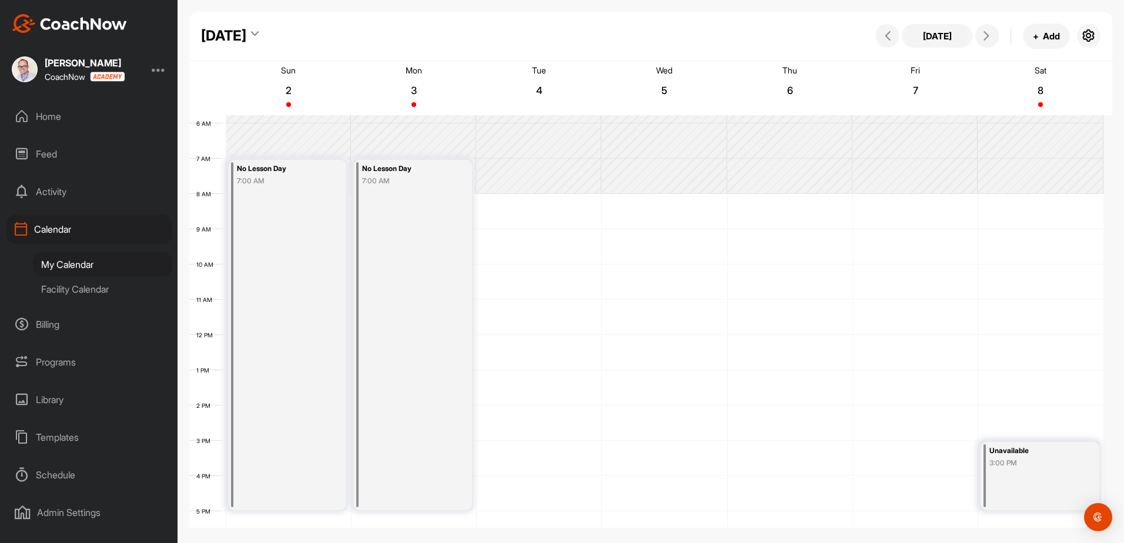
click at [506, 305] on div "12 AM 1 AM 2 AM 3 AM 4 AM 5 AM 6 AM 7 AM 8 AM 9 AM 10 AM 11 AM 12 PM 1 PM 2 PM …" at bounding box center [646, 335] width 914 height 847
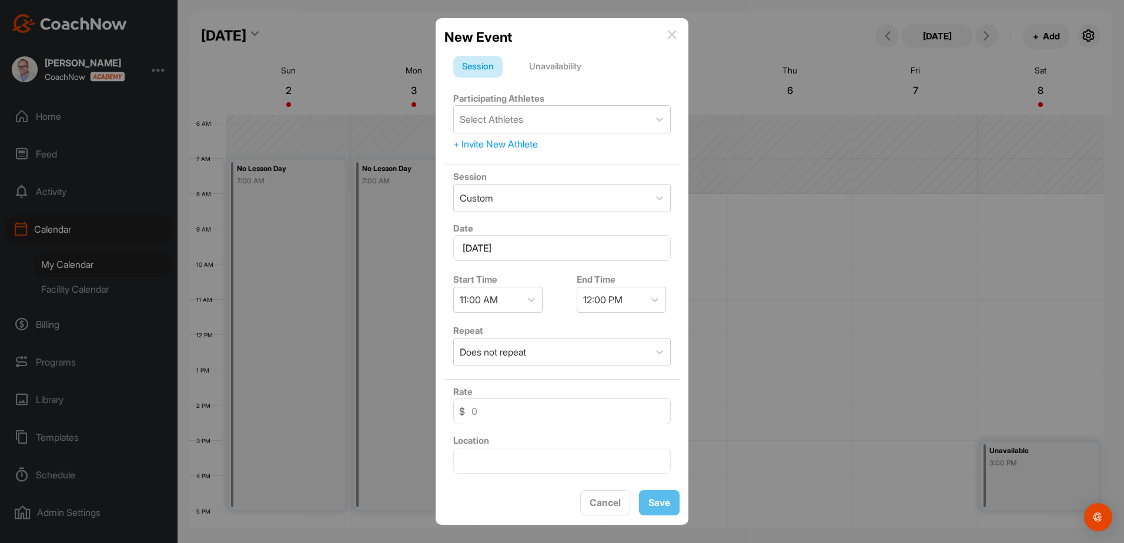
click at [554, 72] on div "Unavailability" at bounding box center [555, 67] width 70 height 22
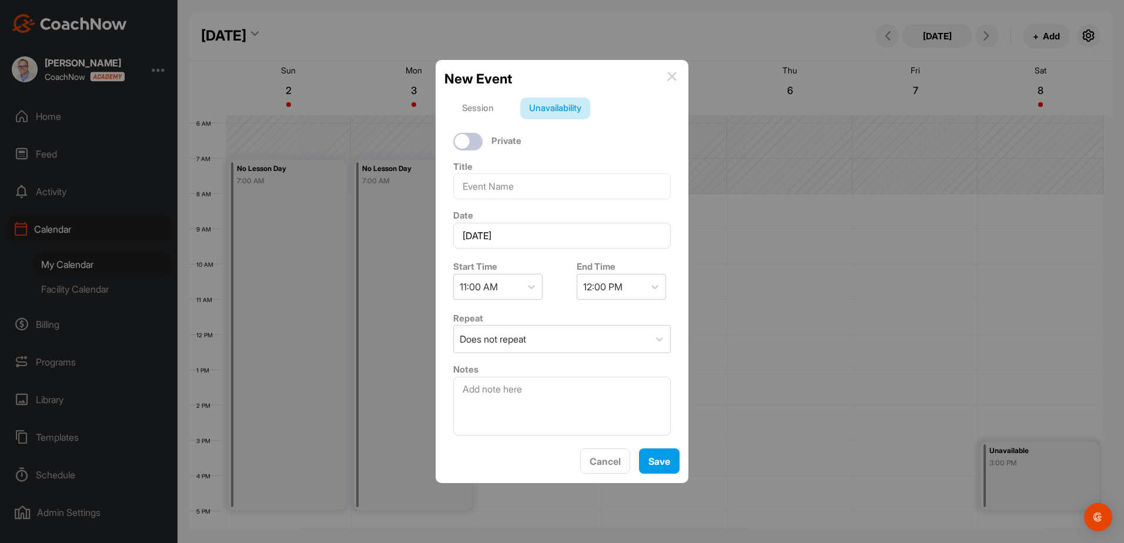
click at [670, 76] on img at bounding box center [671, 76] width 9 height 9
